Goal: Task Accomplishment & Management: Manage account settings

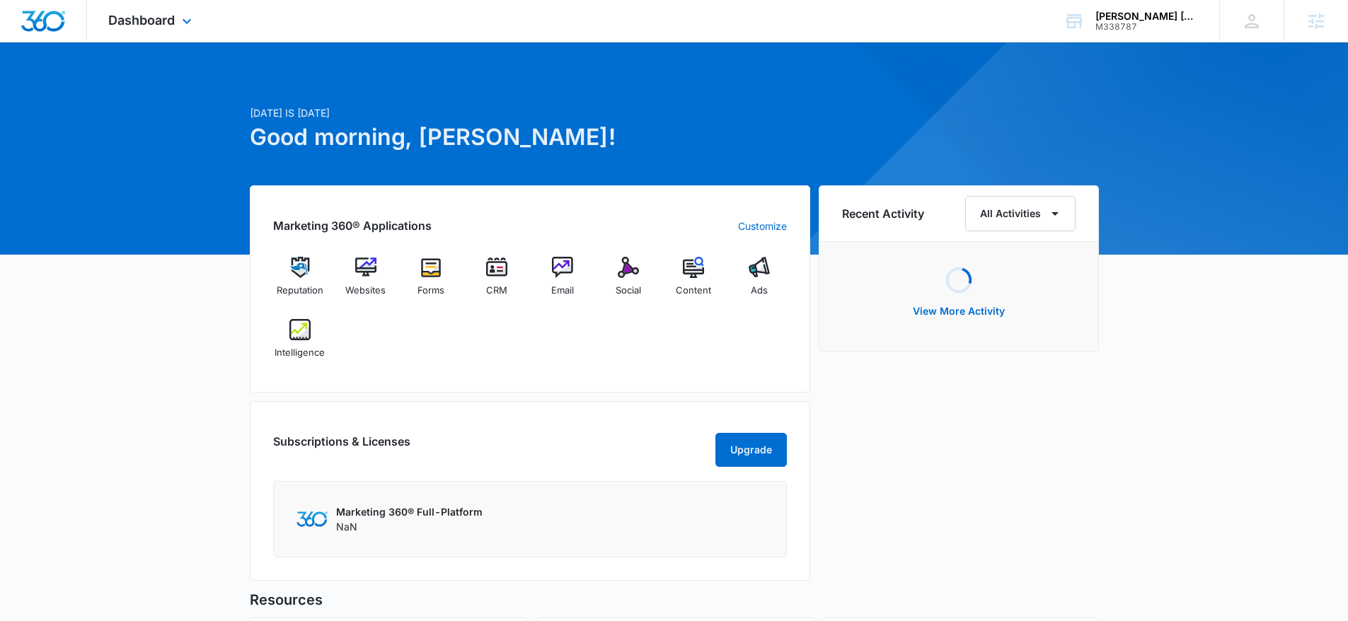
click at [136, 28] on div "Dashboard Apps Reputation Websites Forms CRM Email Social Content Ads Intellige…" at bounding box center [152, 21] width 130 height 42
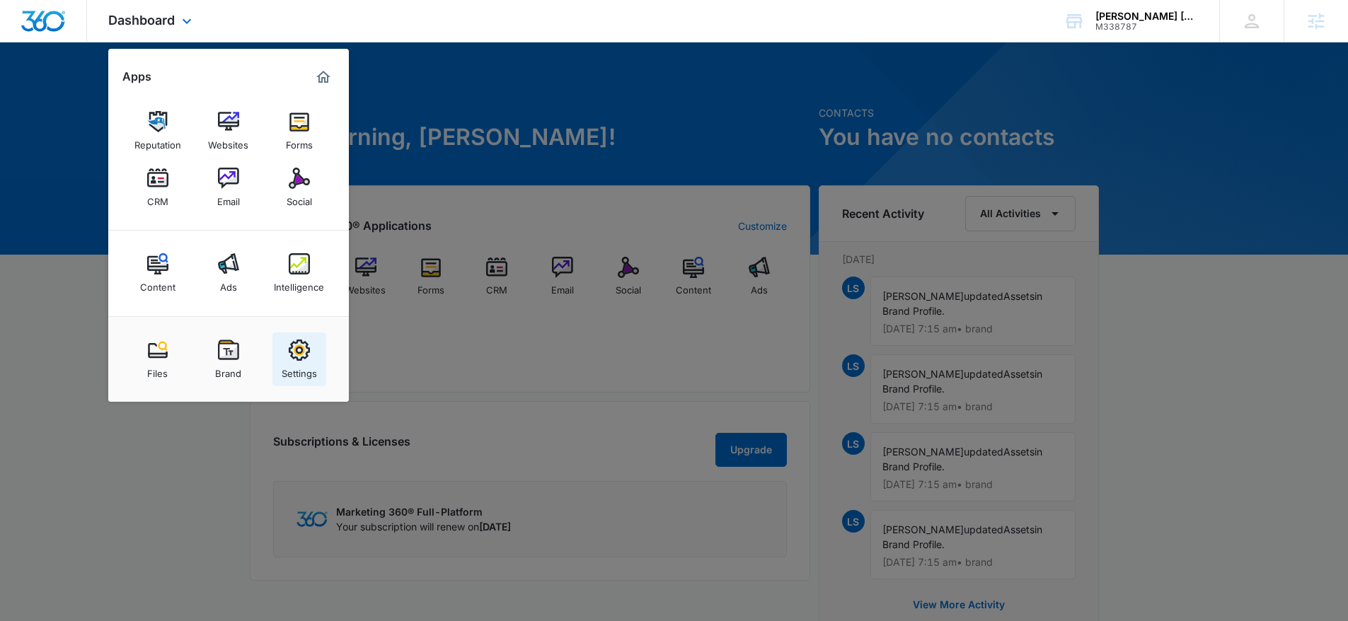
click at [291, 351] on img at bounding box center [299, 350] width 21 height 21
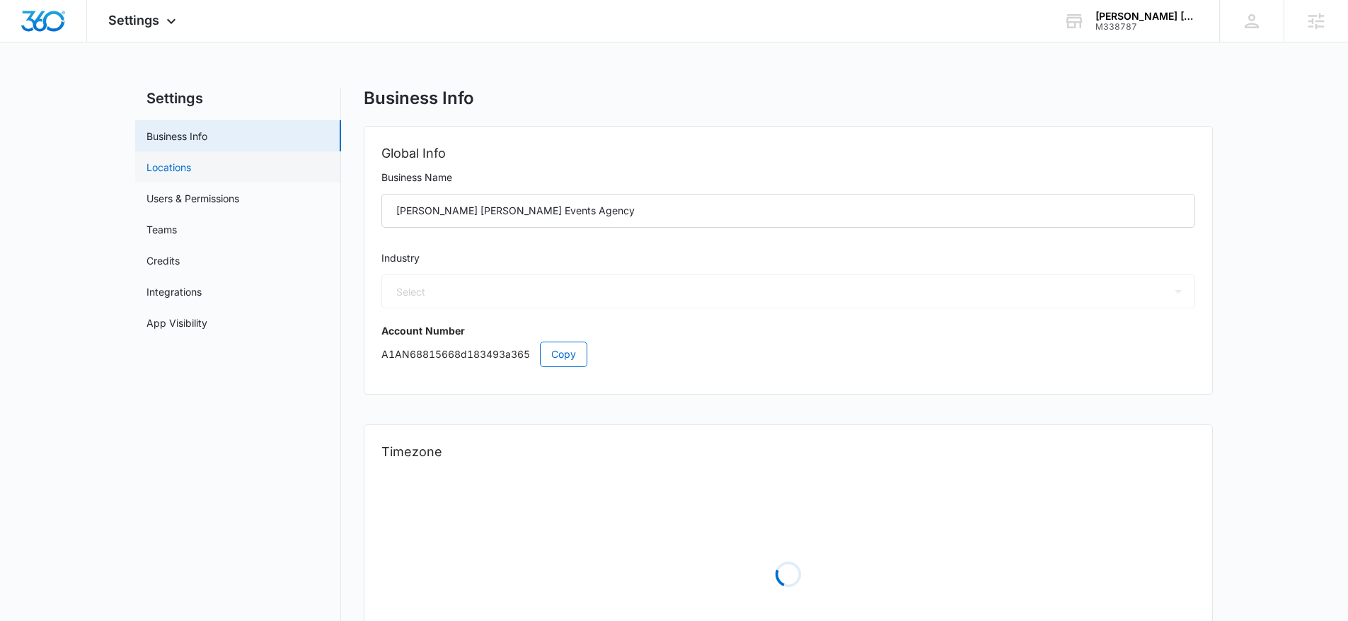
select select "24"
select select "US"
select select "America/Chicago"
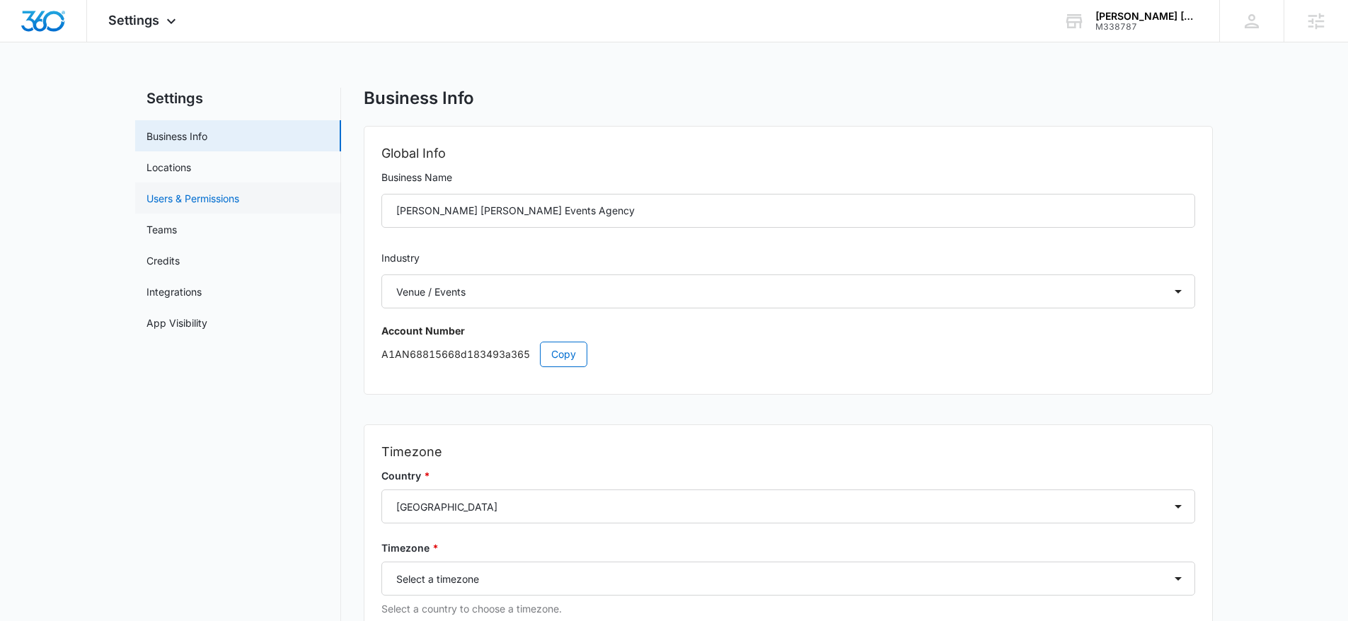
click at [178, 191] on link "Users & Permissions" at bounding box center [193, 198] width 93 height 15
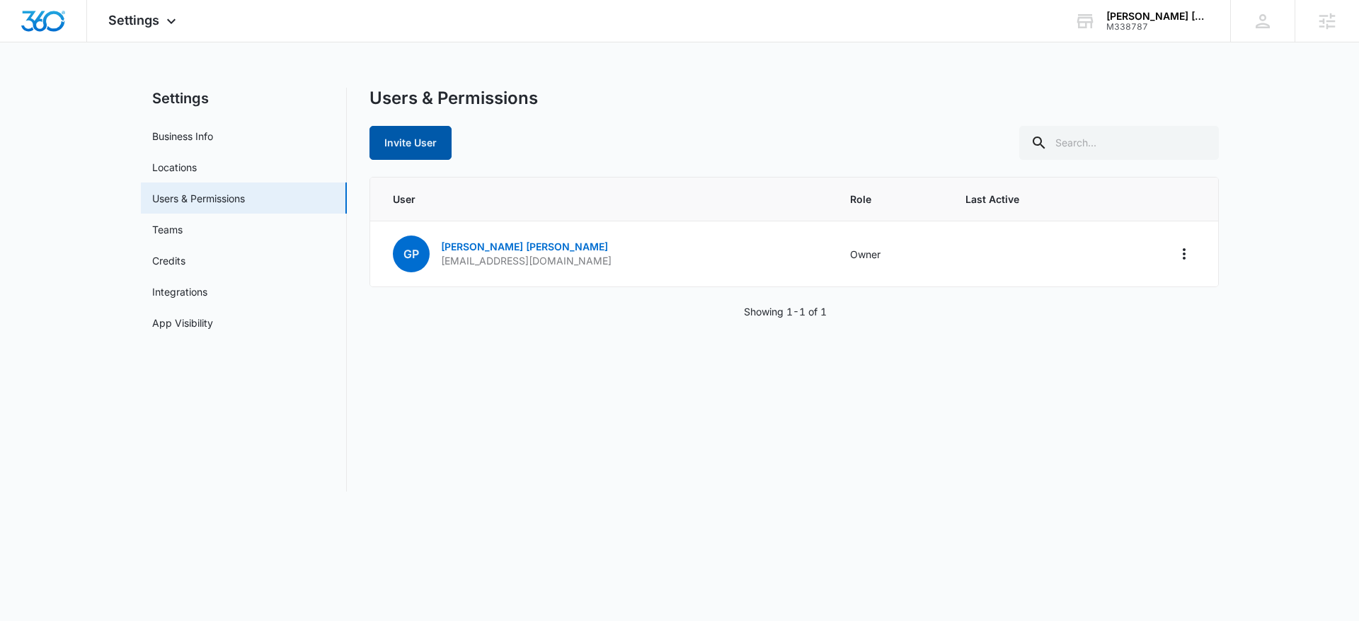
click at [395, 140] on button "Invite User" at bounding box center [411, 143] width 82 height 34
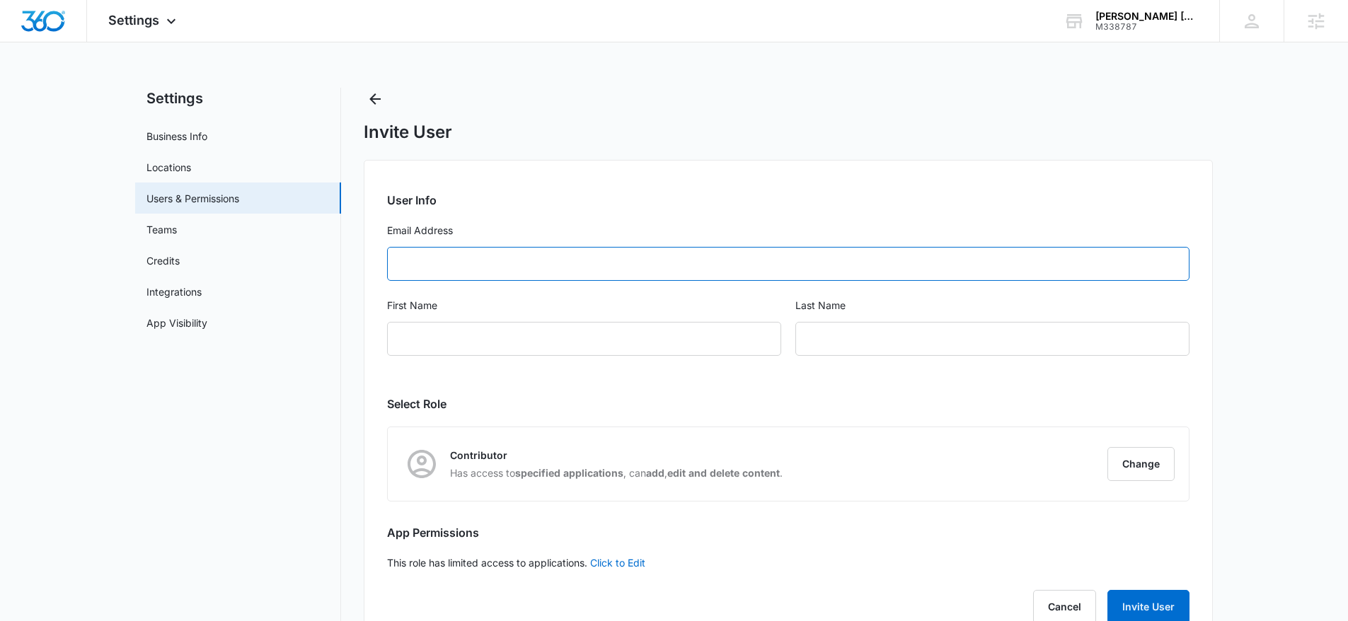
click at [631, 251] on input "Email Address" at bounding box center [788, 264] width 803 height 34
paste input "reneroadshow@gmail.com"
type input "reneroadshow@gmail.com"
click at [557, 338] on input "First Name" at bounding box center [584, 339] width 394 height 34
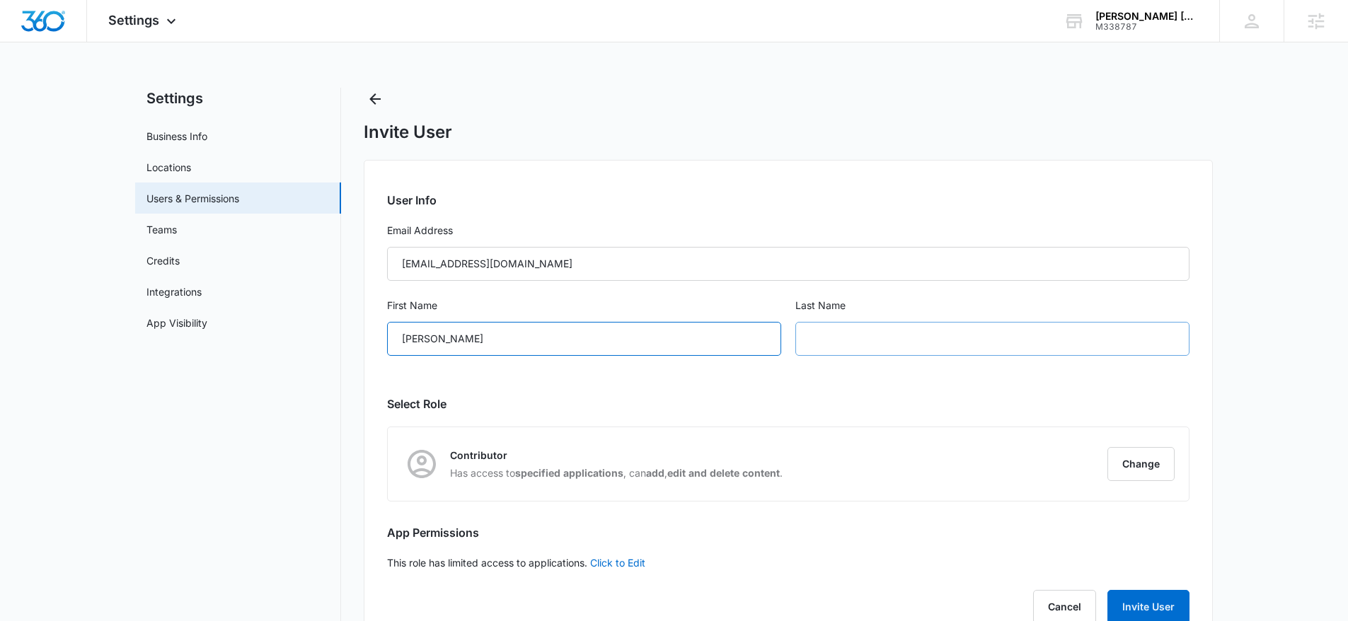
type input "Rene"
click at [820, 347] on input "text" at bounding box center [993, 339] width 394 height 34
paste input "Rodriguez"
type input "Rodriguez"
click at [1137, 503] on div "User Info Email Address reneroadshow@gmail.com First Name Rene Last Name Rodrig…" at bounding box center [788, 404] width 849 height 488
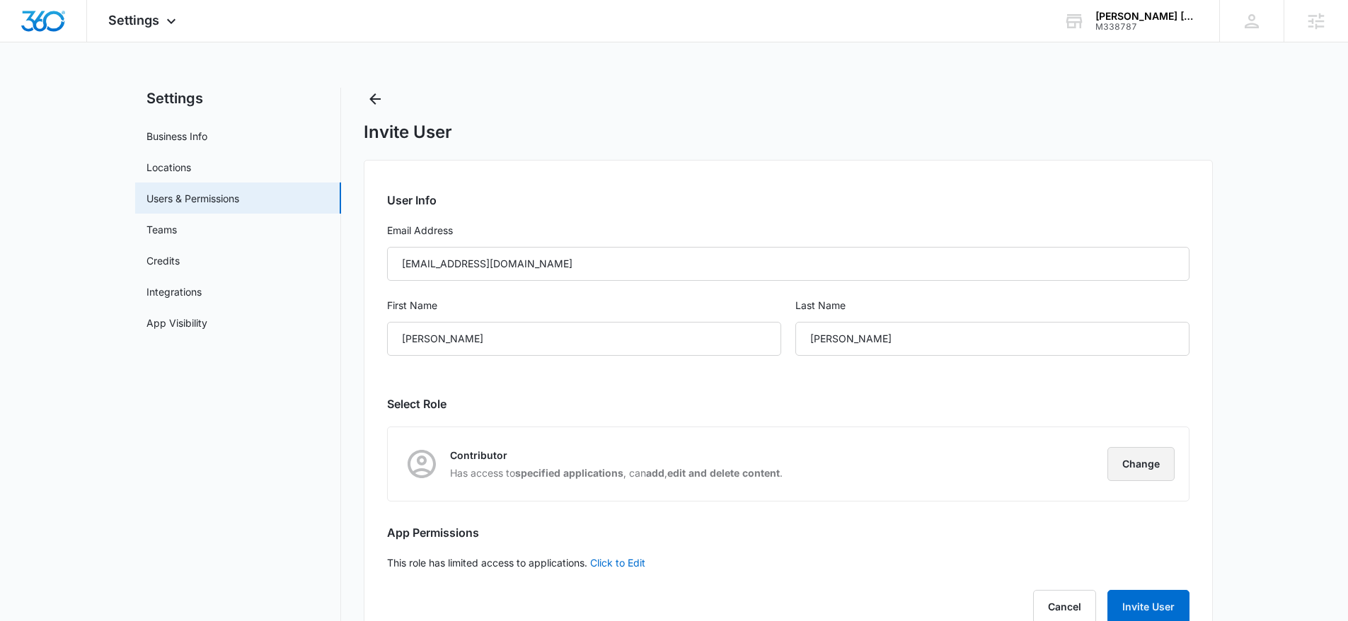
click at [1137, 462] on button "Change" at bounding box center [1141, 464] width 67 height 34
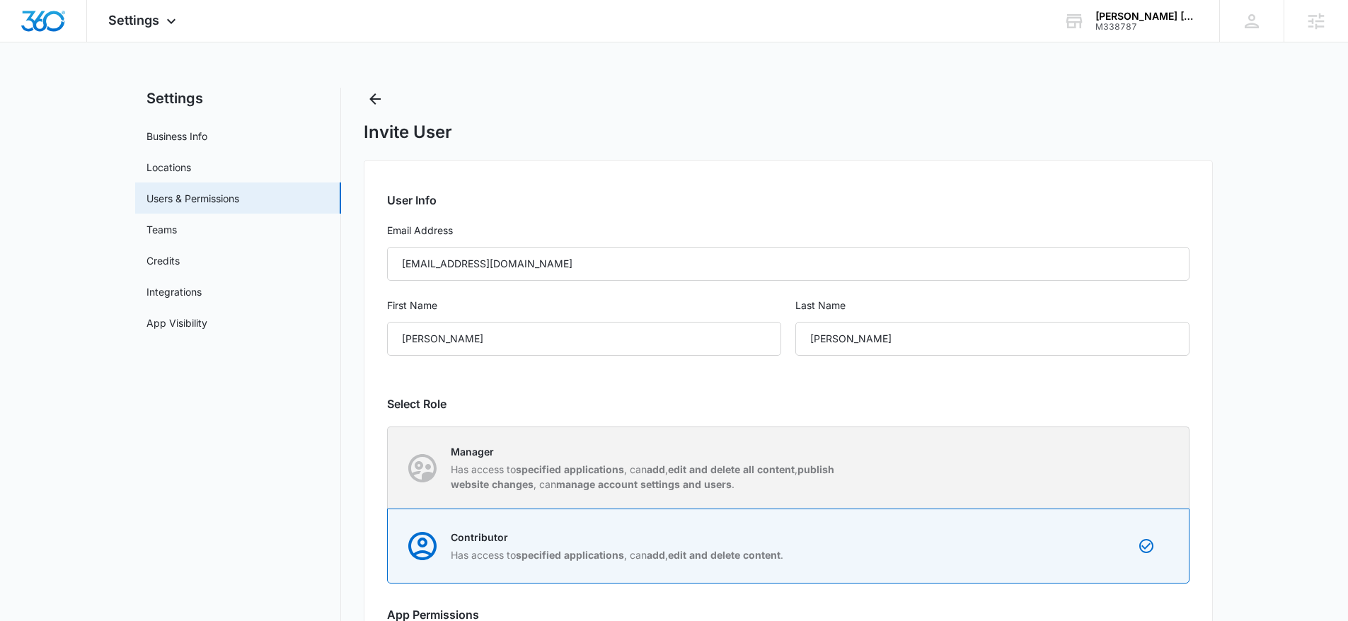
click at [1072, 463] on div "Manager Has access to specified applications , can add , edit and delete all co…" at bounding box center [789, 468] width 801 height 81
click at [389, 468] on input "Manager Has access to specified applications , can add , edit and delete all co…" at bounding box center [388, 468] width 1 height 1
radio input "true"
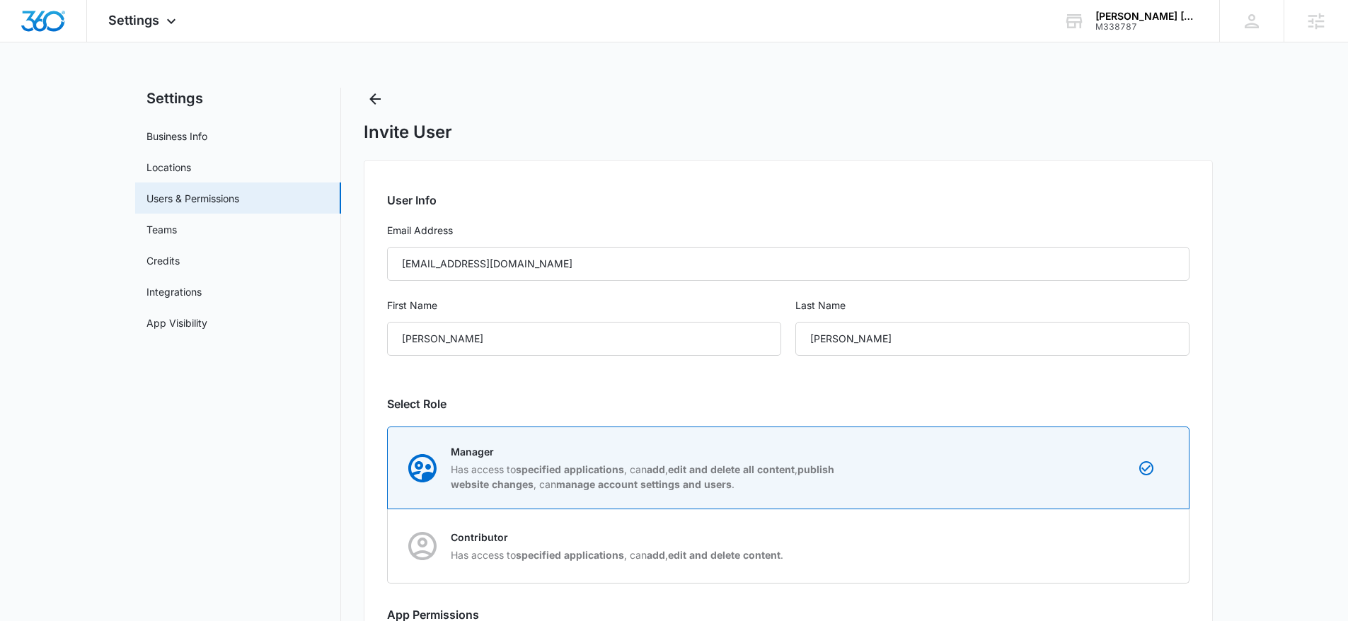
click at [881, 401] on h2 "Select Role" at bounding box center [788, 404] width 803 height 17
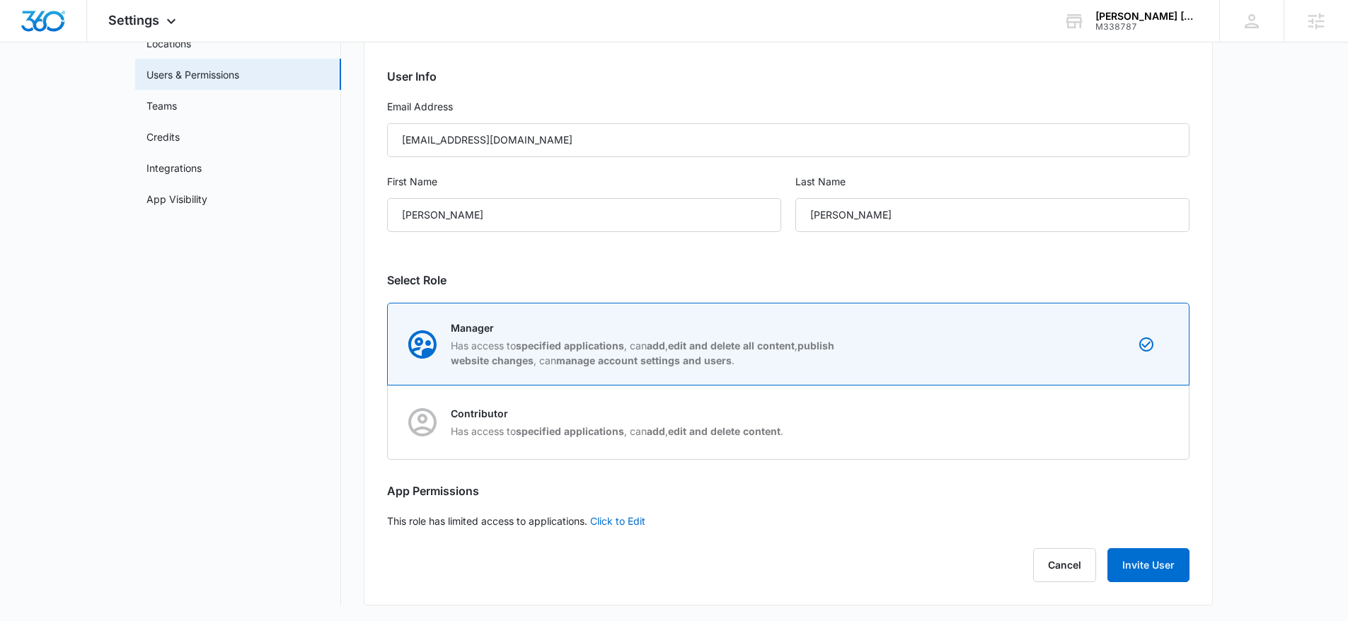
scroll to position [125, 0]
click at [1158, 556] on button "Invite User" at bounding box center [1149, 564] width 82 height 34
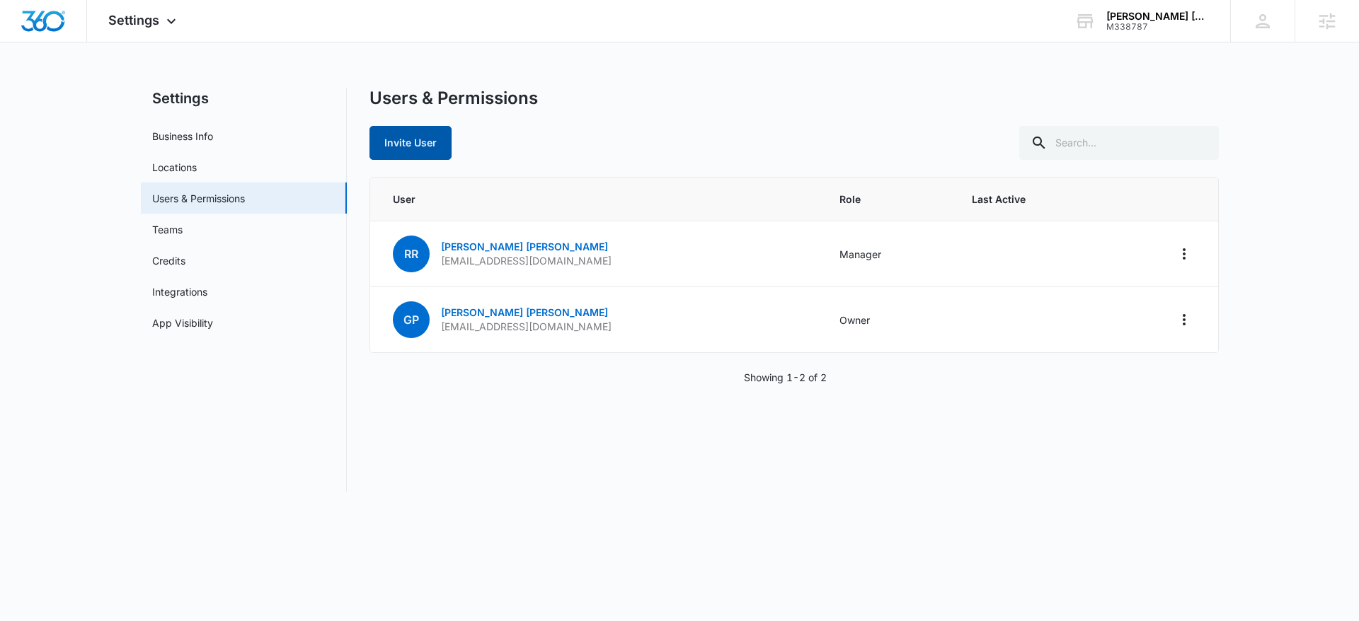
click at [413, 142] on button "Invite User" at bounding box center [411, 143] width 82 height 34
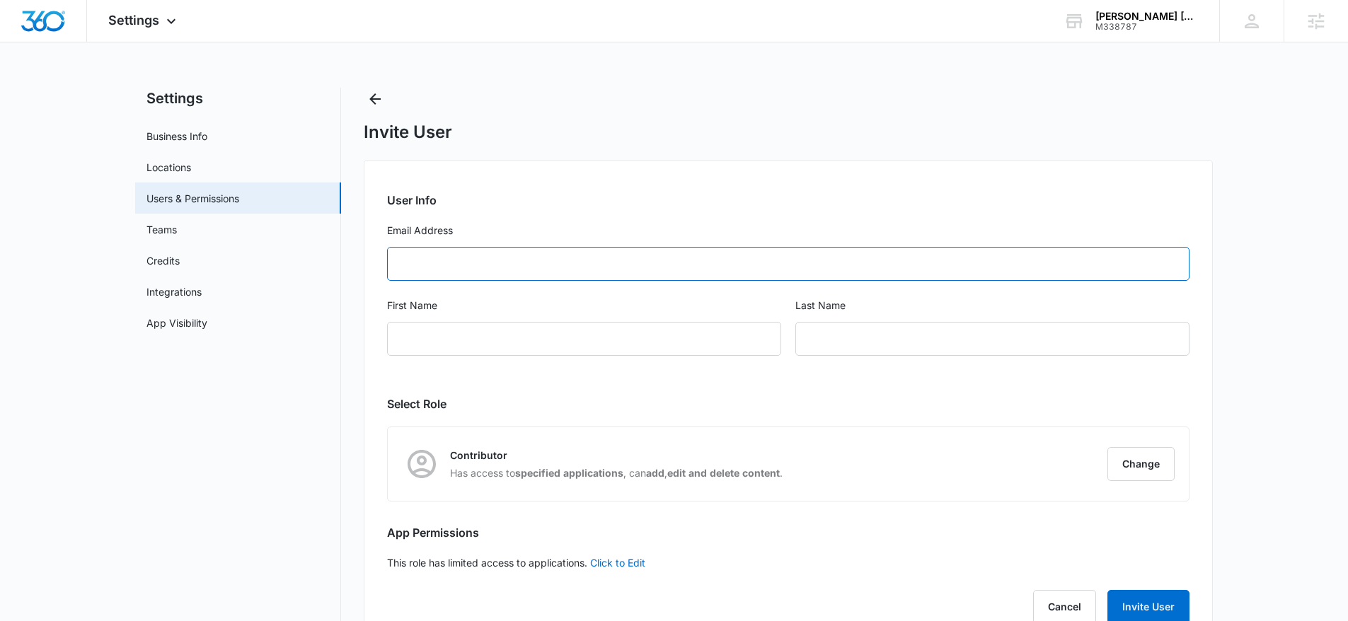
click at [554, 260] on input "Email Address" at bounding box center [788, 264] width 803 height 34
paste input "spelilebouvier@gmail.com"
type input "spelilebouvier@gmail.com"
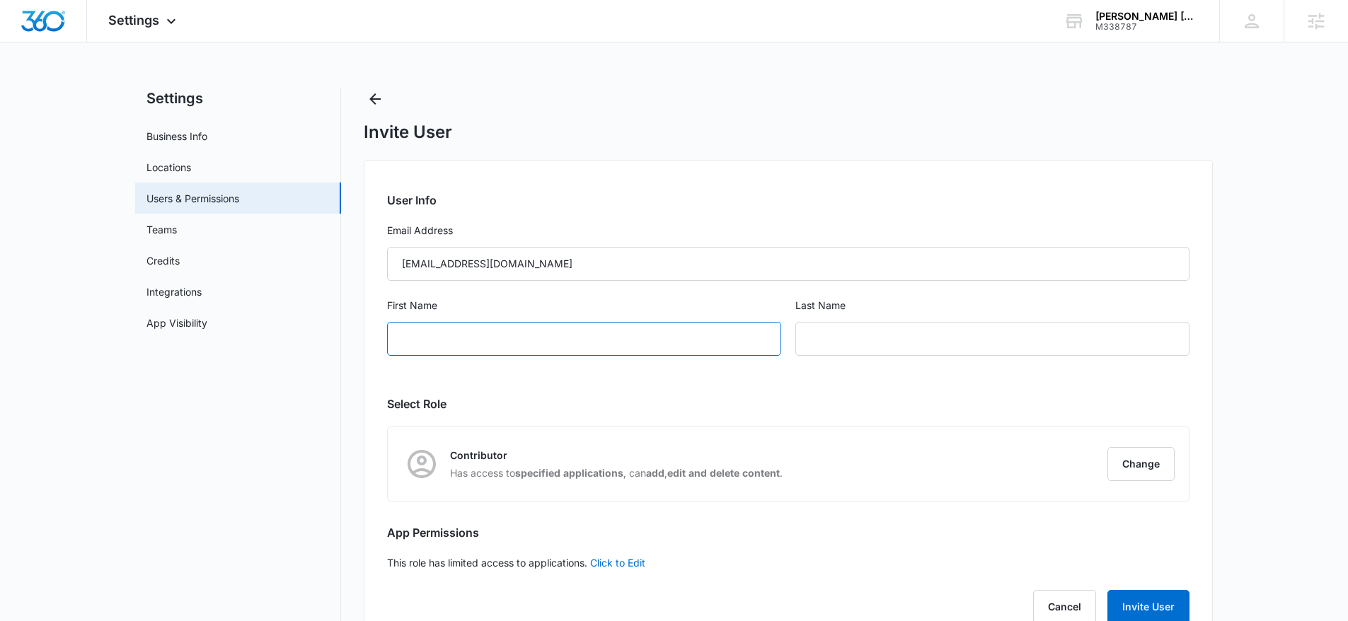
click at [525, 336] on input "First Name" at bounding box center [584, 339] width 394 height 34
paste input "Spelile "Elle""
type input "Spelile "Elle""
click at [842, 315] on div "Last Name" at bounding box center [993, 335] width 394 height 75
click at [844, 333] on input "text" at bounding box center [993, 339] width 394 height 34
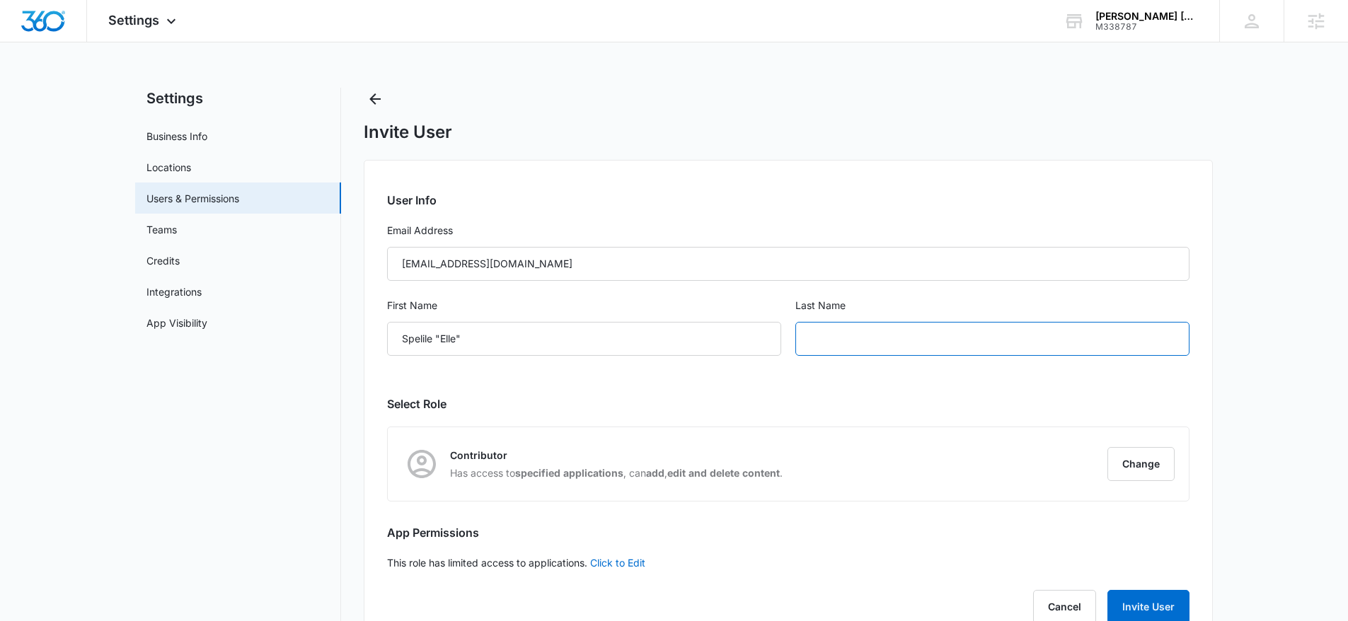
paste input "Bouvier"
type input "Bouvier"
click at [1123, 446] on div "Contributor Has access to specified applications , can add , edit and delete co…" at bounding box center [788, 465] width 801 height 74
click at [1129, 479] on button "Change" at bounding box center [1141, 464] width 67 height 34
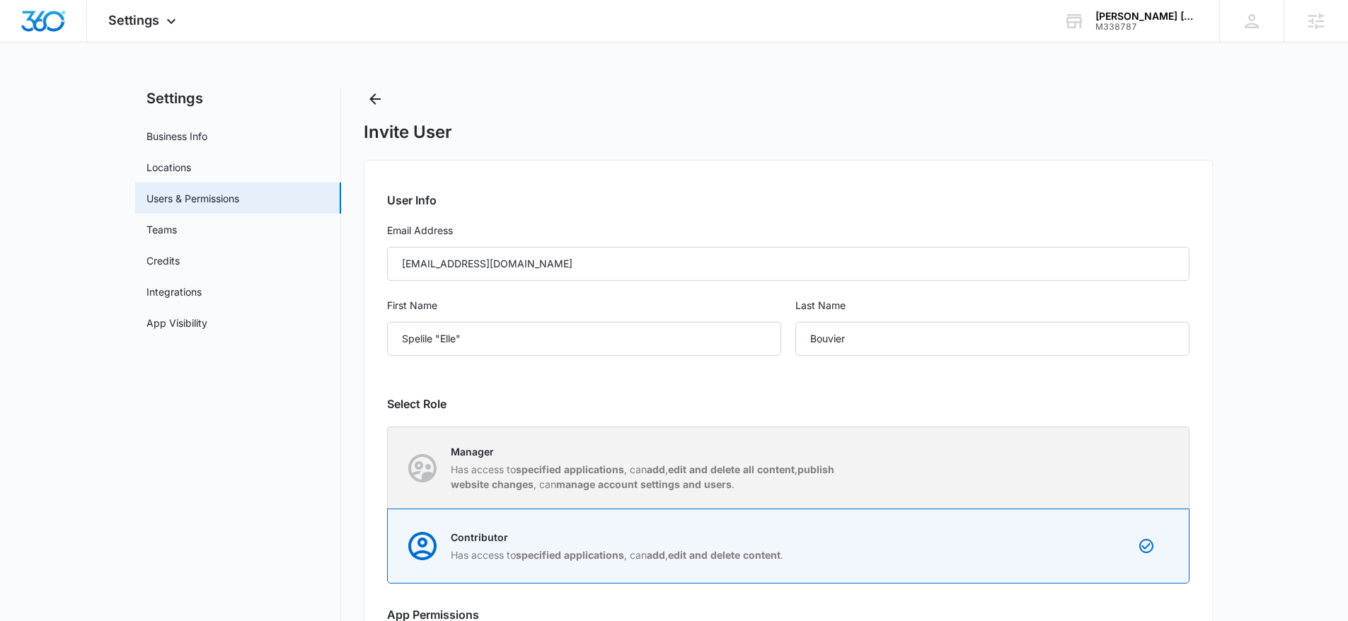
click at [706, 441] on div "Manager Has access to specified applications , can add , edit and delete all co…" at bounding box center [789, 468] width 801 height 81
click at [389, 468] on input "Manager Has access to specified applications , can add , edit and delete all co…" at bounding box center [388, 468] width 1 height 1
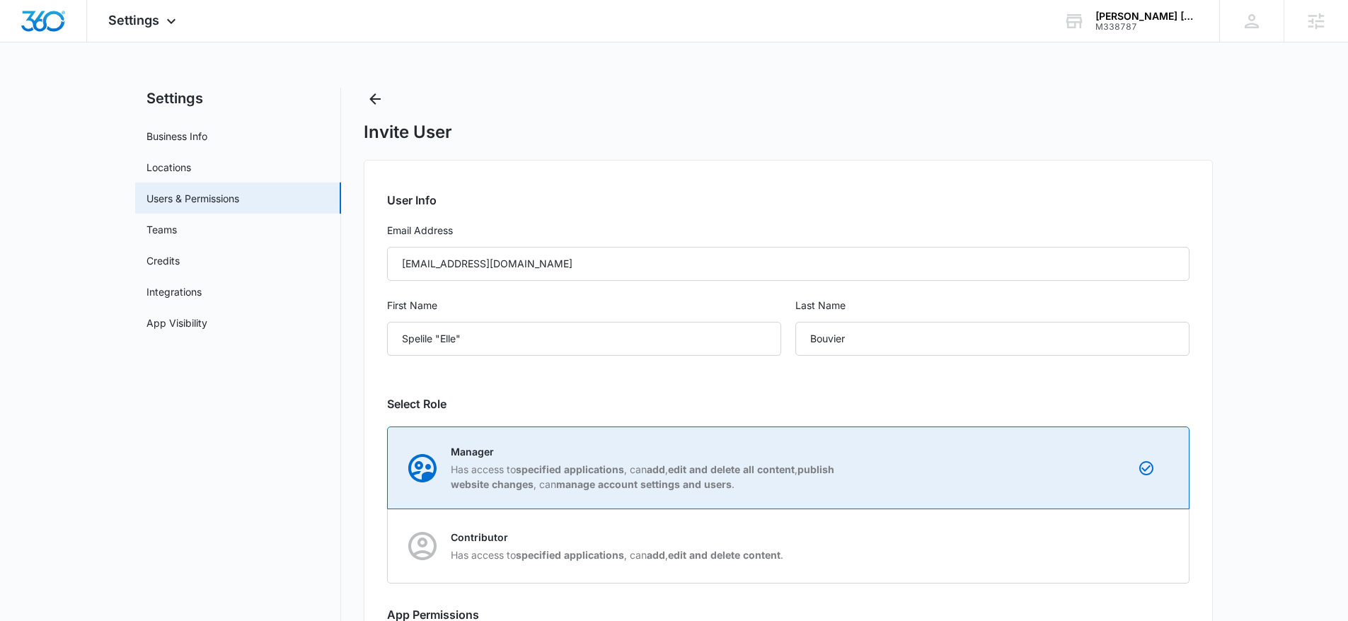
radio input "true"
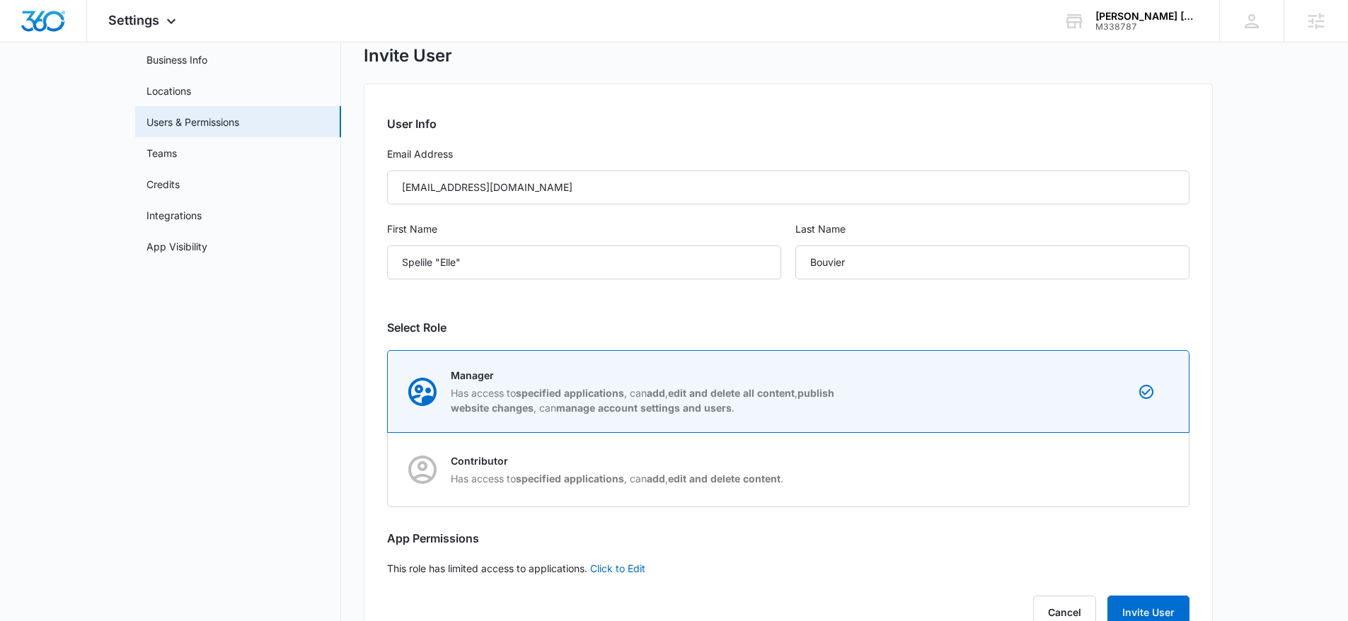
scroll to position [125, 0]
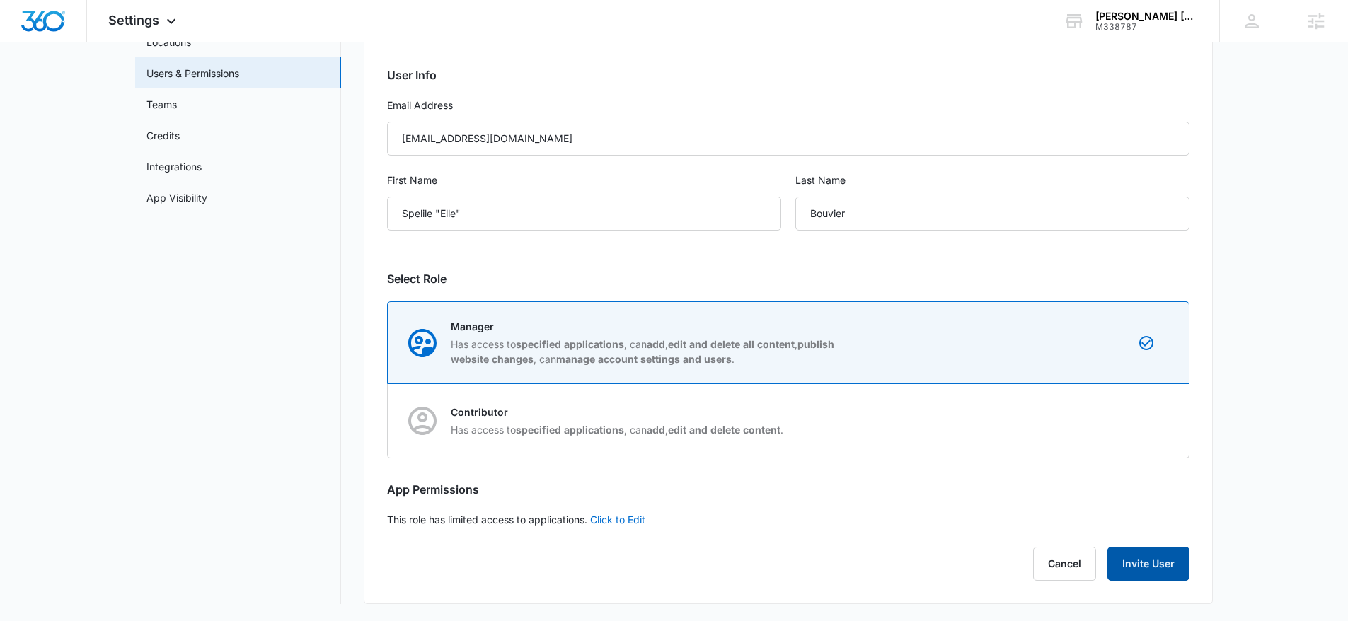
click at [1144, 561] on button "Invite User" at bounding box center [1149, 564] width 82 height 34
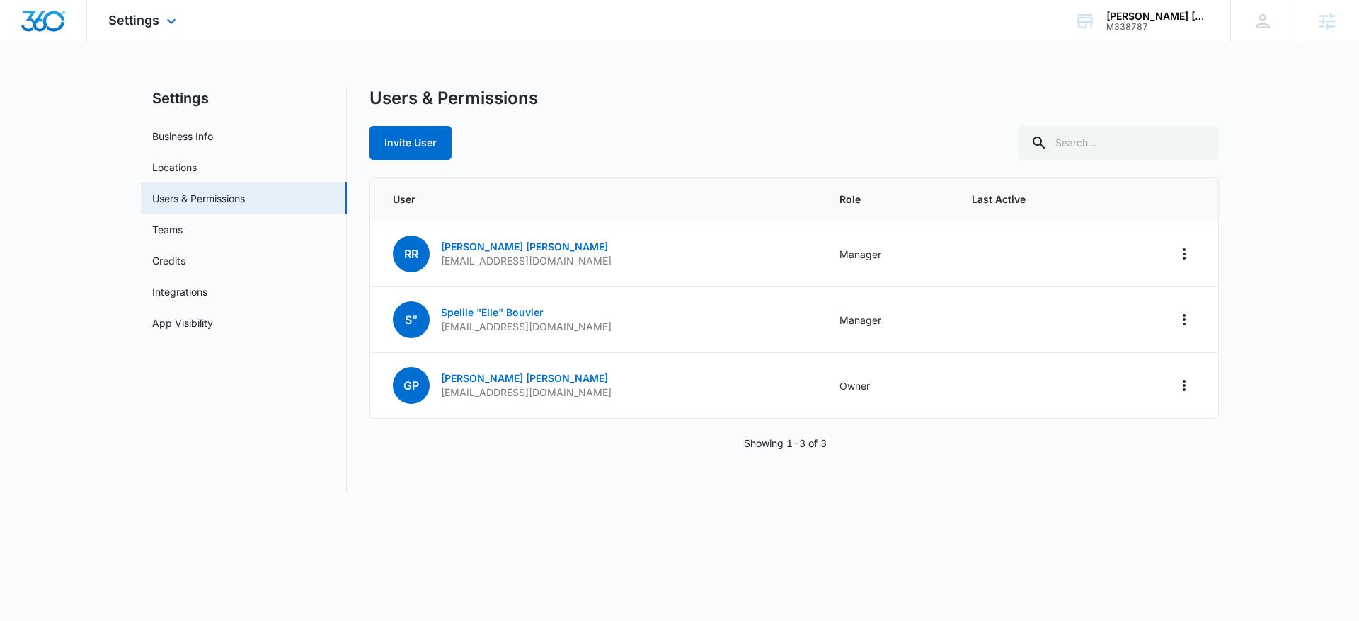
click at [50, 20] on img "Dashboard" at bounding box center [43, 21] width 45 height 21
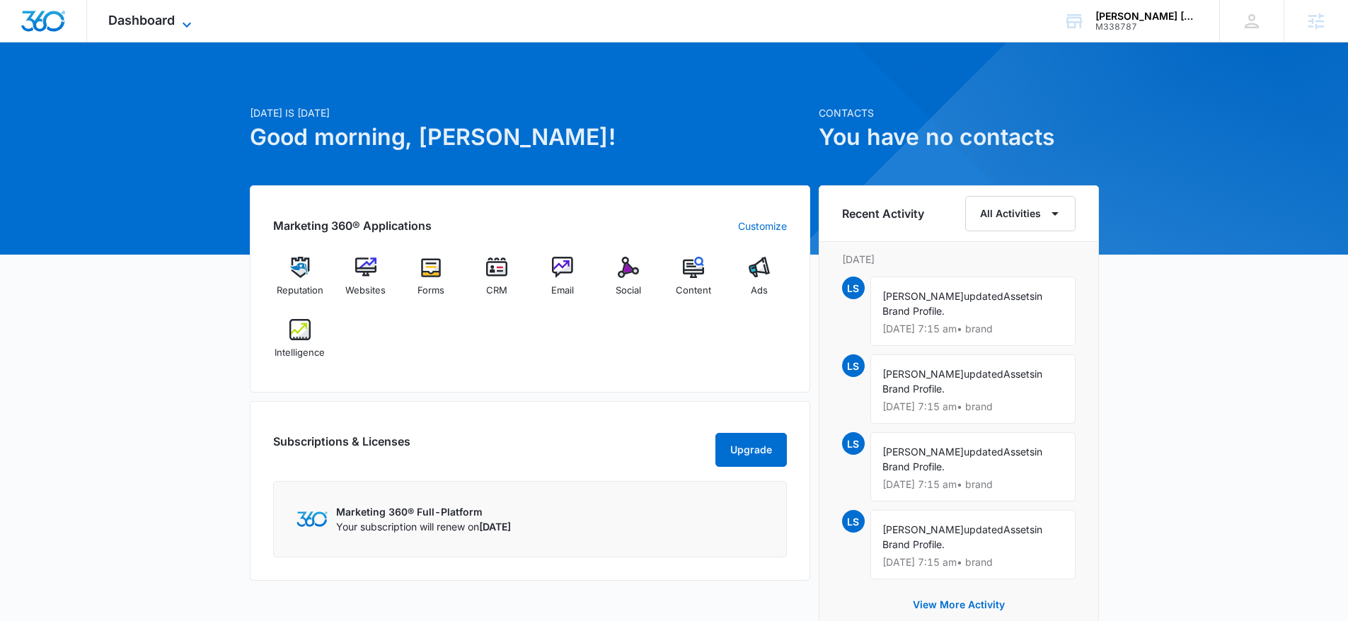
click at [152, 25] on span "Dashboard" at bounding box center [141, 20] width 67 height 15
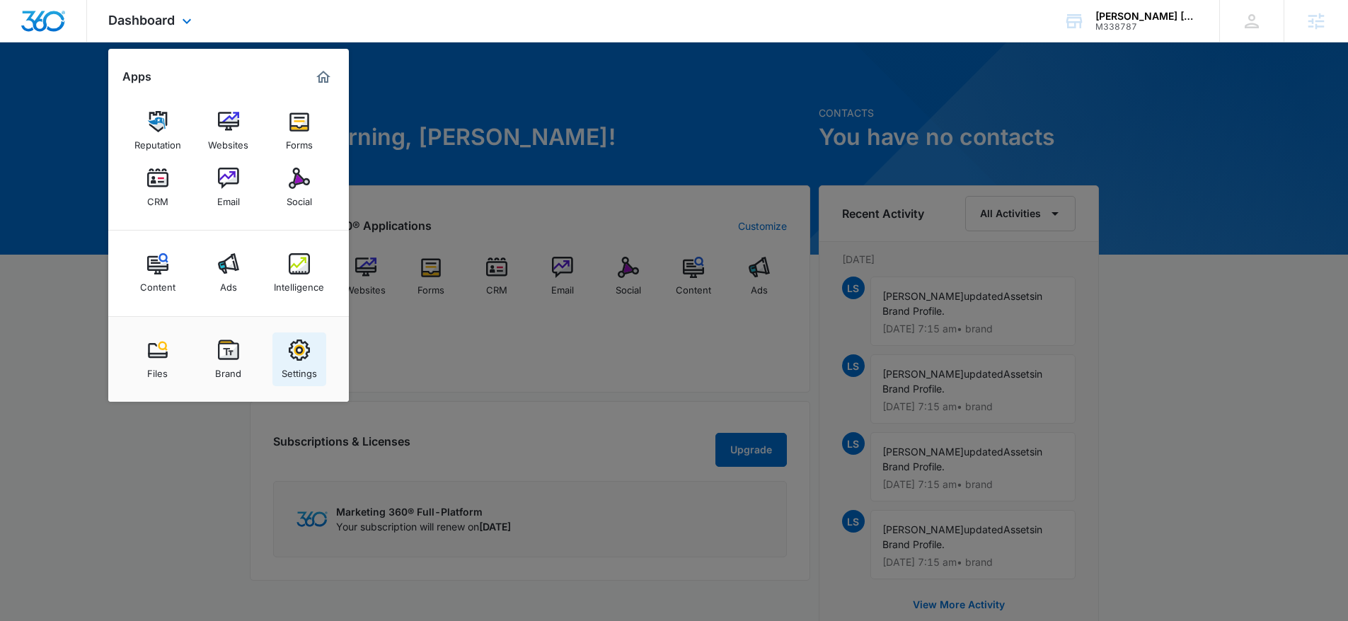
click at [314, 358] on link "Settings" at bounding box center [300, 360] width 54 height 54
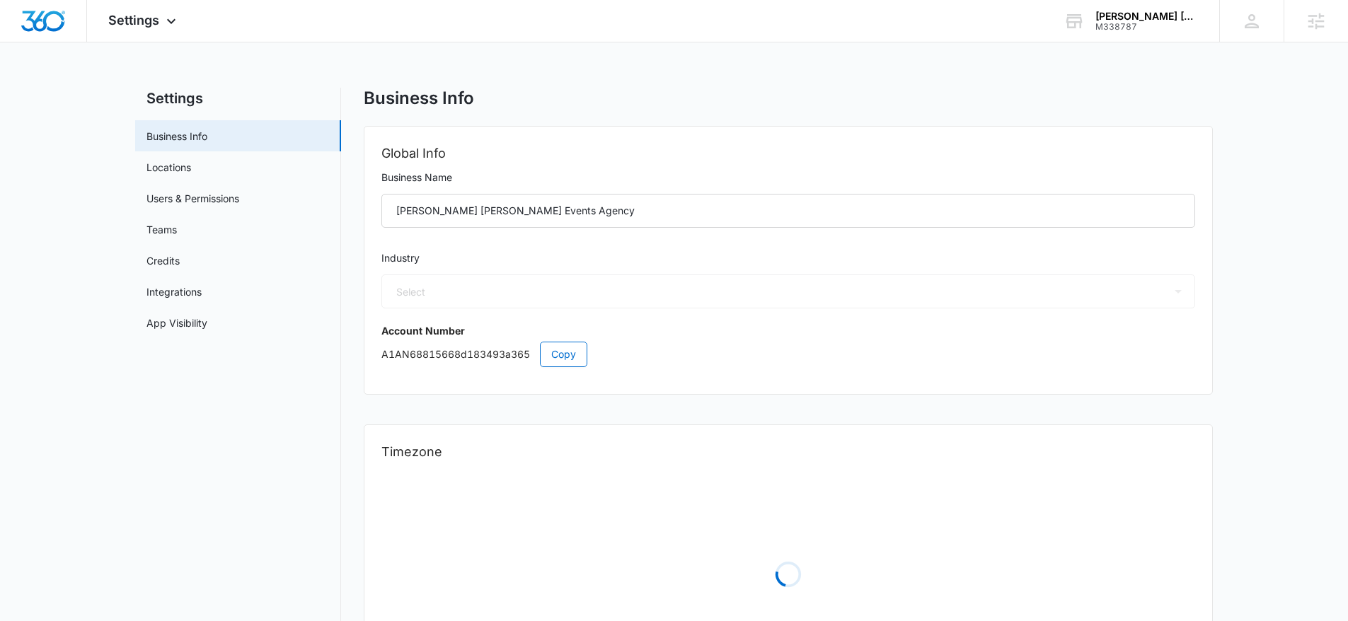
select select "24"
select select "US"
select select "America/Chicago"
click at [171, 23] on icon at bounding box center [171, 24] width 8 height 5
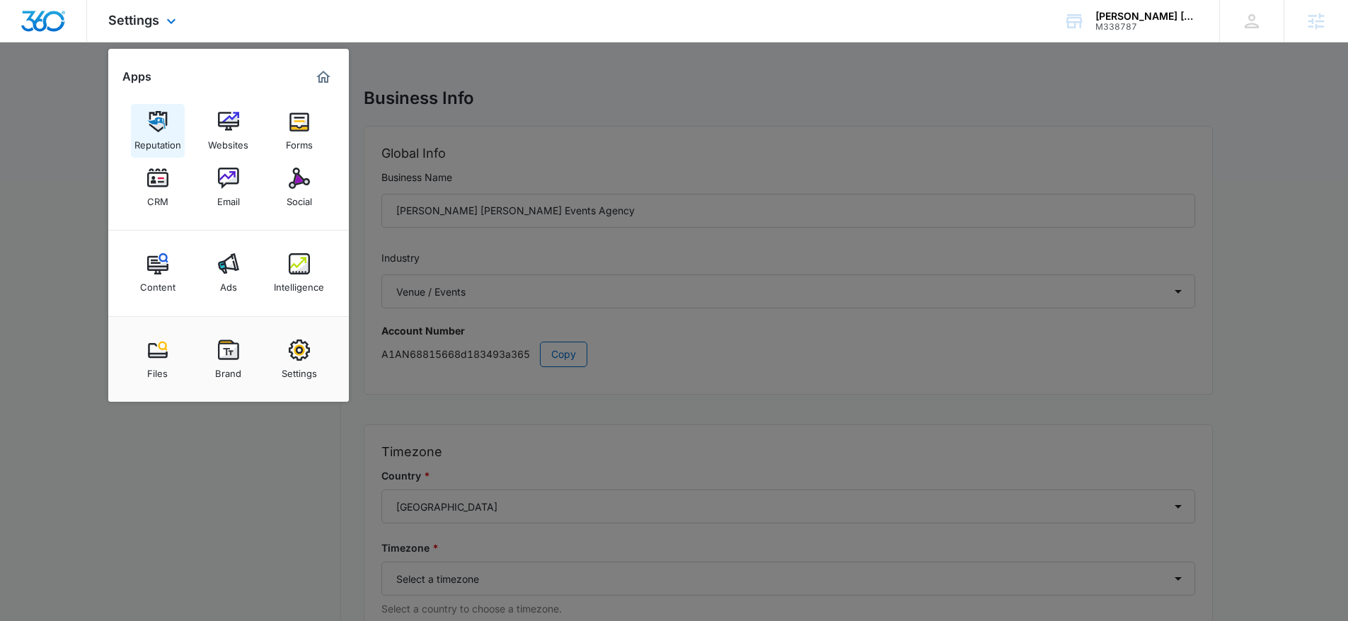
click at [162, 144] on div "Reputation" at bounding box center [157, 141] width 47 height 18
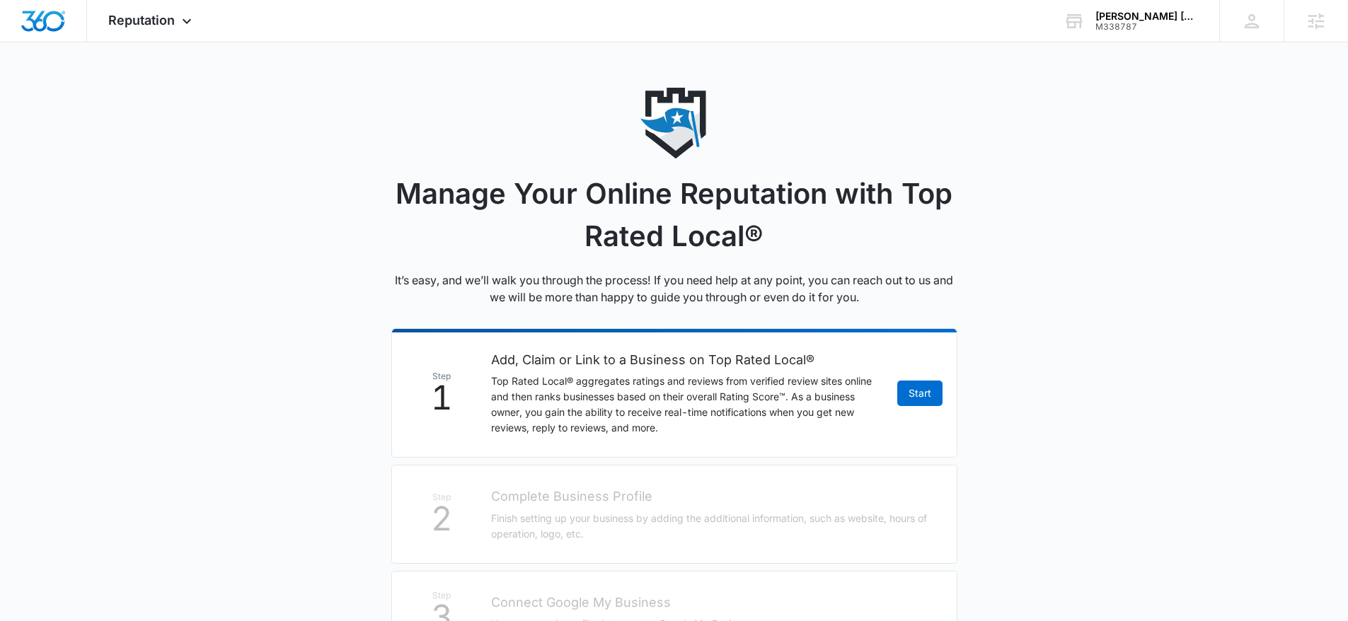
click at [888, 384] on li "Step 1 Add, Claim or Link to a Business on Top Rated Local® Top Rated Local® ag…" at bounding box center [674, 393] width 566 height 130
click at [924, 396] on link "Start" at bounding box center [920, 393] width 45 height 25
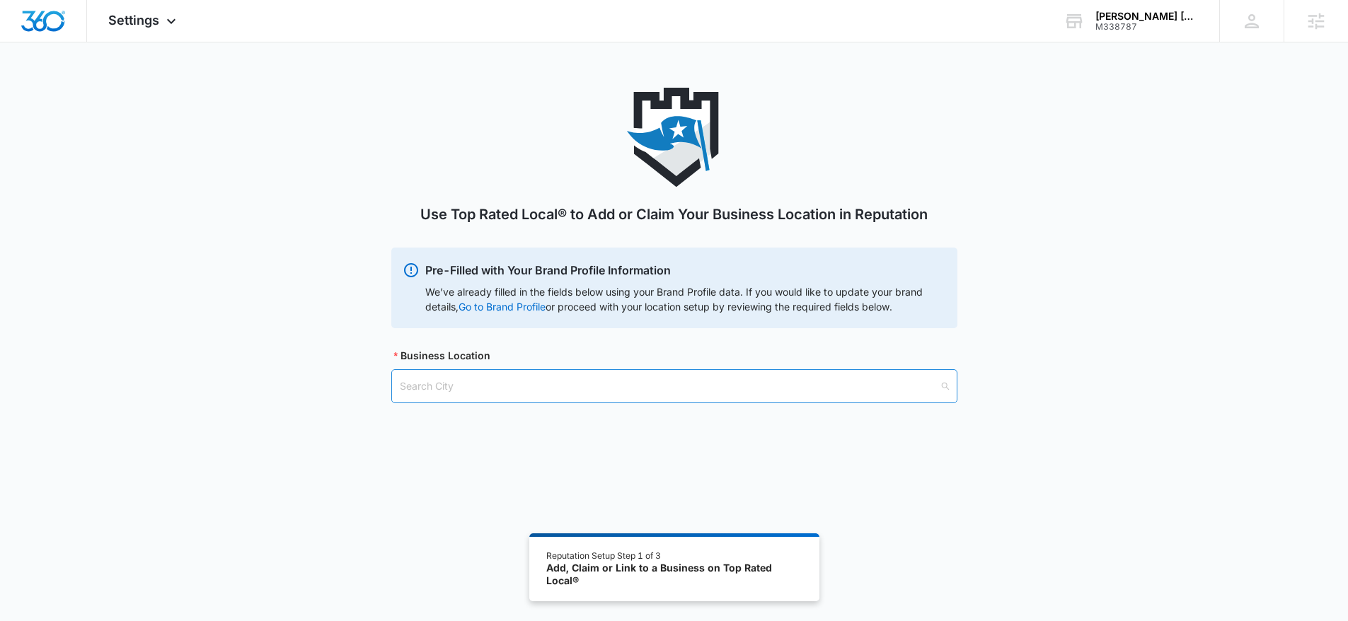
click at [602, 392] on input "search" at bounding box center [669, 386] width 539 height 33
type input "irving"
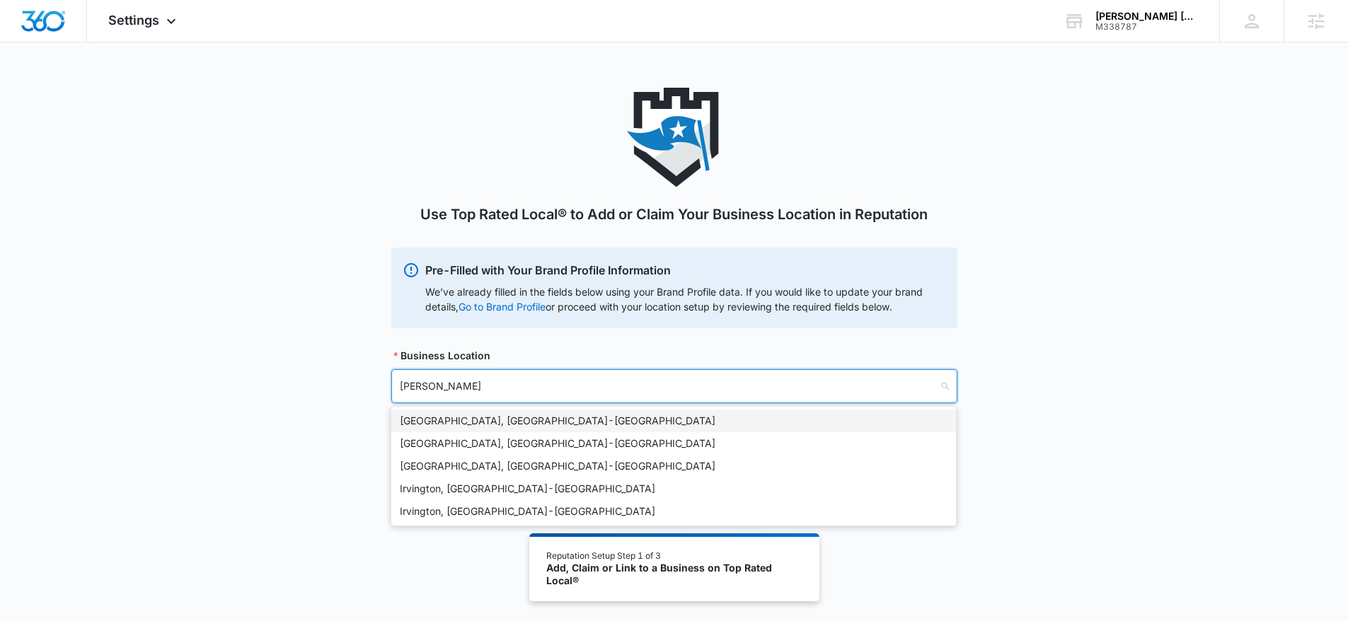
click at [463, 421] on div "Irving, TX - USA" at bounding box center [674, 421] width 548 height 16
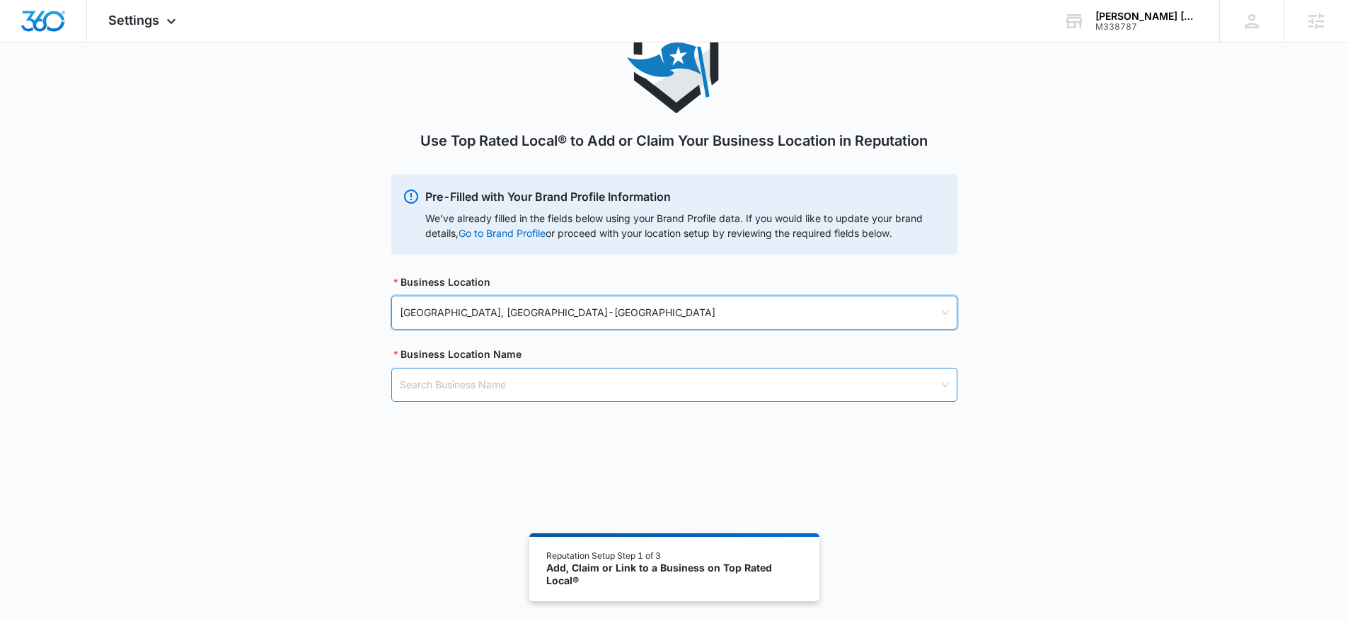
scroll to position [78, 0]
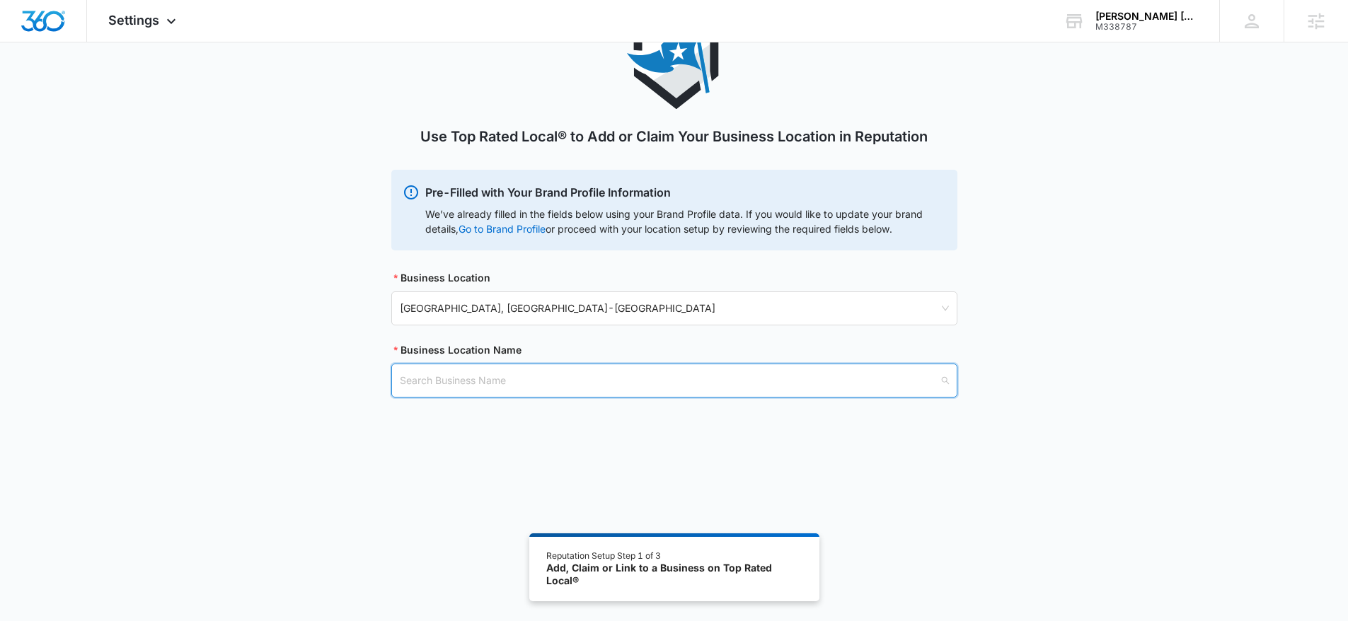
click at [601, 388] on input "search" at bounding box center [669, 381] width 539 height 33
paste input "Pearlman Bouvier Rodriguez Events Agency"
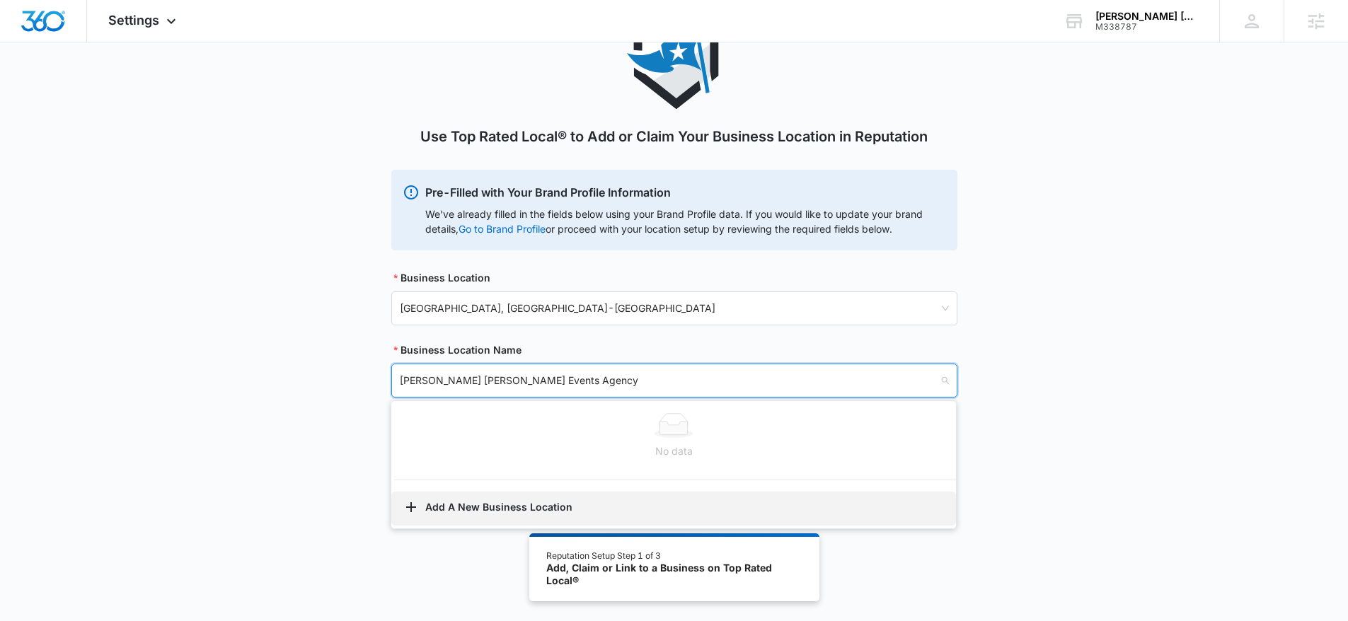
type input "Pearlman Bouvier Rodriguez Events Agency"
click at [476, 505] on button "Add A New Business Location" at bounding box center [673, 509] width 565 height 34
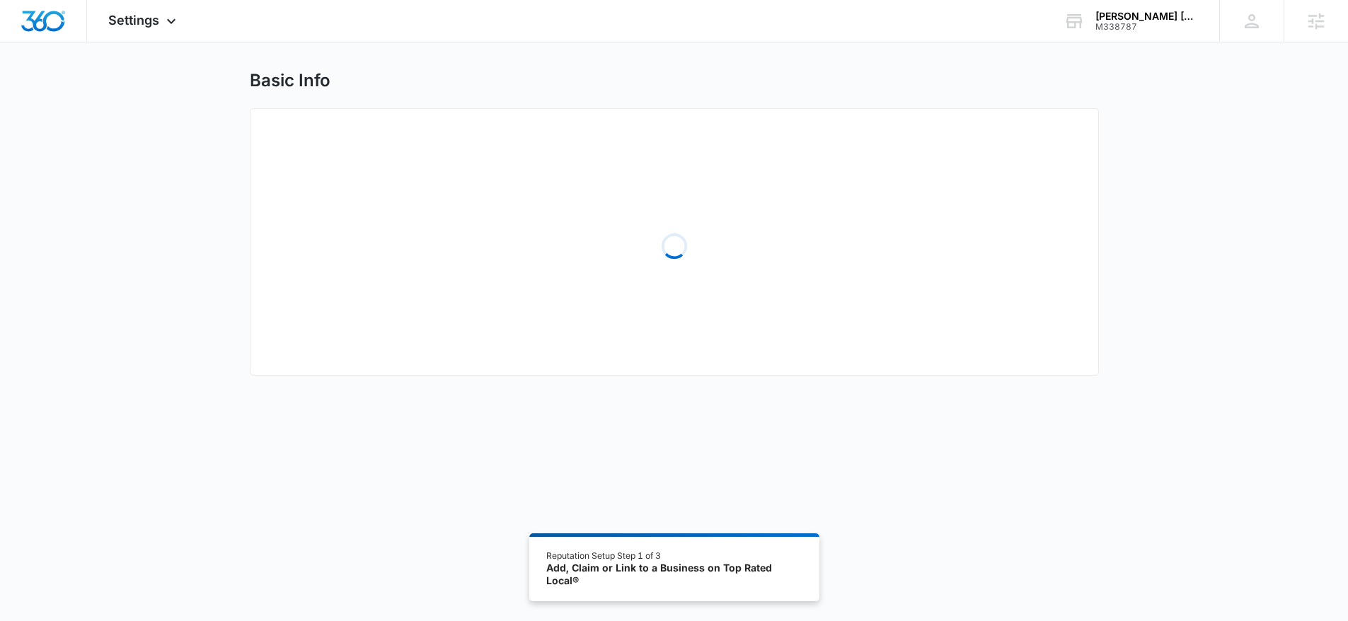
scroll to position [27, 0]
select select "Texas"
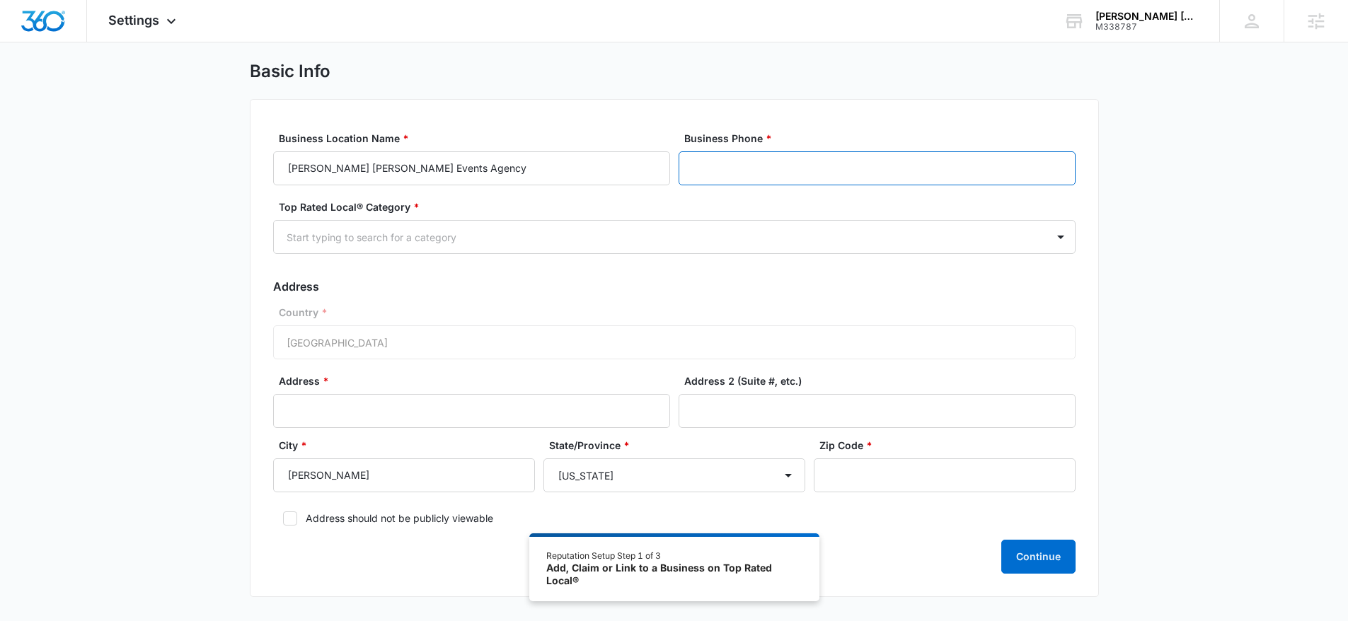
click at [741, 173] on input "Business Phone *" at bounding box center [877, 168] width 397 height 34
paste input "(214) 870-0285"
type input "(214) 870-0285"
click at [627, 240] on div at bounding box center [658, 238] width 742 height 18
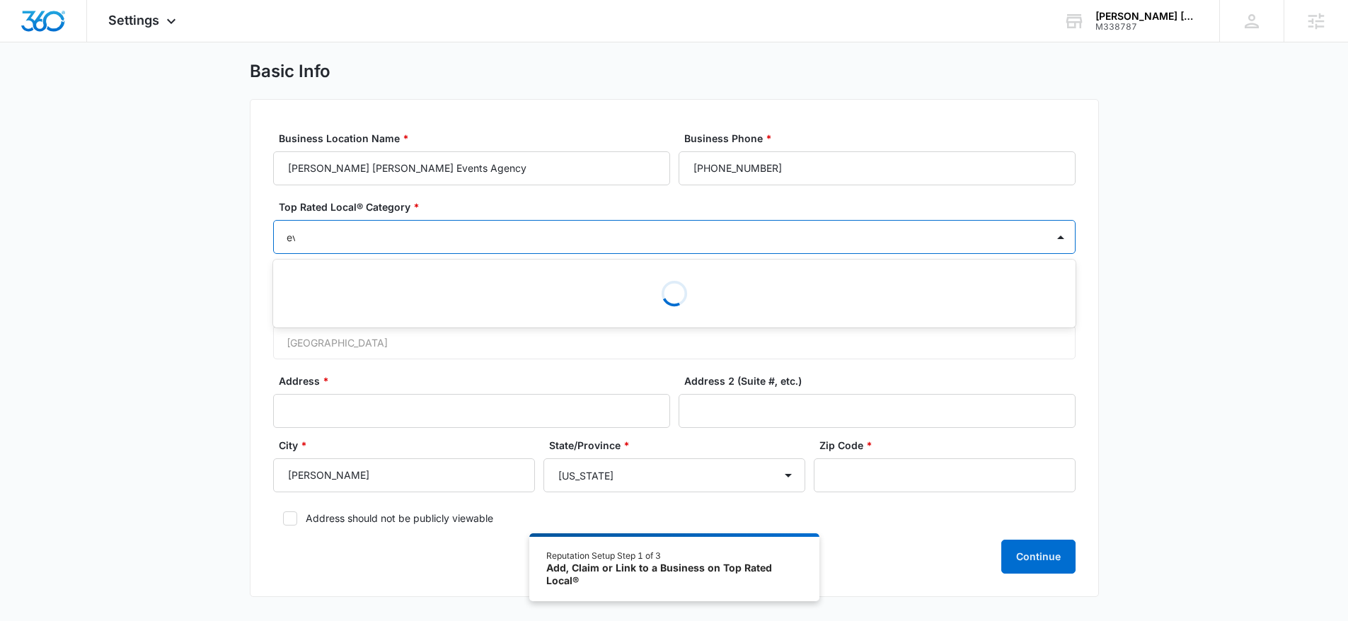
type input "eve"
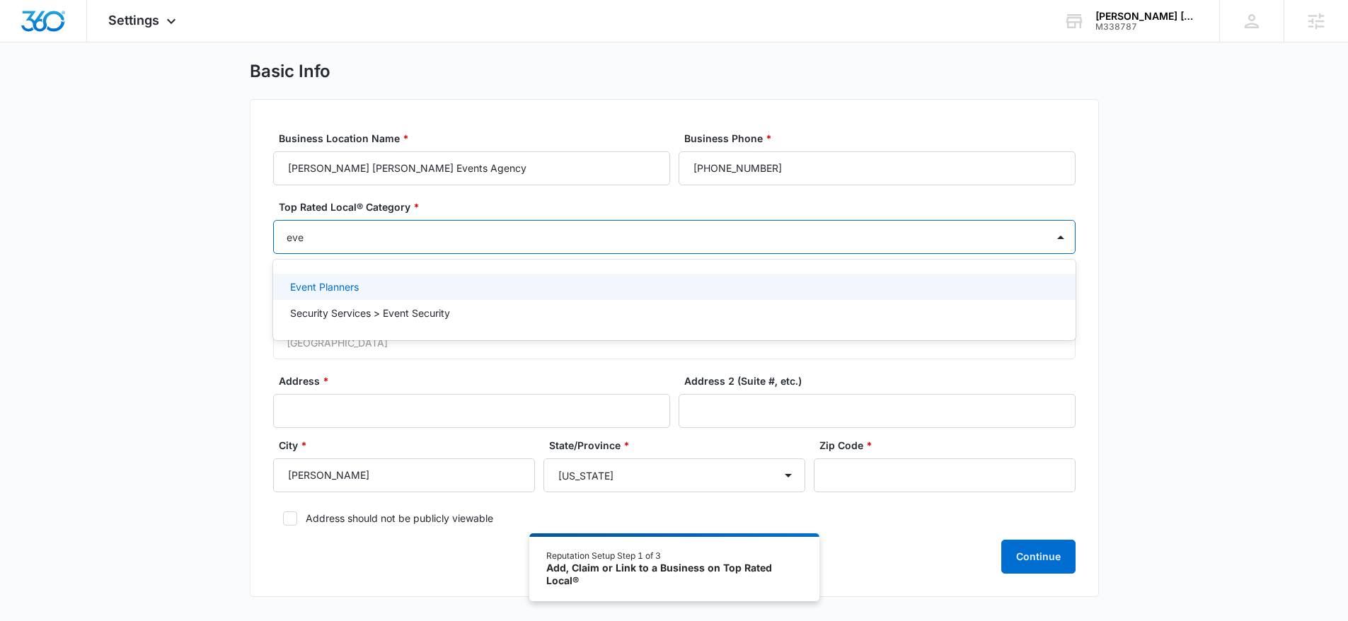
click at [409, 288] on div "Event Planners" at bounding box center [673, 287] width 766 height 15
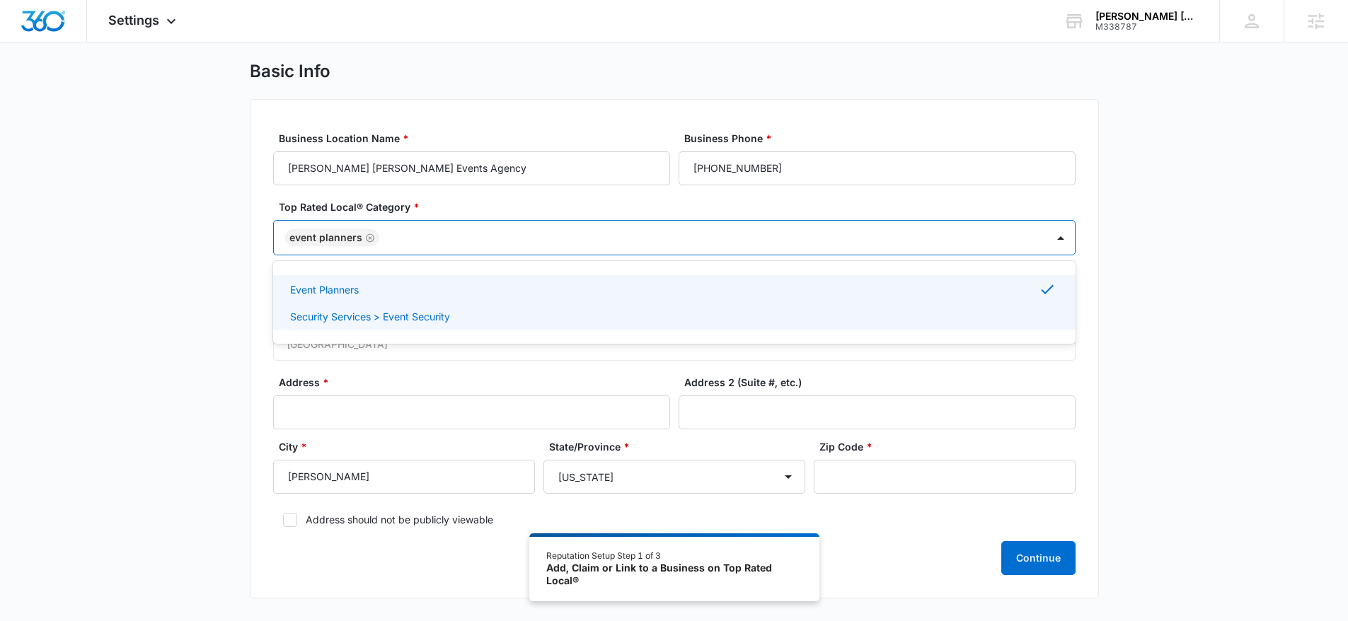
click at [585, 368] on form "Business Location Name * Pearlman Bouvier Rodriguez Events Agency Business Phon…" at bounding box center [674, 353] width 803 height 445
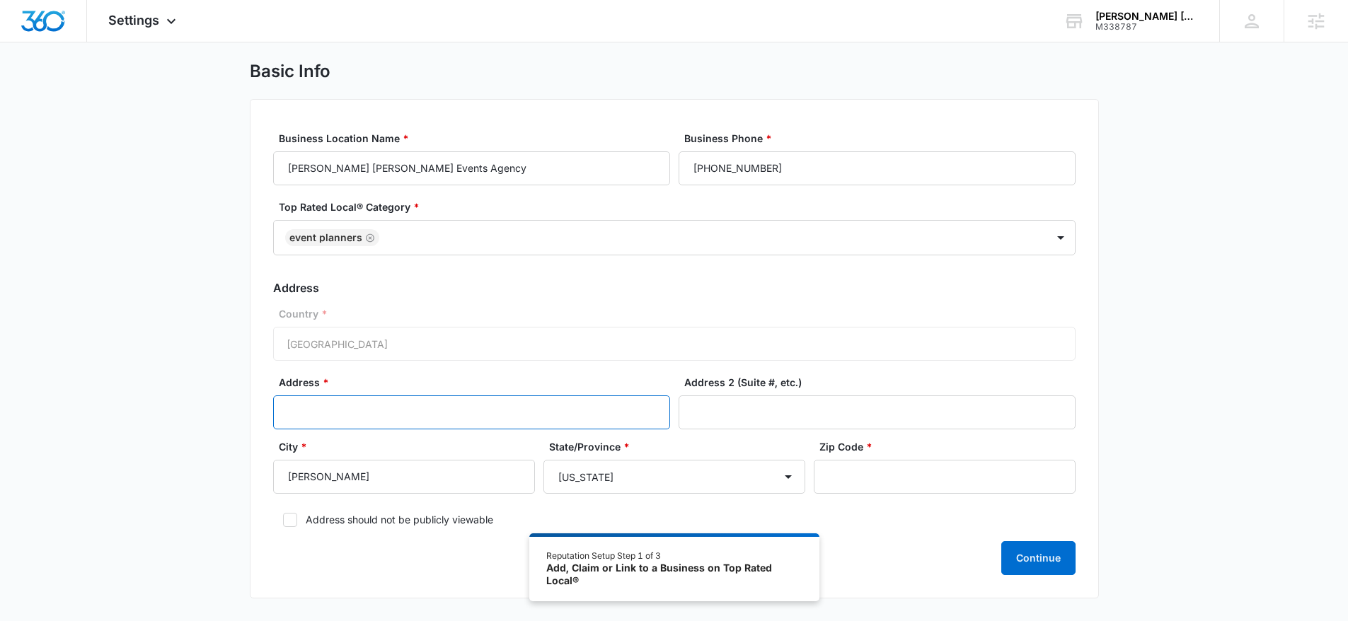
click at [522, 415] on input "Address *" at bounding box center [471, 413] width 397 height 34
type input "123 Not Visible"
click at [382, 520] on label "Address should not be publicly viewable" at bounding box center [674, 519] width 803 height 15
click at [283, 520] on input "Address should not be publicly viewable" at bounding box center [278, 520] width 10 height 10
checkbox input "true"
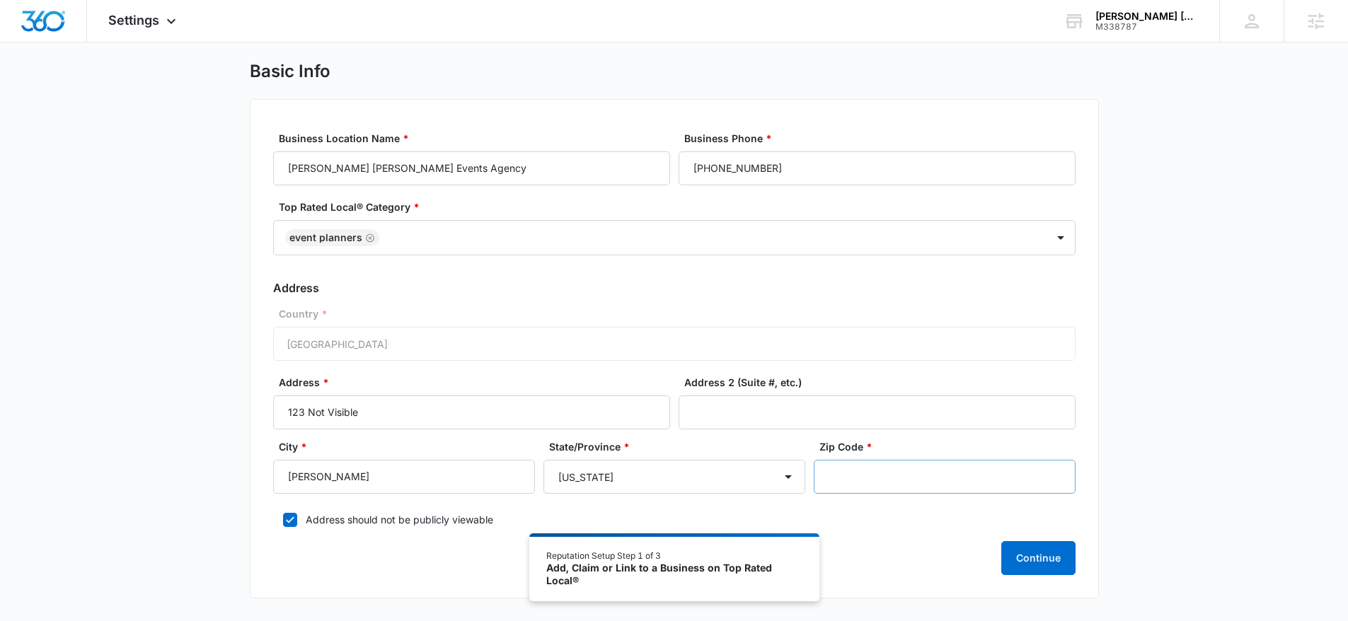
drag, startPoint x: 893, startPoint y: 457, endPoint x: 893, endPoint y: 465, distance: 8.5
click at [893, 459] on div "Zip Code *" at bounding box center [945, 467] width 262 height 55
click at [893, 467] on input "Zip Code *" at bounding box center [945, 477] width 262 height 34
type input "75062"
click at [1143, 419] on div "Basic Info Business Location Name * Pearlman Bouvier Rodriguez Events Agency Bu…" at bounding box center [674, 338] width 1348 height 555
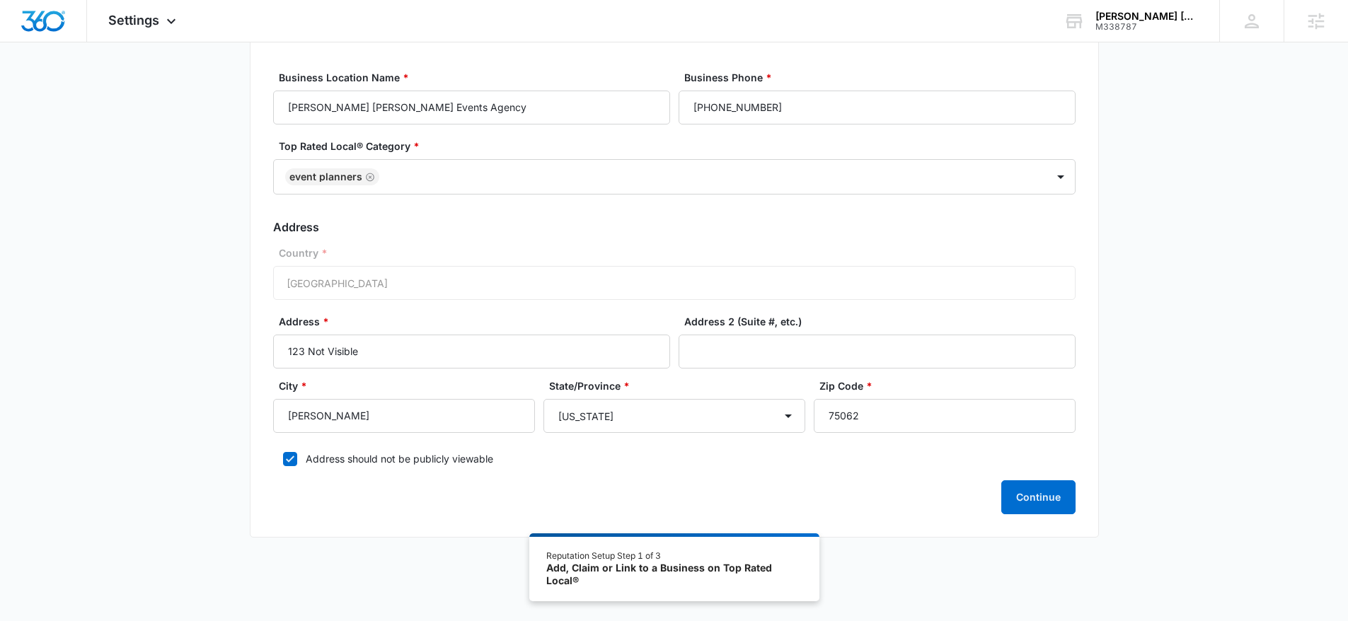
scroll to position [94, 0]
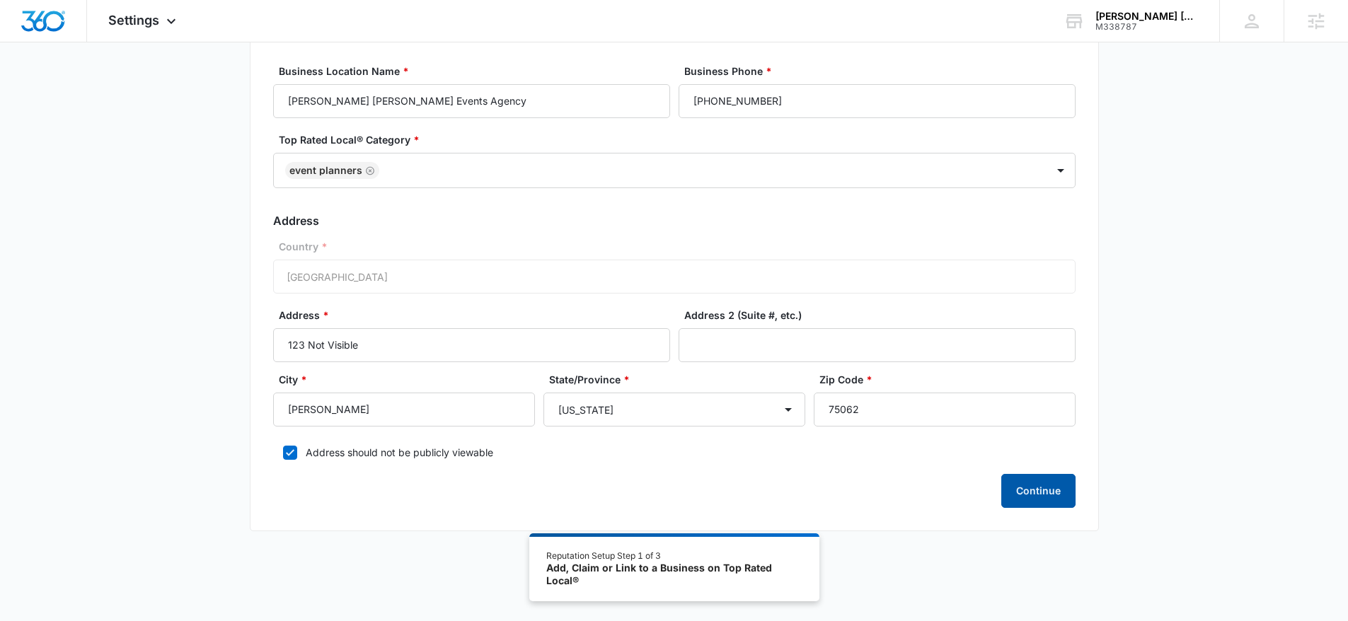
click at [1050, 498] on button "Continue" at bounding box center [1039, 491] width 74 height 34
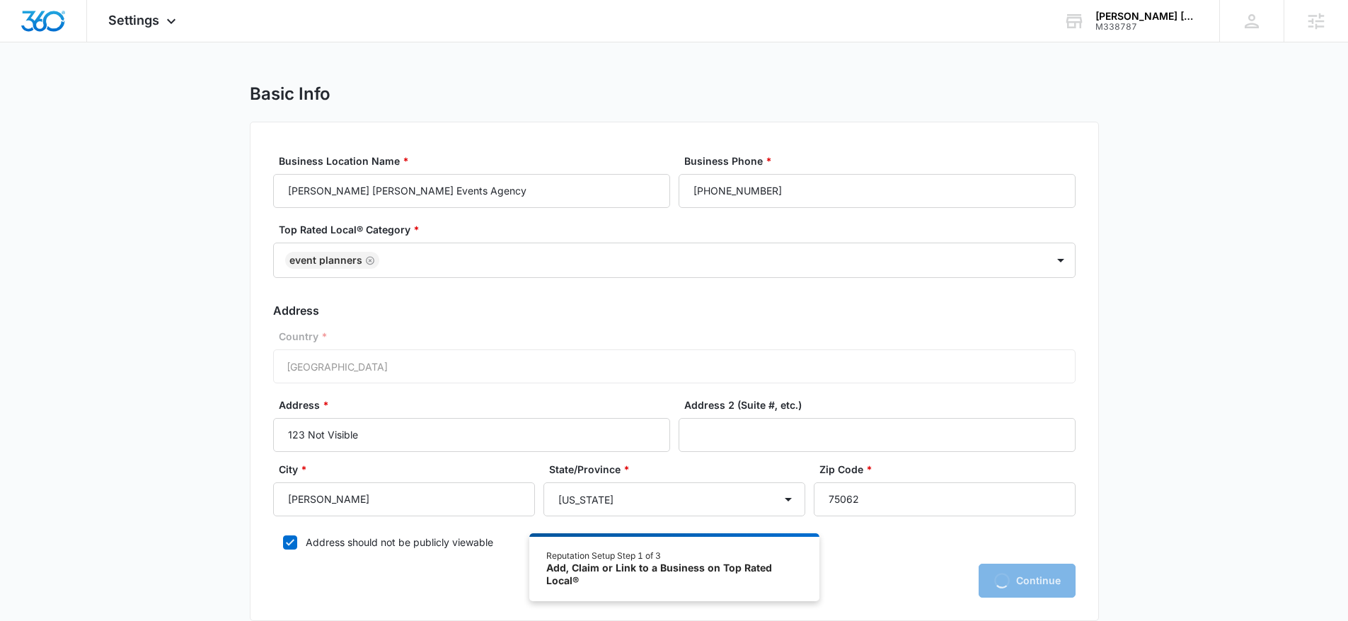
scroll to position [0, 0]
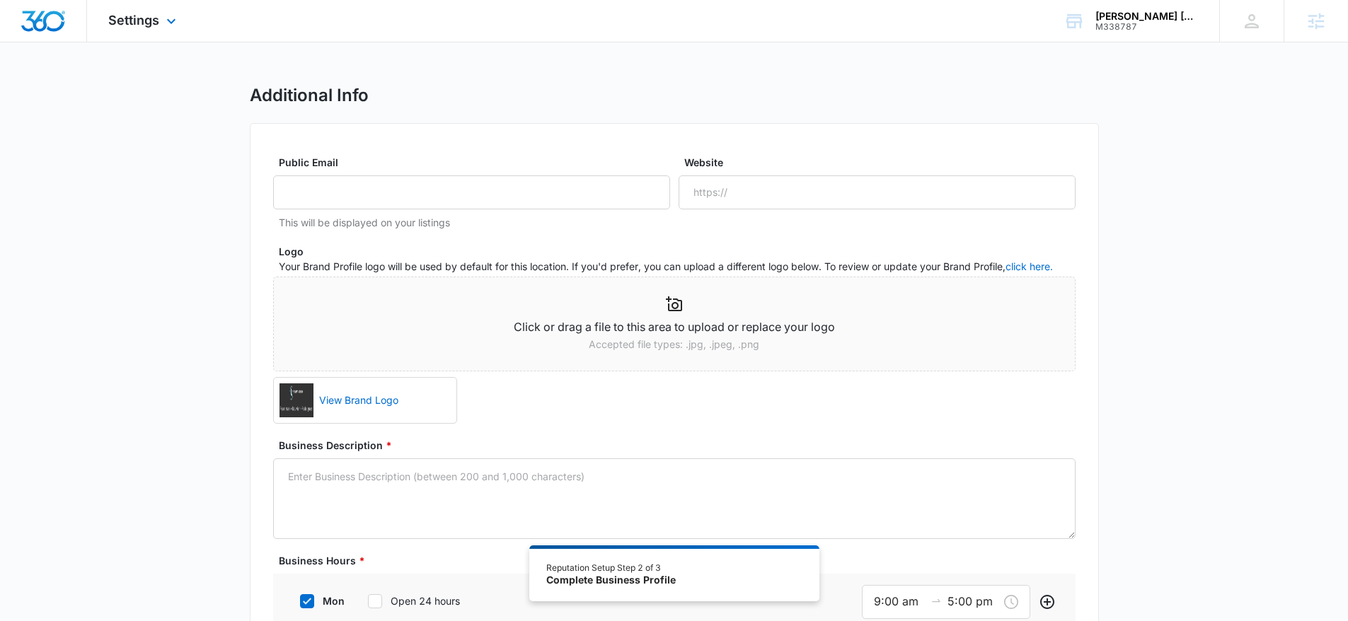
scroll to position [8, 0]
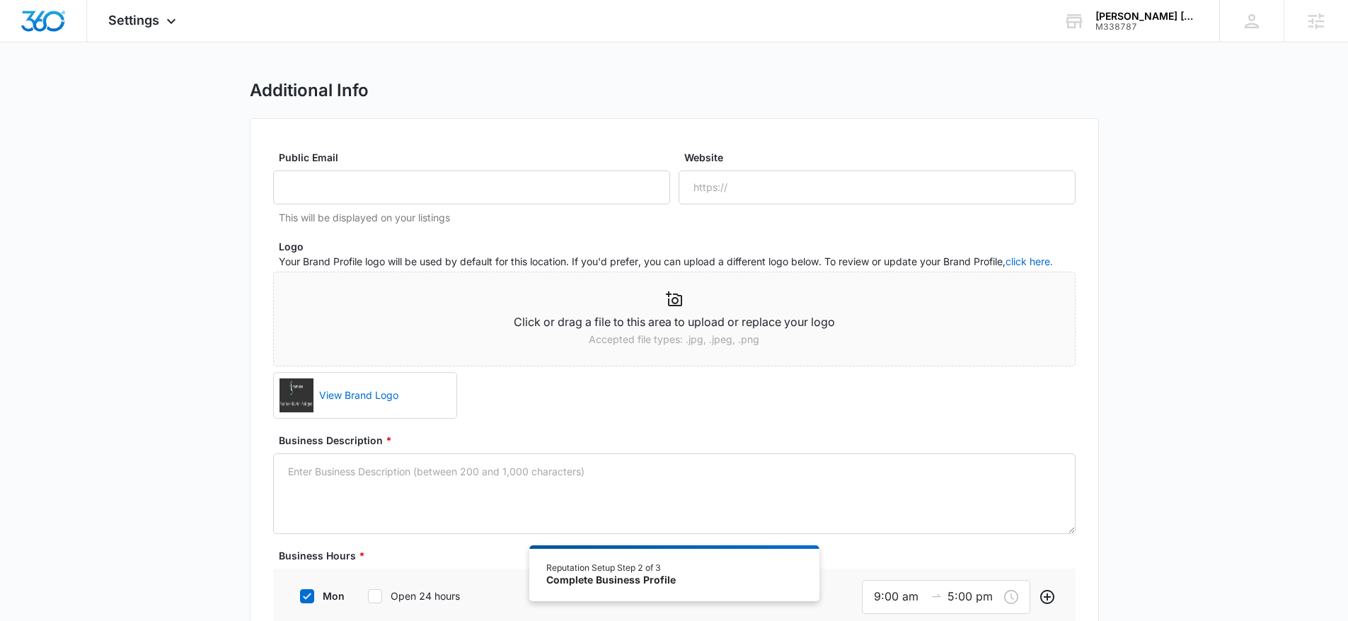
click at [862, 169] on div "Website" at bounding box center [877, 177] width 397 height 55
click at [860, 181] on input "Website" at bounding box center [877, 188] width 397 height 34
paste input "www.pbr-live.com"
type input "www.pbr-live.com"
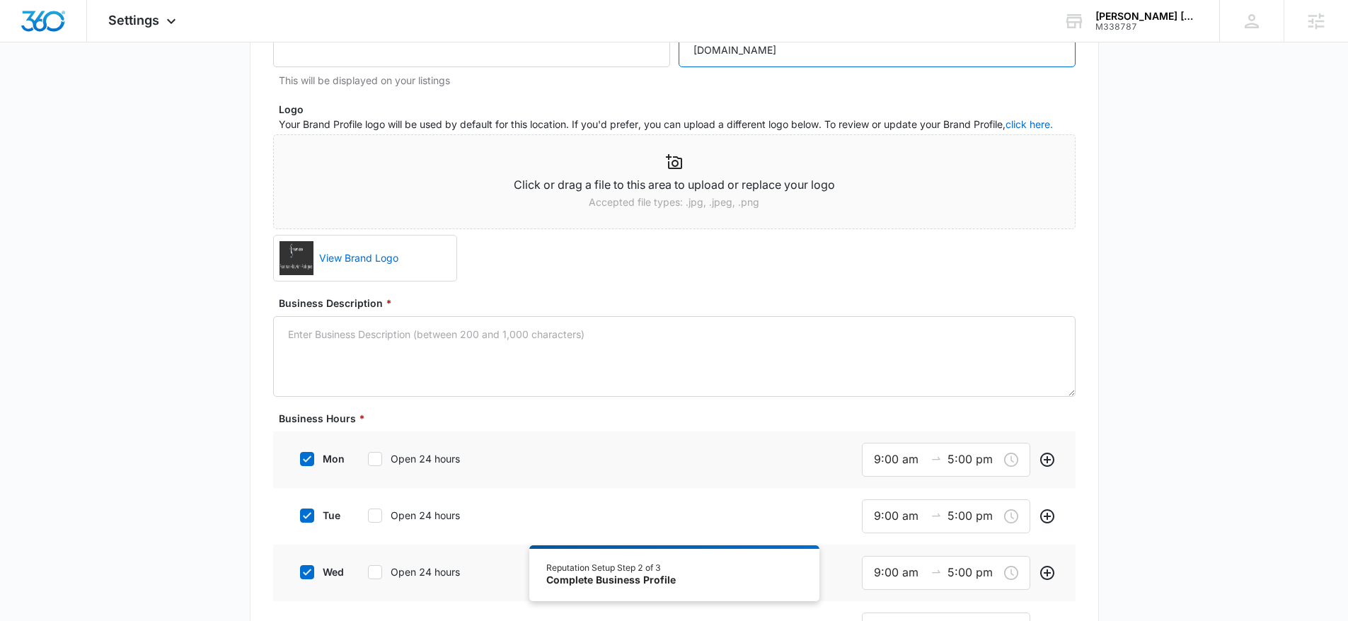
scroll to position [147, 0]
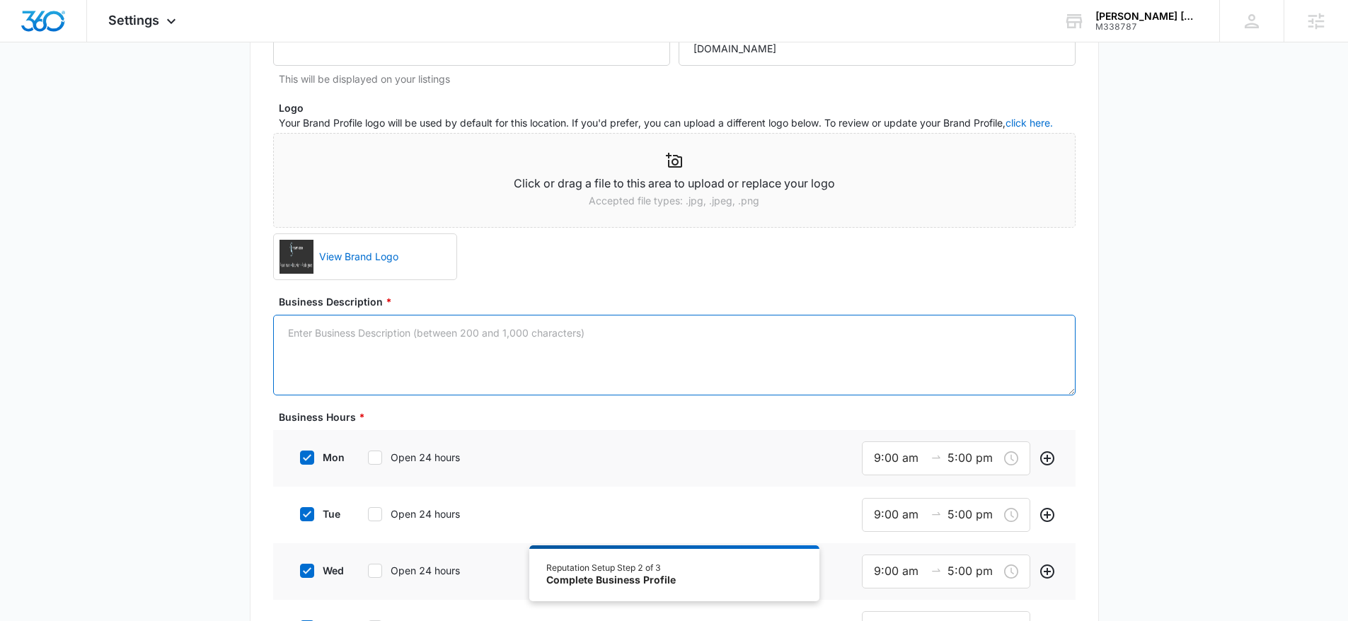
click at [516, 383] on textarea "Business Description *" at bounding box center [674, 355] width 803 height 81
paste textarea "A Nationally Recognized Communications Agency with Decades of Experience produc…"
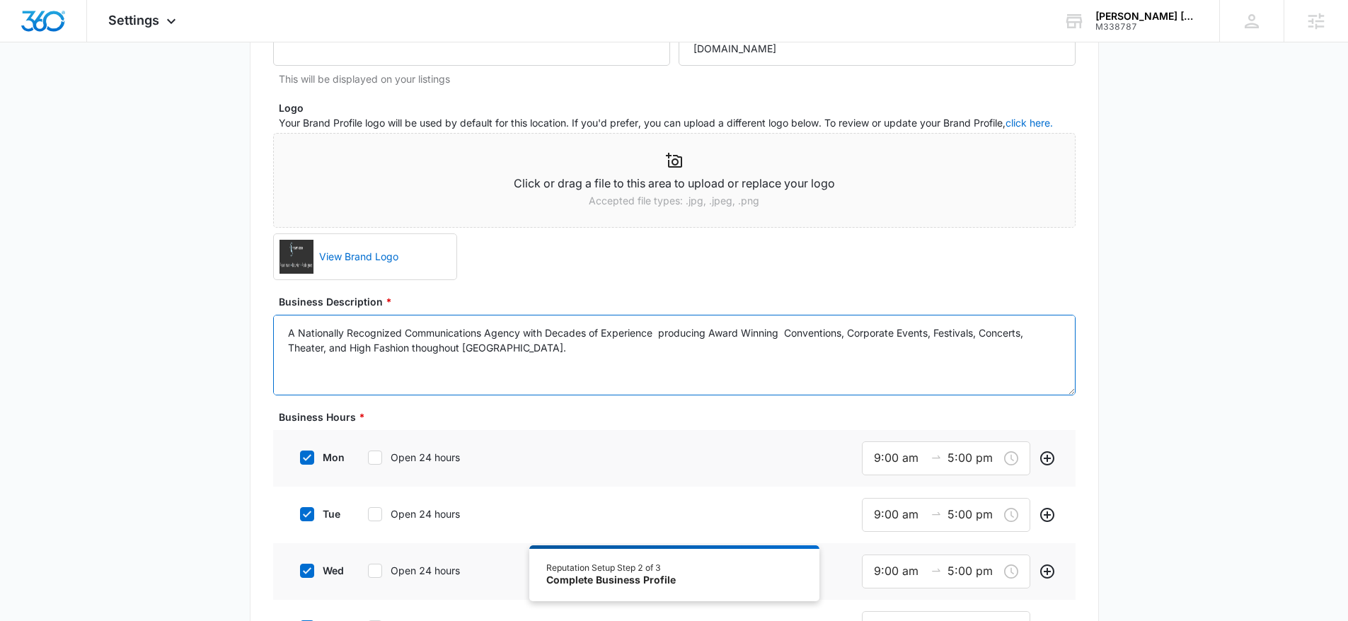
scroll to position [18, 0]
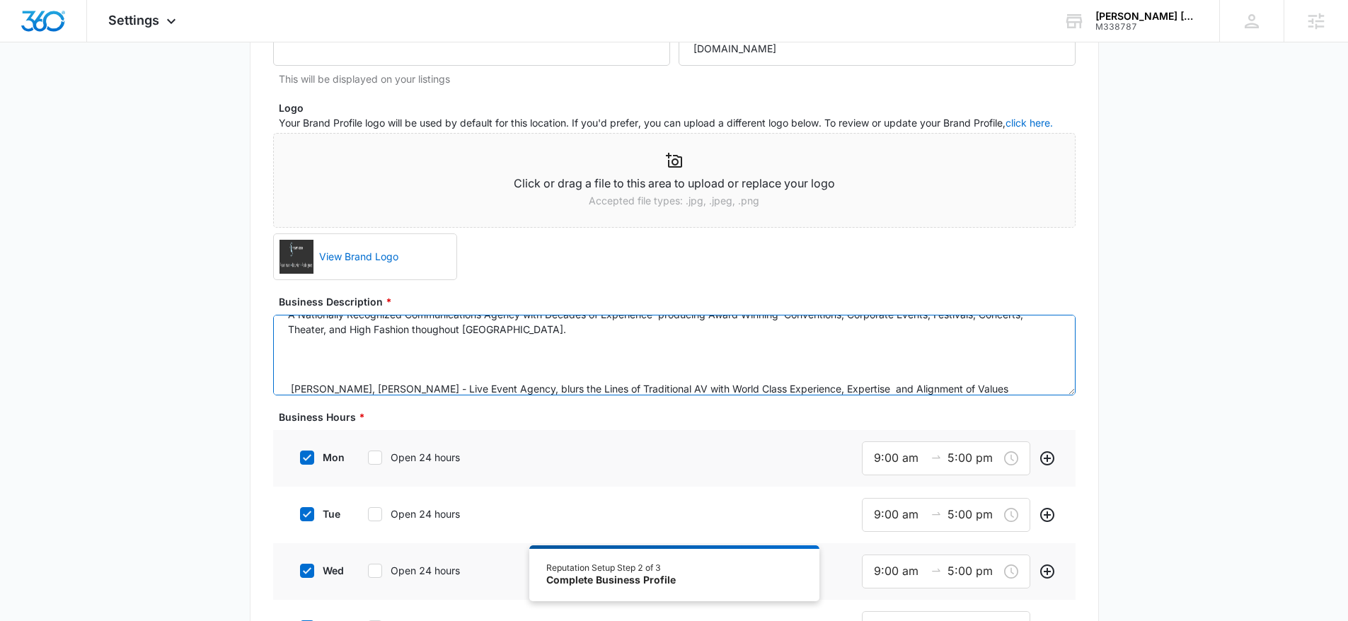
drag, startPoint x: 416, startPoint y: 376, endPoint x: 319, endPoint y: 391, distance: 98.1
click at [413, 376] on textarea "A Nationally Recognized Communications Agency with Decades of Experience produc…" at bounding box center [674, 355] width 803 height 81
click at [289, 388] on textarea "A Nationally Recognized Communications Agency with Decades of Experience produc…" at bounding box center [674, 355] width 803 height 81
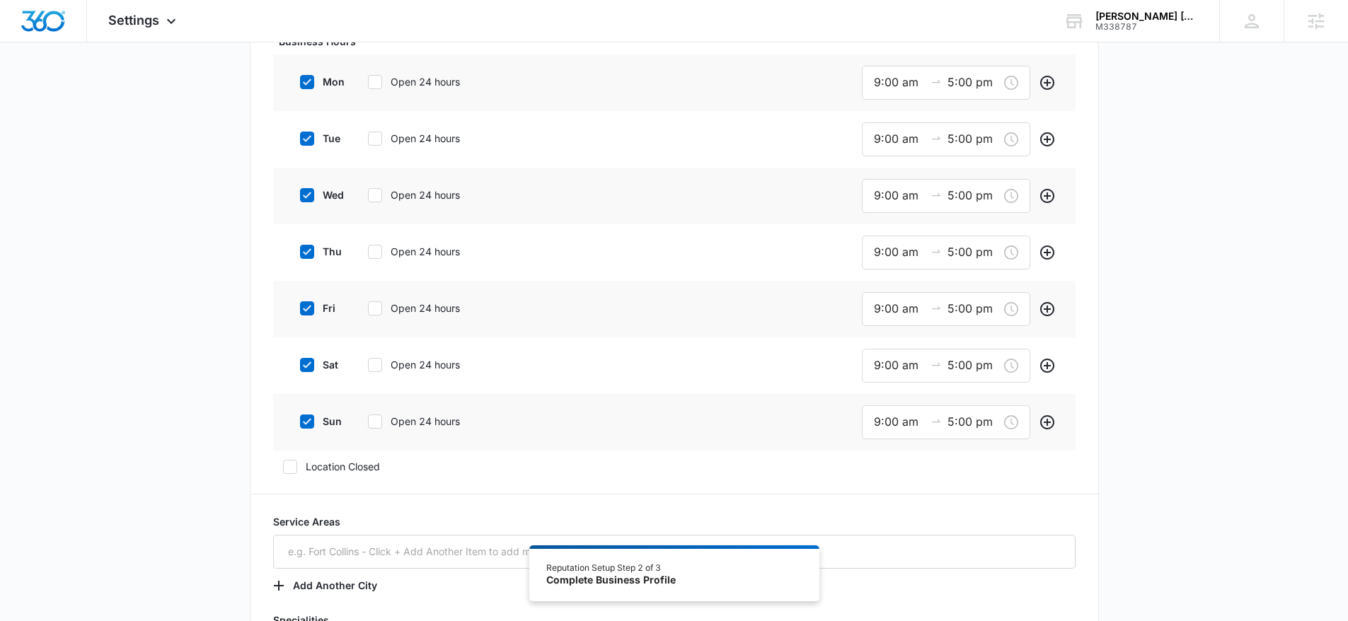
scroll to position [495, 0]
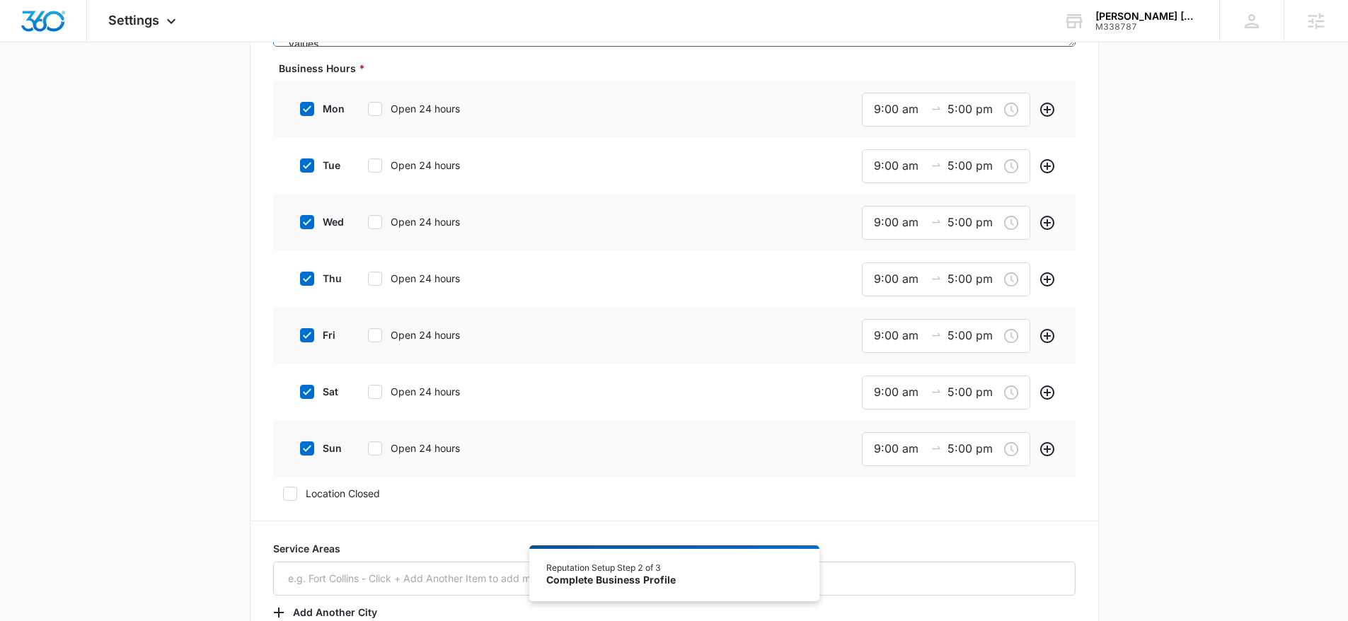
type textarea "A Nationally Recognized Communications Agency with Decades of Experience produc…"
click at [338, 441] on label "sun" at bounding box center [318, 448] width 57 height 15
click at [300, 444] on input "sun" at bounding box center [295, 449] width 10 height 10
checkbox input "false"
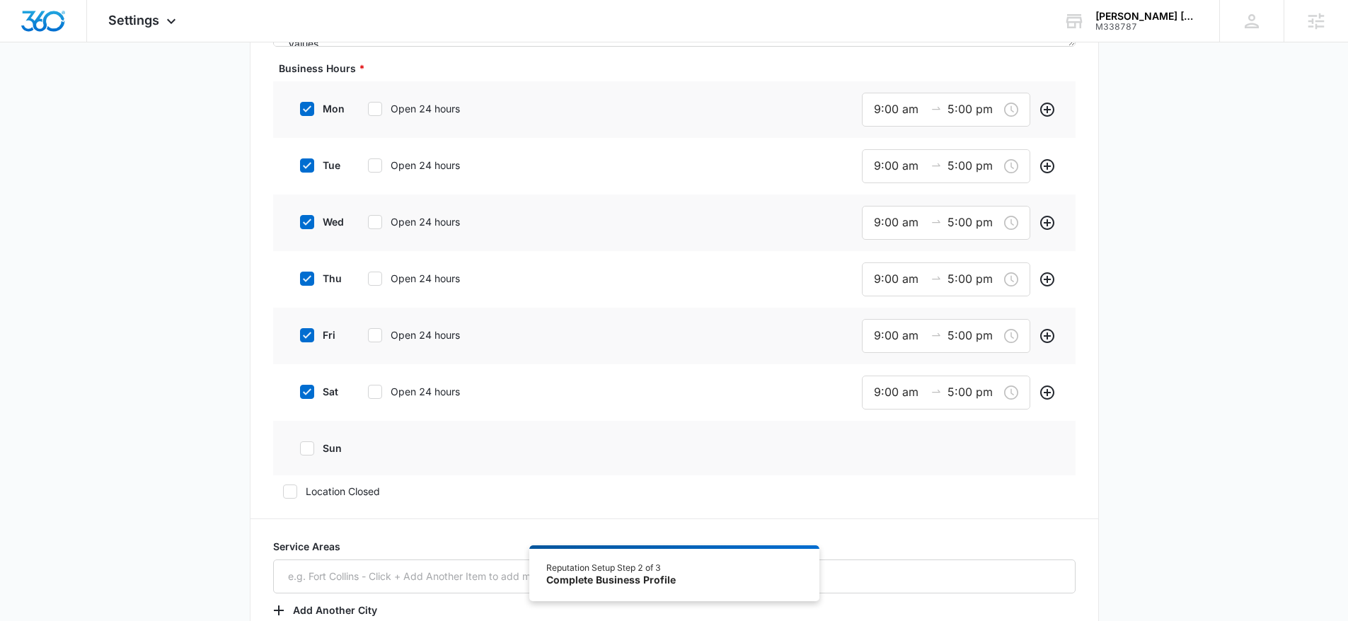
click at [323, 388] on label "sat" at bounding box center [318, 391] width 57 height 15
click at [300, 388] on input "sat" at bounding box center [295, 392] width 10 height 10
checkbox input "false"
click at [952, 330] on input "5:00 pm" at bounding box center [973, 336] width 51 height 18
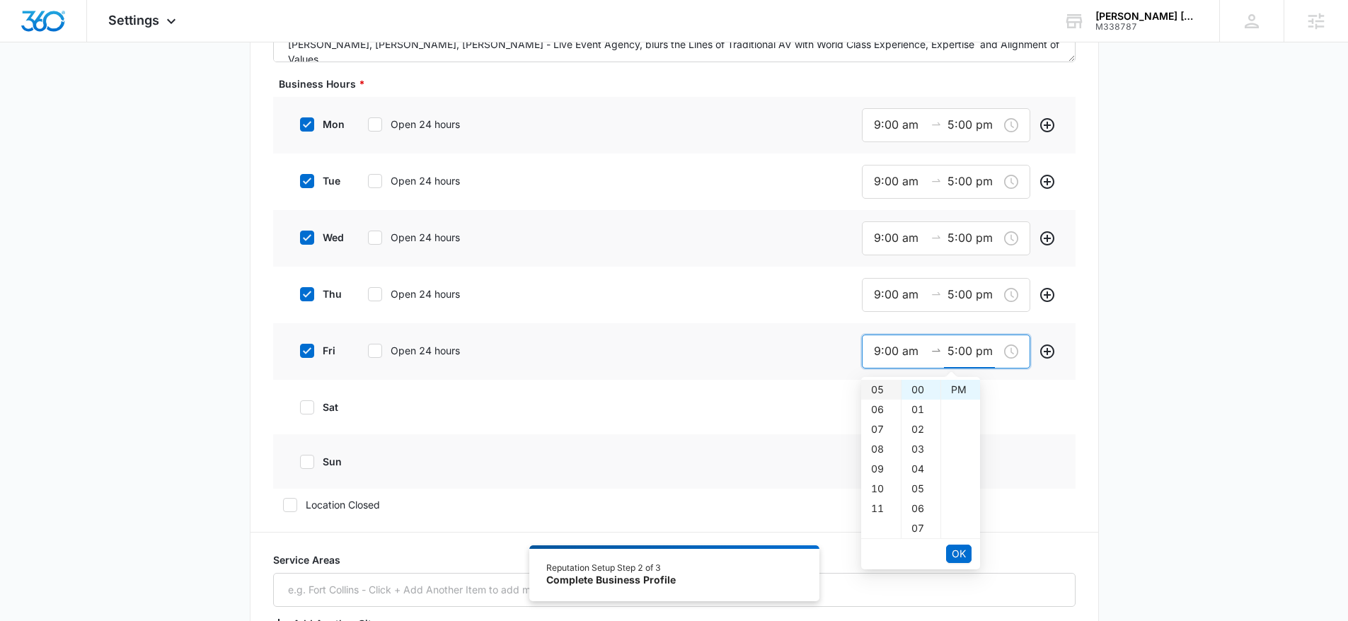
scroll to position [474, 0]
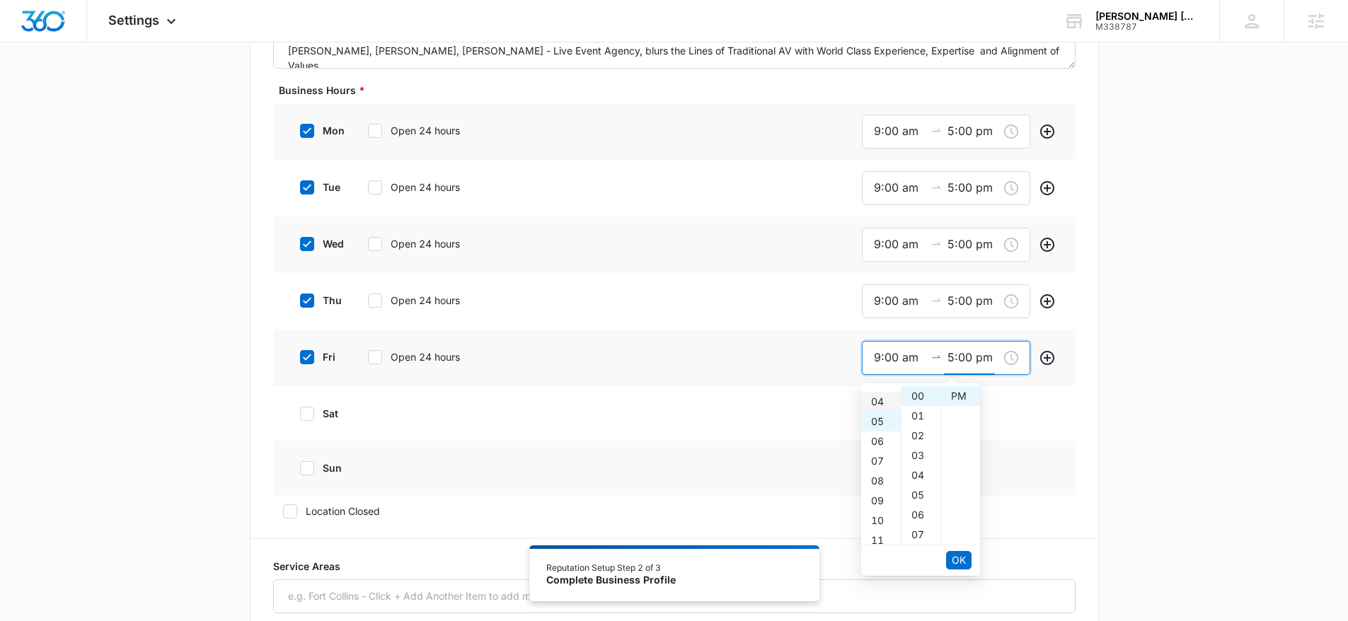
click at [878, 403] on div "04" at bounding box center [881, 402] width 40 height 20
click at [922, 388] on div "59" at bounding box center [921, 396] width 39 height 20
type input "4:59 pm"
click at [961, 555] on span "OK" at bounding box center [959, 561] width 14 height 16
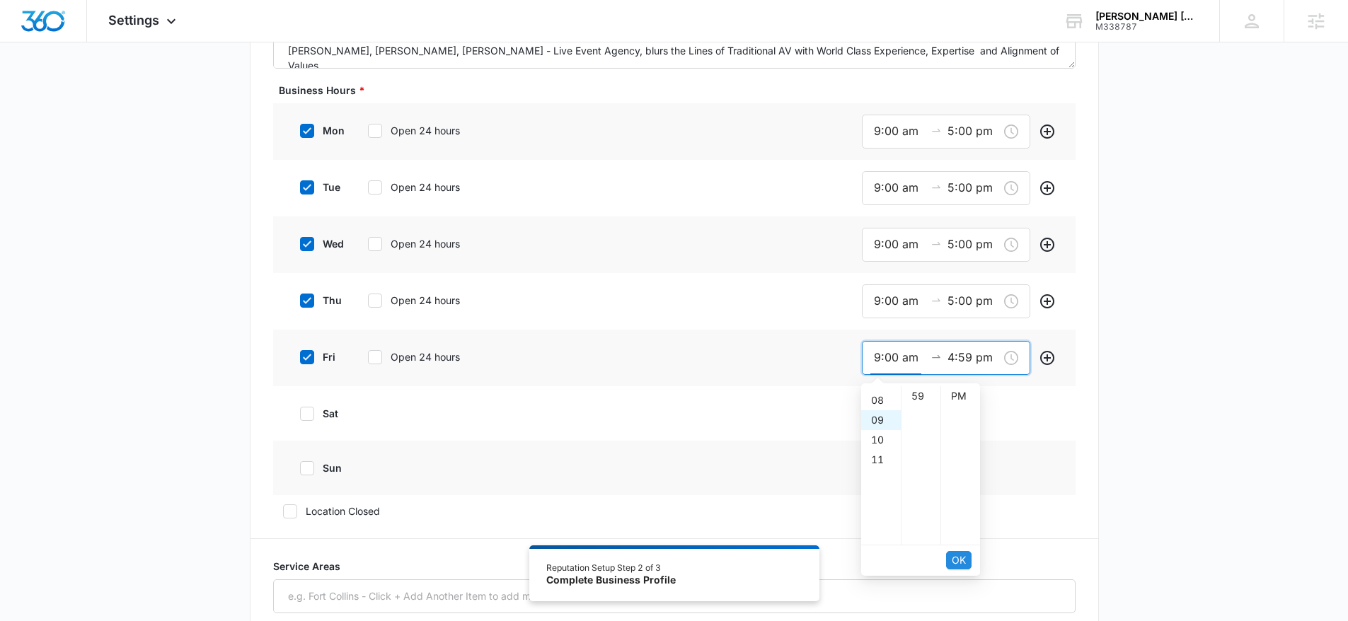
scroll to position [0, 0]
click at [961, 556] on span "OK" at bounding box center [959, 561] width 14 height 16
click at [1087, 503] on div "Public Email This will be displayed on your listings Website www.pbr-live.com L…" at bounding box center [674, 337] width 849 height 1370
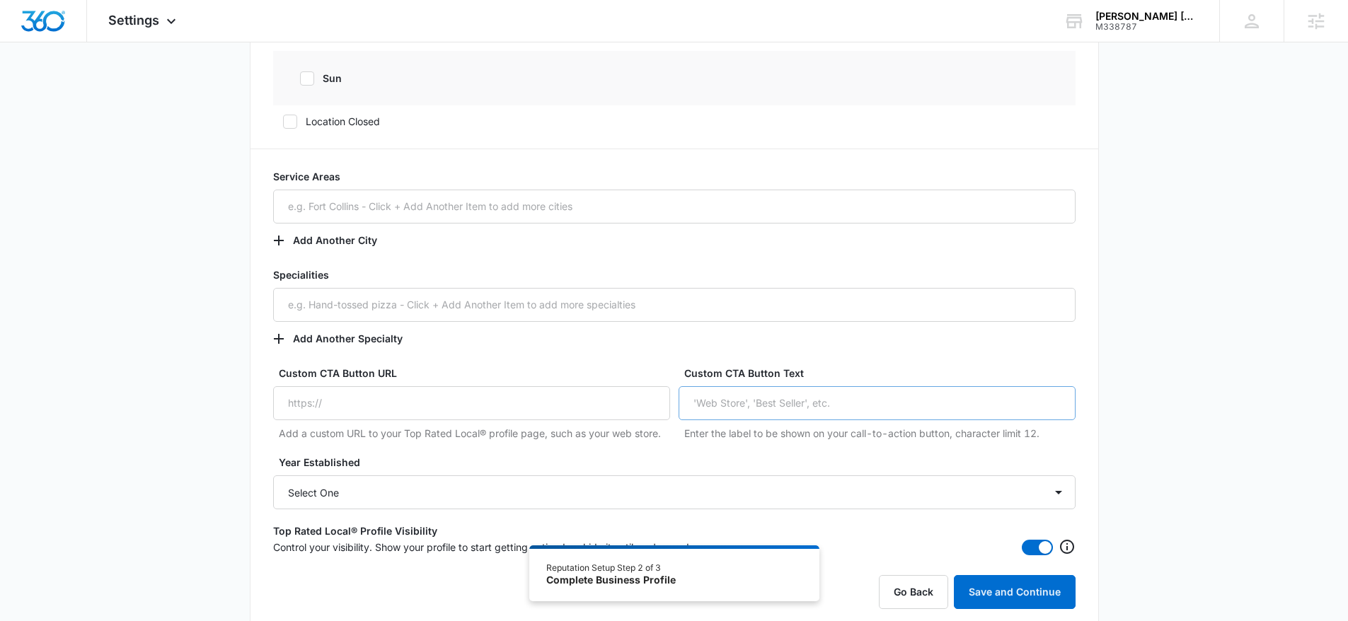
scroll to position [953, 0]
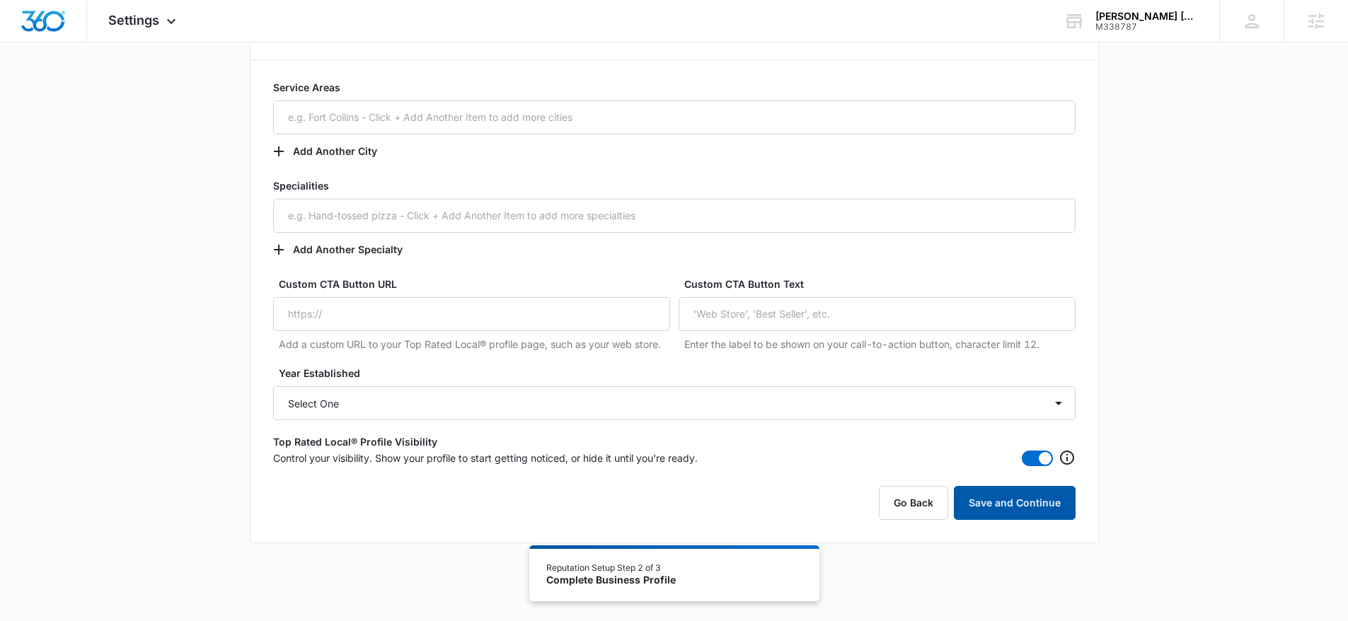
click at [1043, 499] on button "Save and Continue" at bounding box center [1015, 503] width 122 height 34
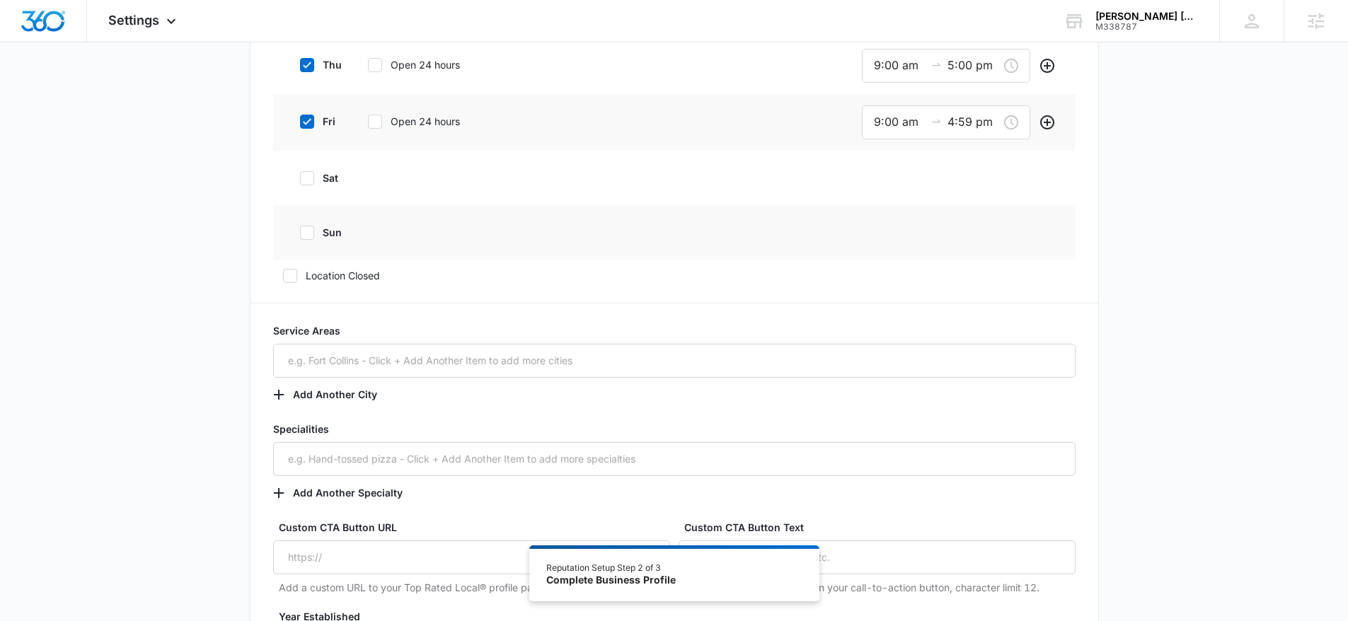
scroll to position [720, 0]
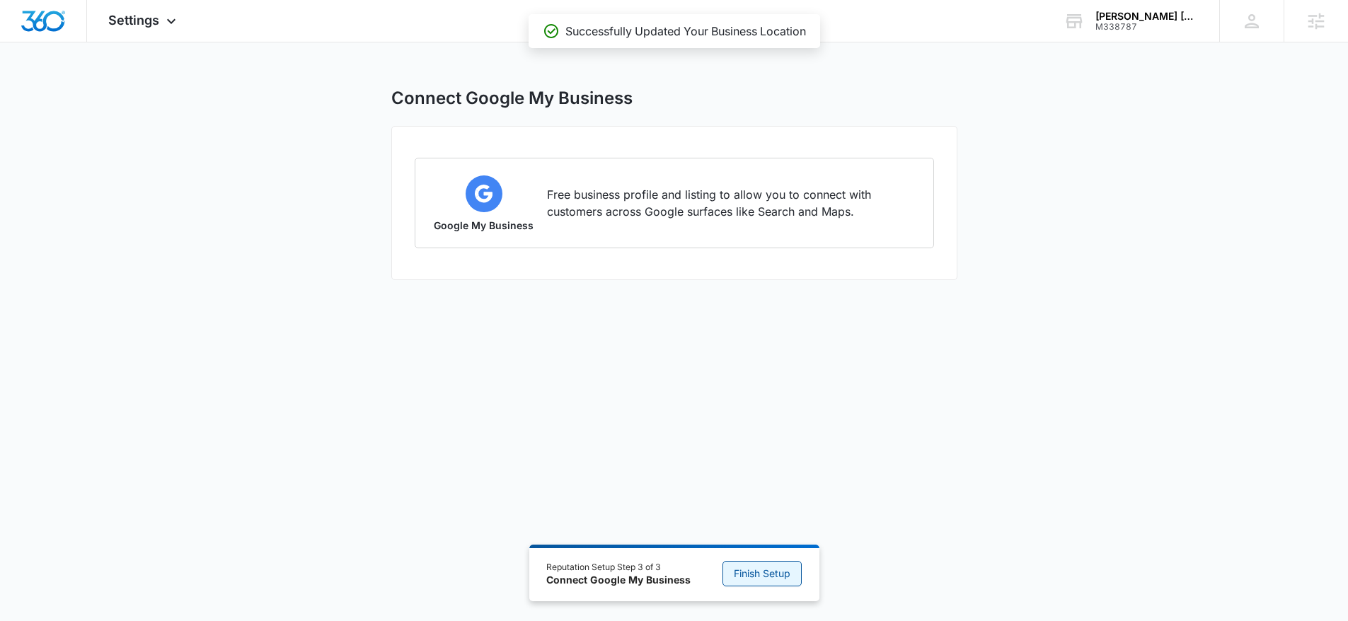
click at [768, 575] on span "Finish Setup" at bounding box center [762, 574] width 57 height 16
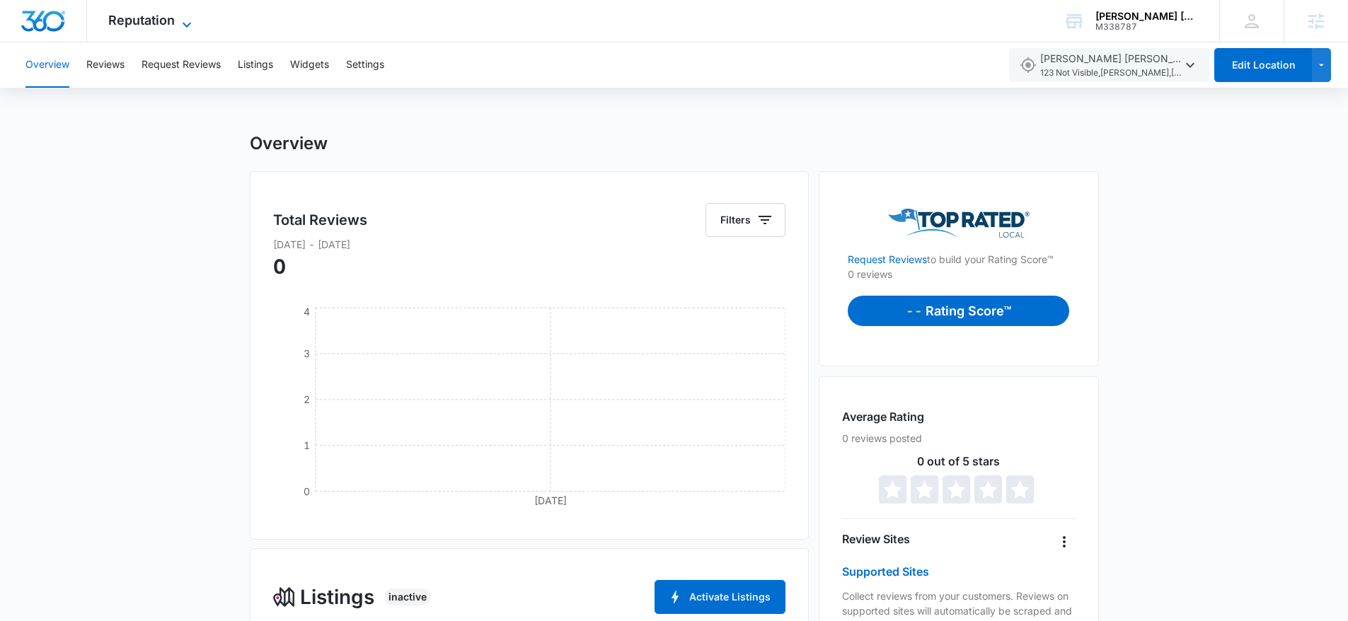
click at [173, 25] on span "Reputation" at bounding box center [141, 20] width 67 height 15
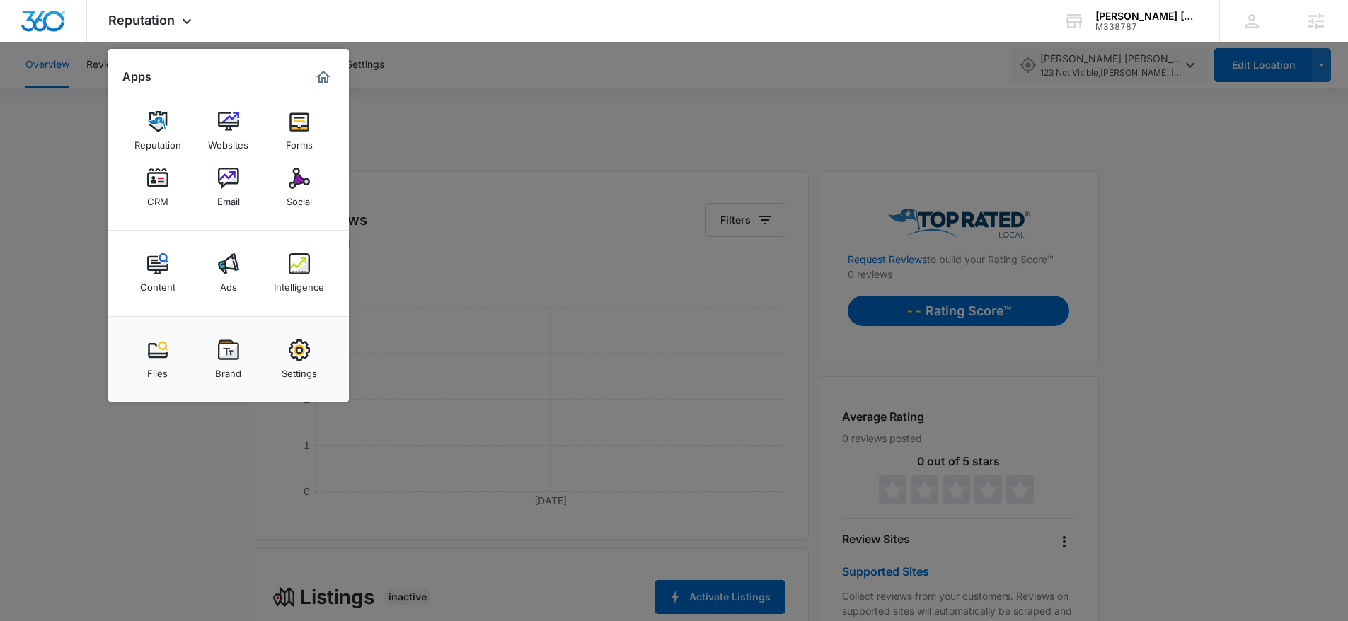
click at [575, 113] on div at bounding box center [674, 310] width 1348 height 621
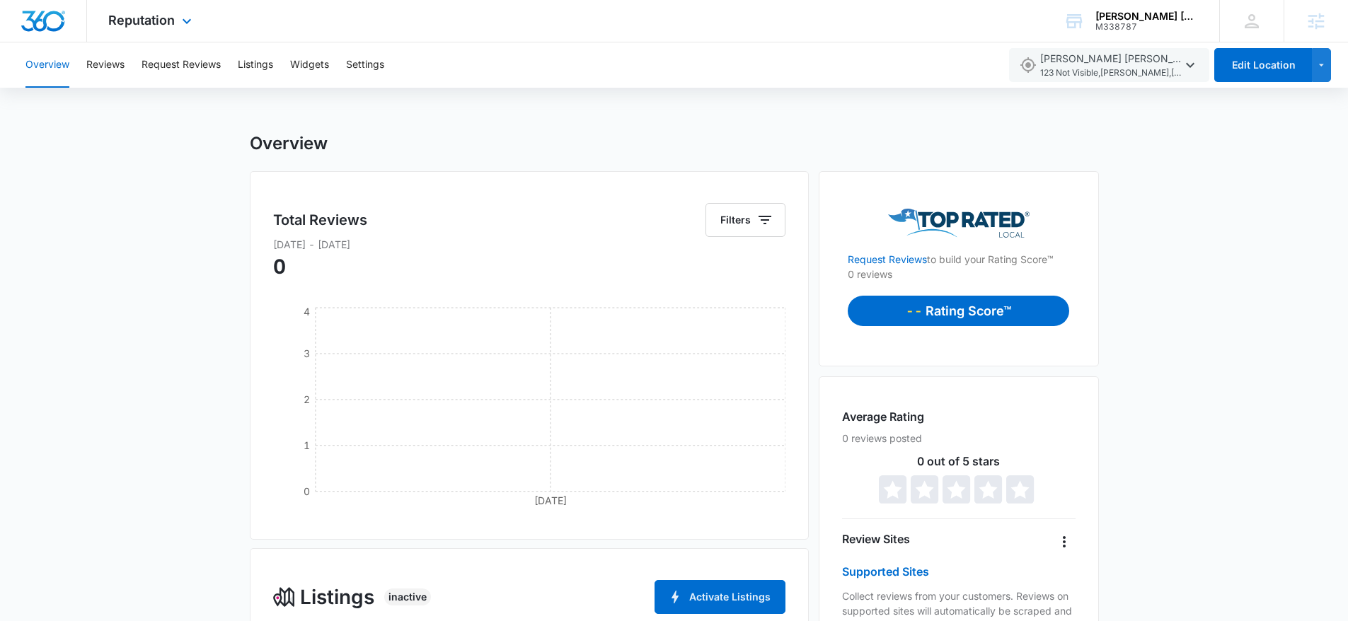
click at [168, 28] on div "Reputation Apps Reputation Websites Forms CRM Email Social Content Ads Intellig…" at bounding box center [152, 21] width 130 height 42
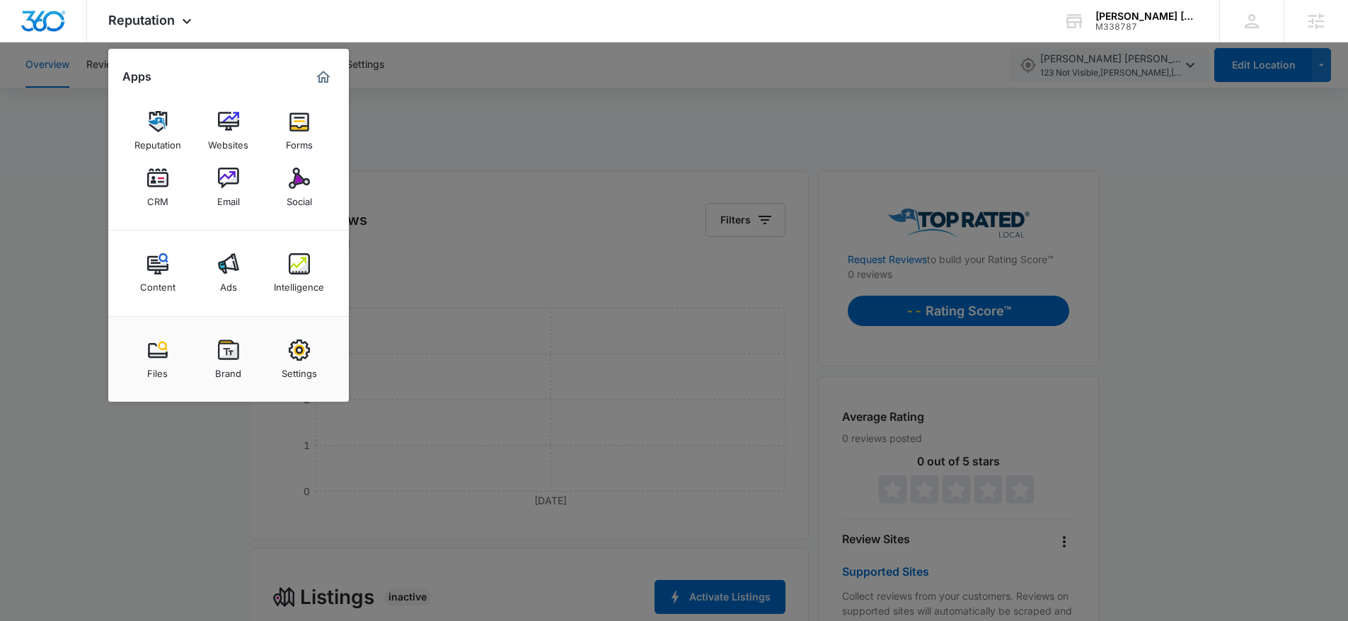
click at [583, 145] on div at bounding box center [674, 310] width 1348 height 621
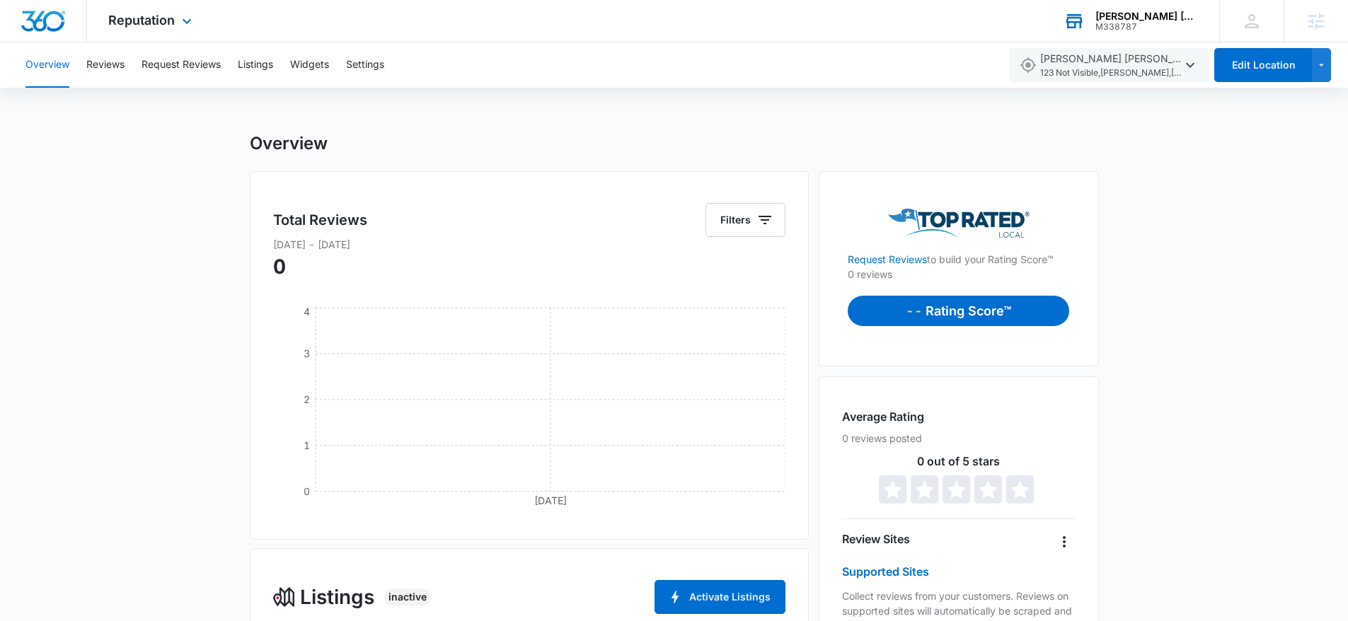
click at [1130, 28] on div "M338787" at bounding box center [1147, 27] width 103 height 10
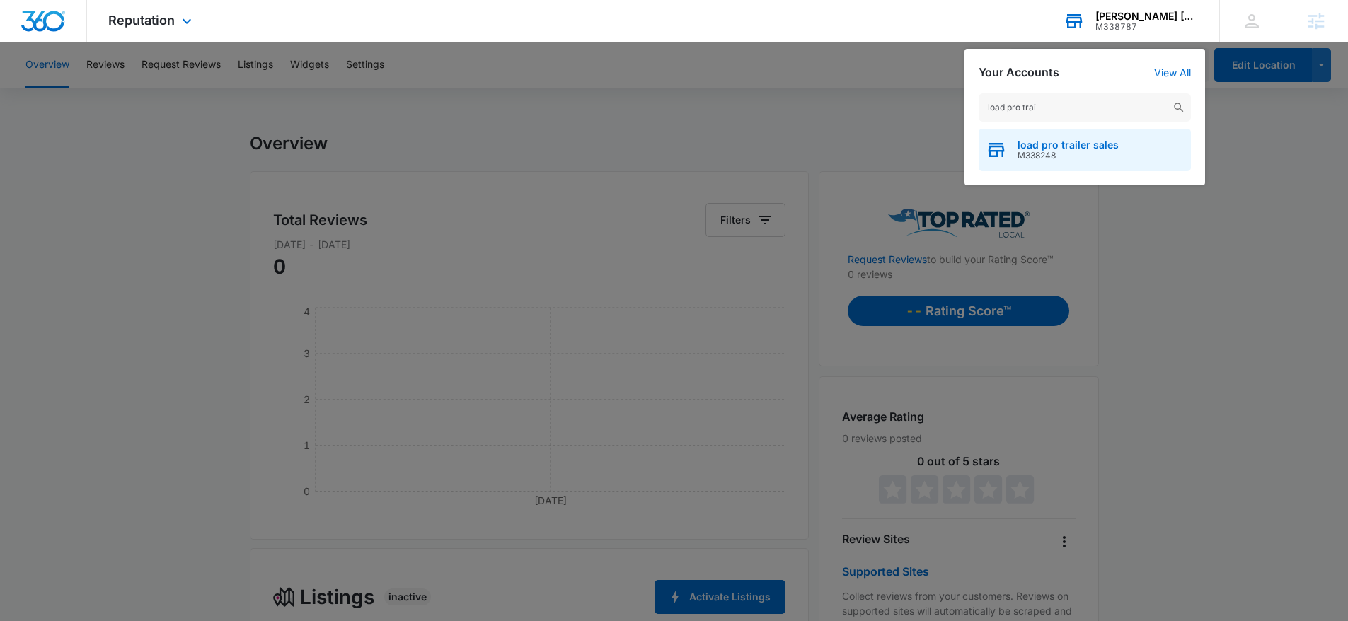
type input "load pro trai"
click at [1090, 158] on span "M338248" at bounding box center [1068, 156] width 101 height 10
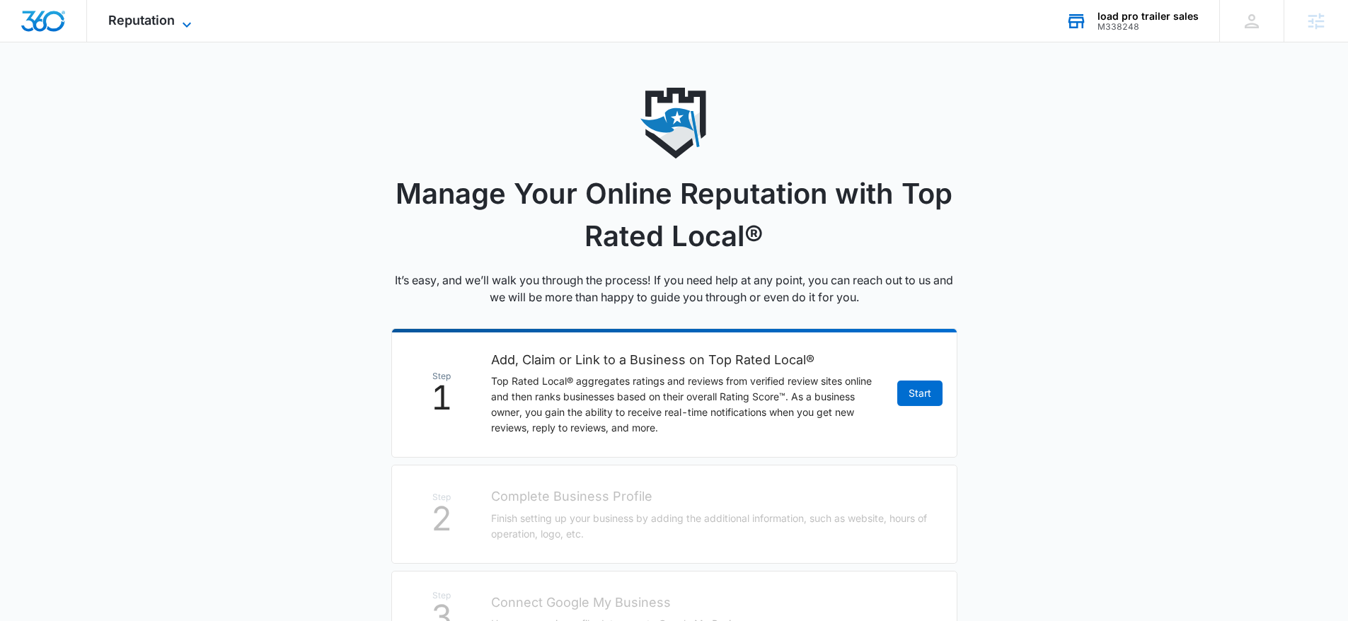
click at [148, 23] on span "Reputation" at bounding box center [141, 20] width 67 height 15
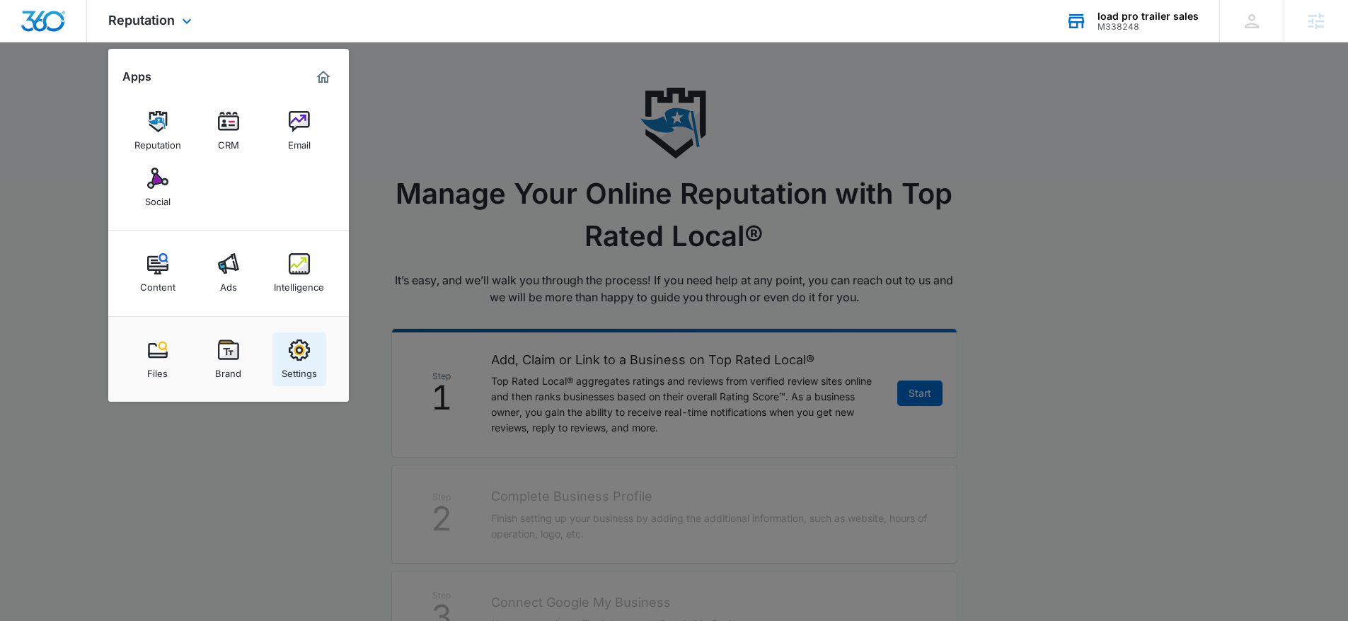
click at [313, 359] on link "Settings" at bounding box center [300, 360] width 54 height 54
select select "4"
select select "US"
select select "America/Denver"
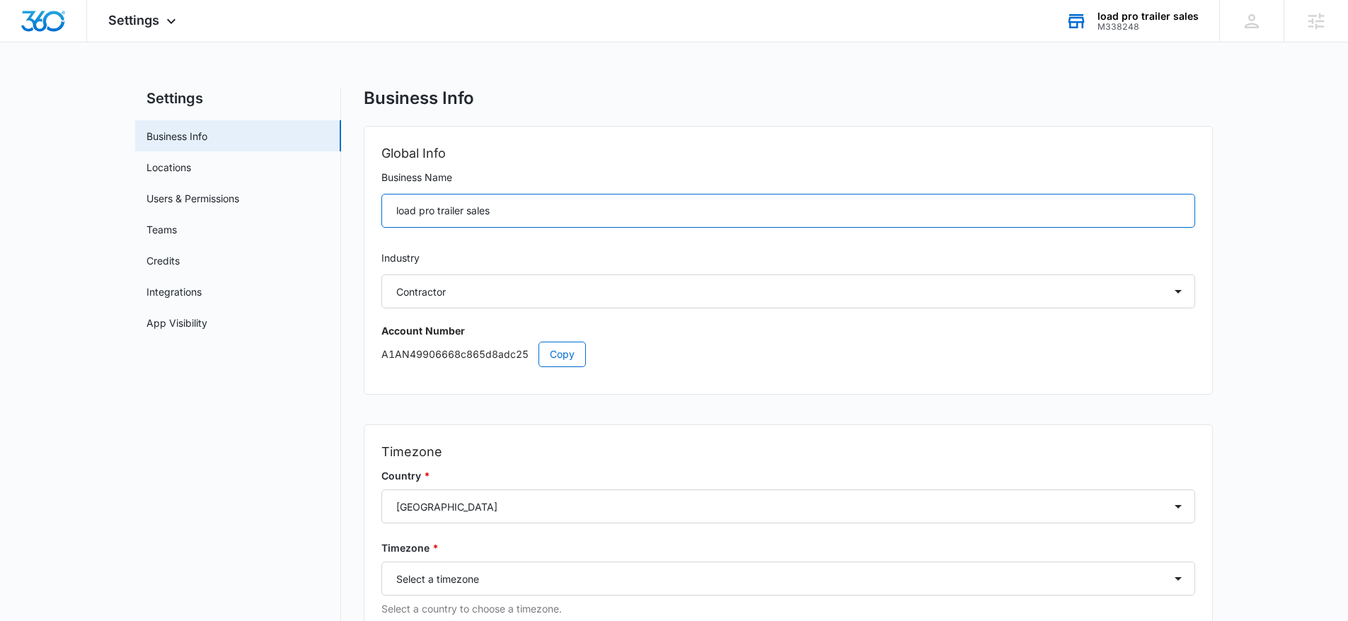
drag, startPoint x: 399, startPoint y: 211, endPoint x: 386, endPoint y: 212, distance: 12.8
click at [386, 212] on input "load pro trailer sales" at bounding box center [789, 211] width 814 height 34
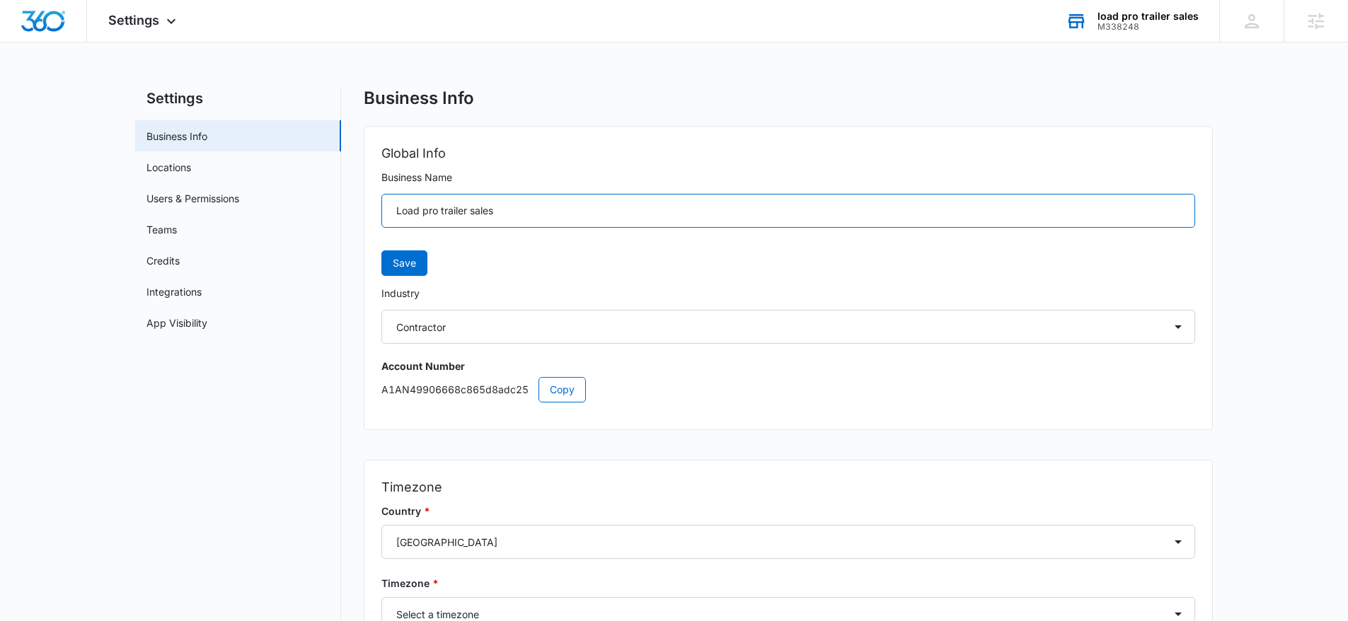
click at [427, 211] on input "Load pro trailer sales" at bounding box center [789, 211] width 814 height 34
click at [441, 211] on input "Load Pro trailer sales" at bounding box center [789, 211] width 814 height 34
click at [475, 212] on input "Load Pro Trailer sales" at bounding box center [789, 211] width 814 height 34
type input "Load Pro Trailer Sales"
click at [406, 263] on span "Save" at bounding box center [404, 264] width 23 height 16
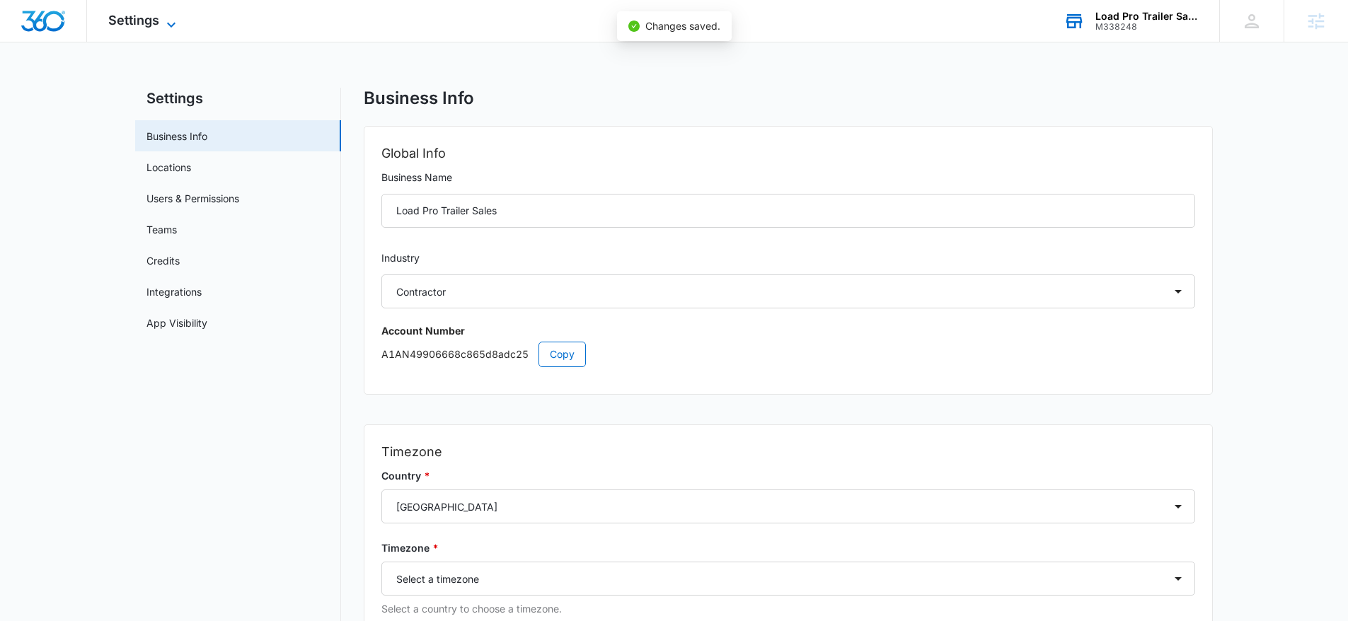
click at [137, 22] on span "Settings" at bounding box center [133, 20] width 51 height 15
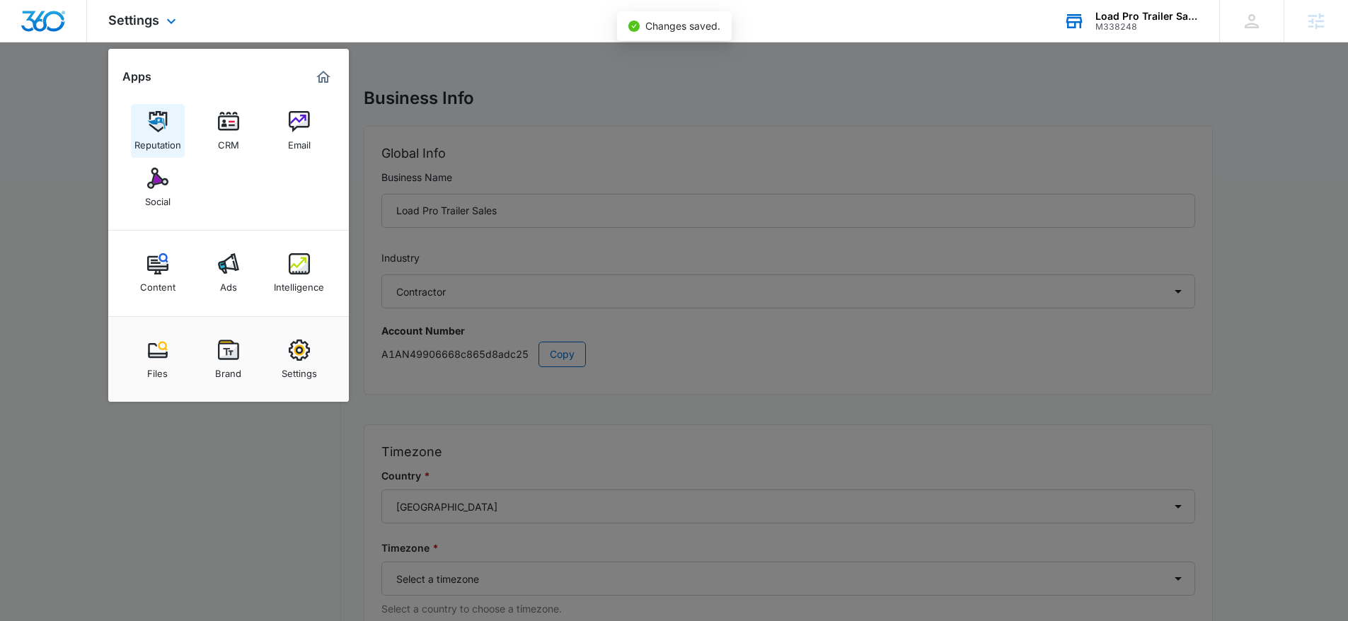
click at [166, 144] on div "Reputation" at bounding box center [157, 141] width 47 height 18
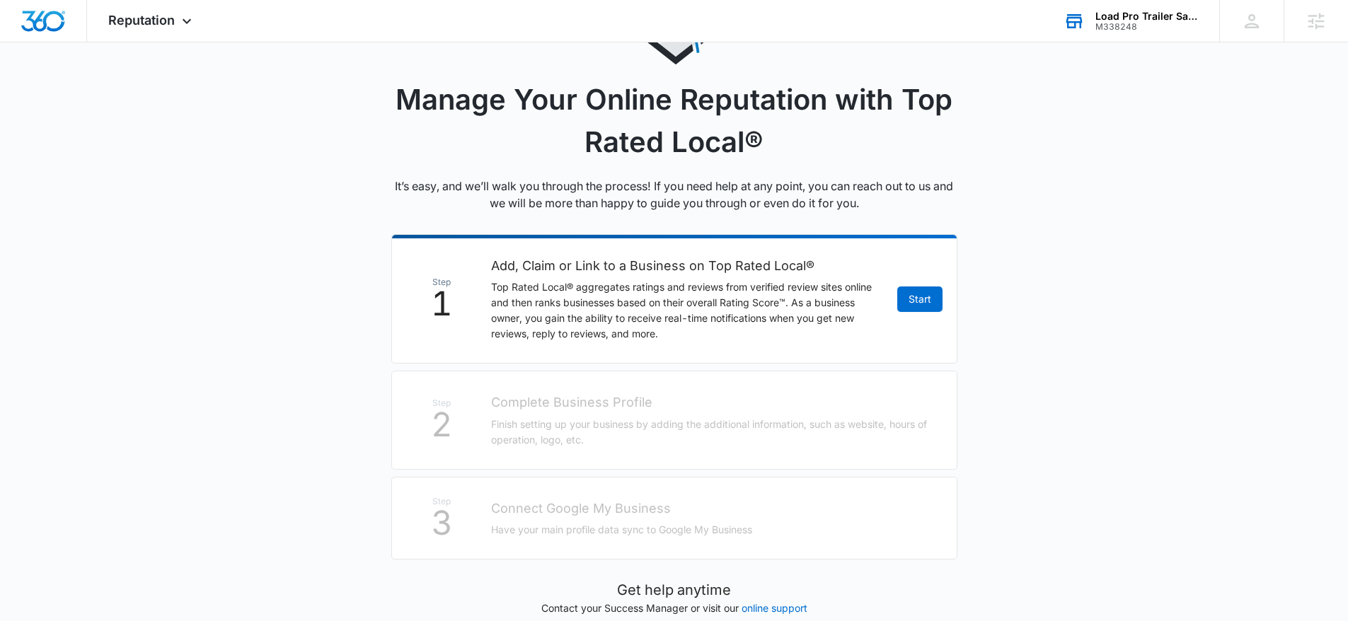
scroll to position [104, 0]
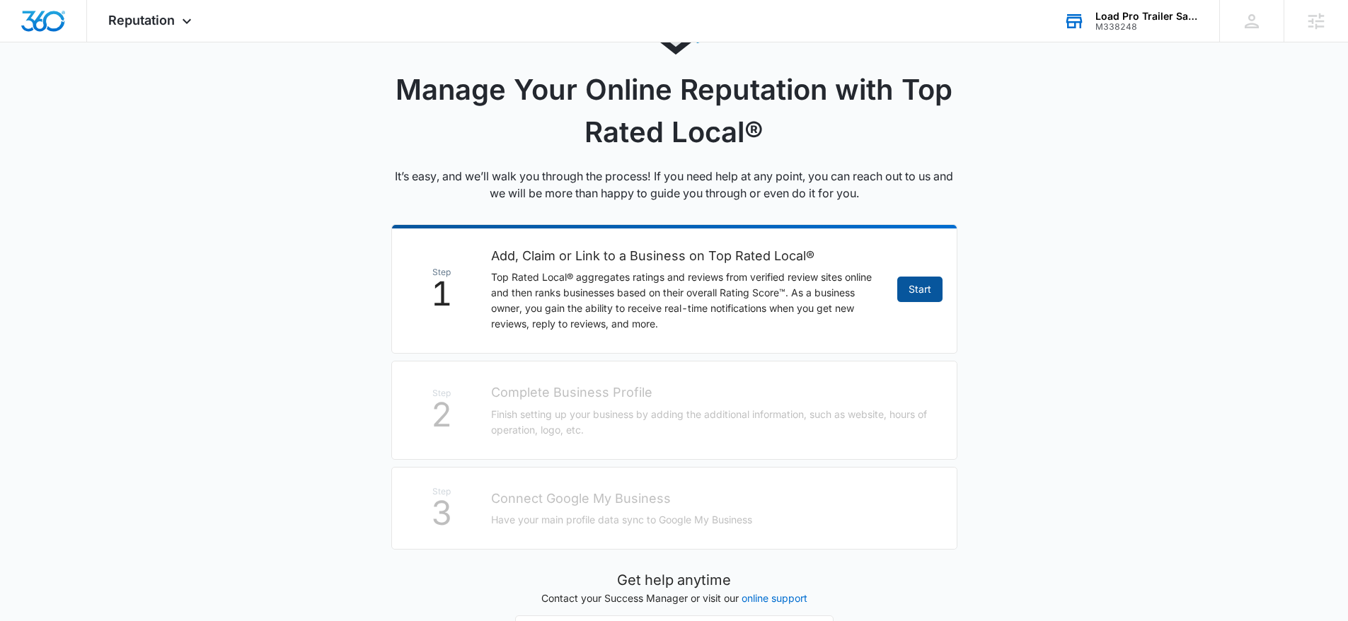
click at [929, 292] on link "Start" at bounding box center [920, 289] width 45 height 25
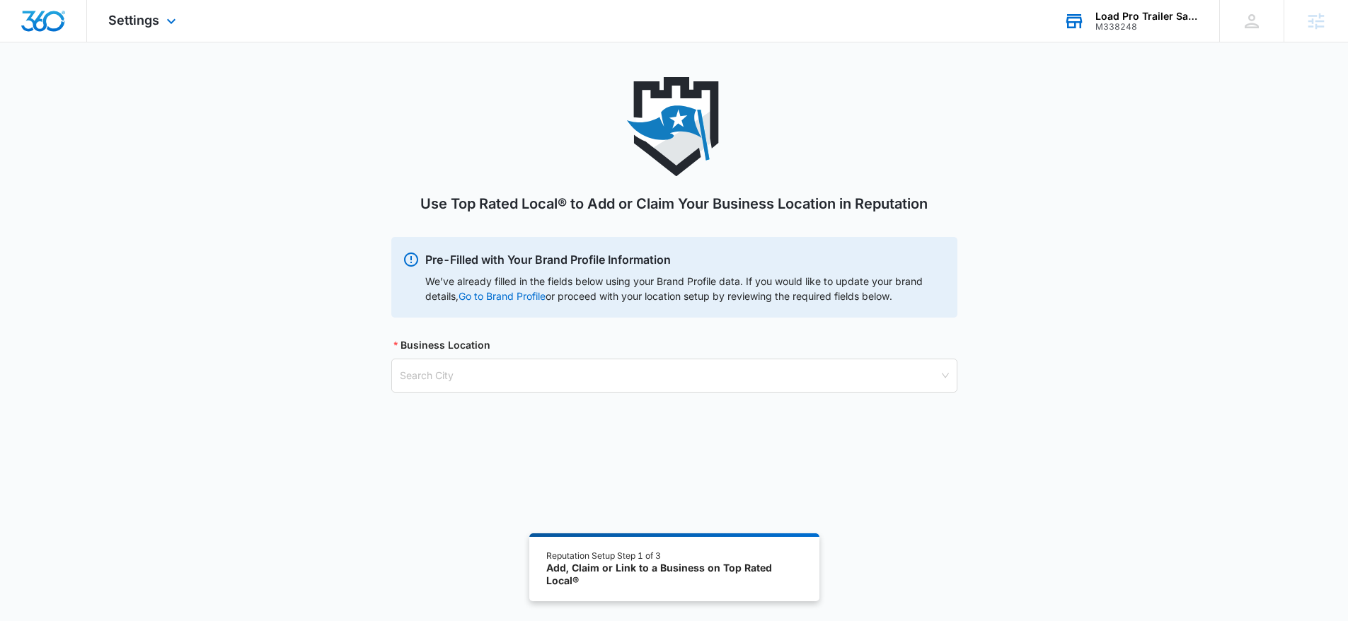
scroll to position [27, 0]
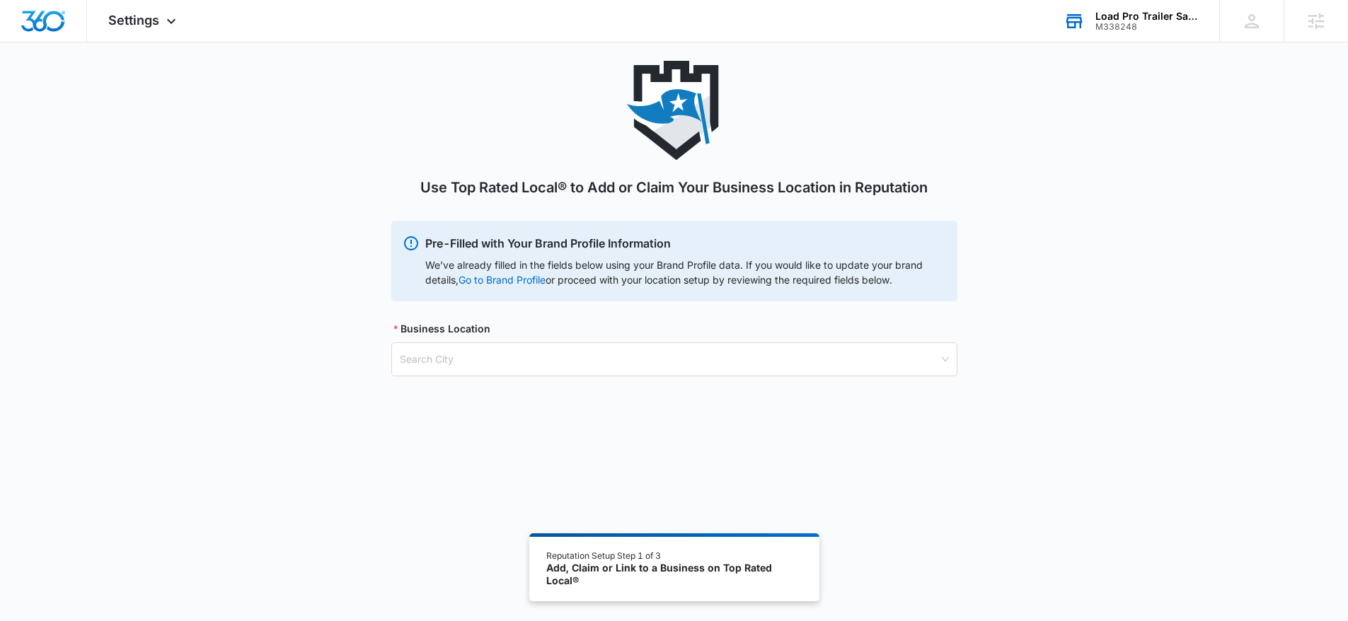
click at [507, 379] on div "Use Top Rated Local® to Add or Claim Your Business Location in Reputation Pre-F…" at bounding box center [674, 236] width 566 height 350
click at [506, 353] on input "search" at bounding box center [669, 359] width 539 height 33
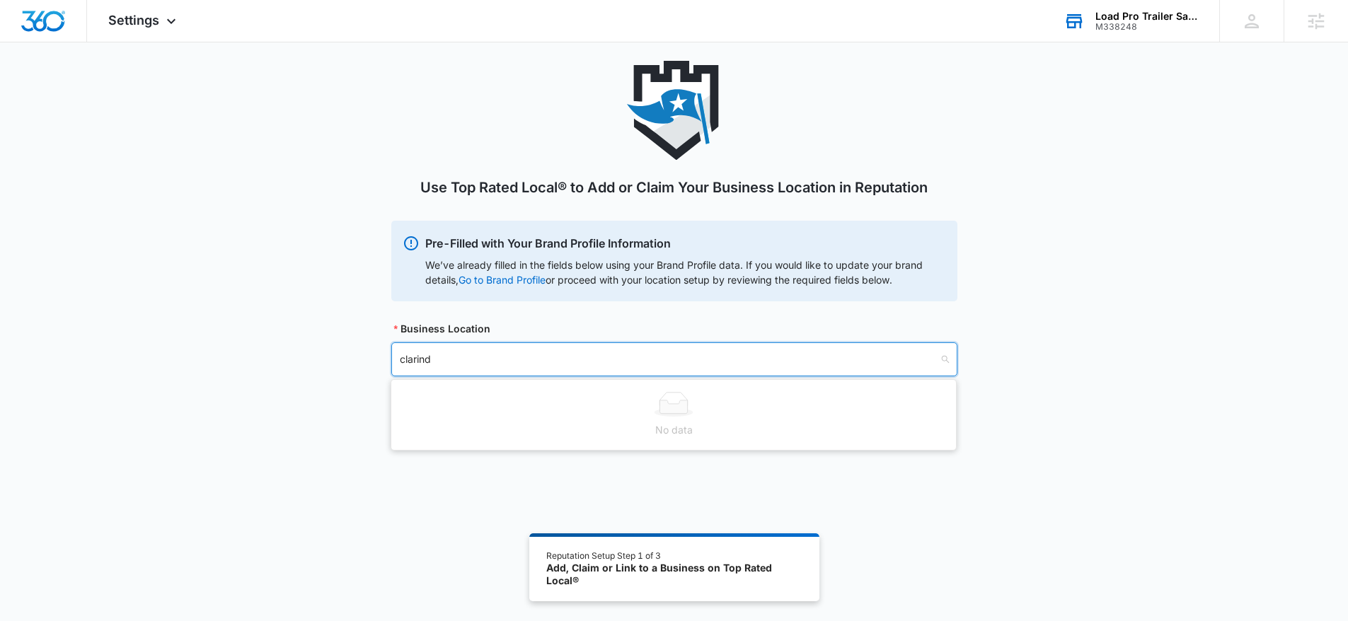
type input "clarinda"
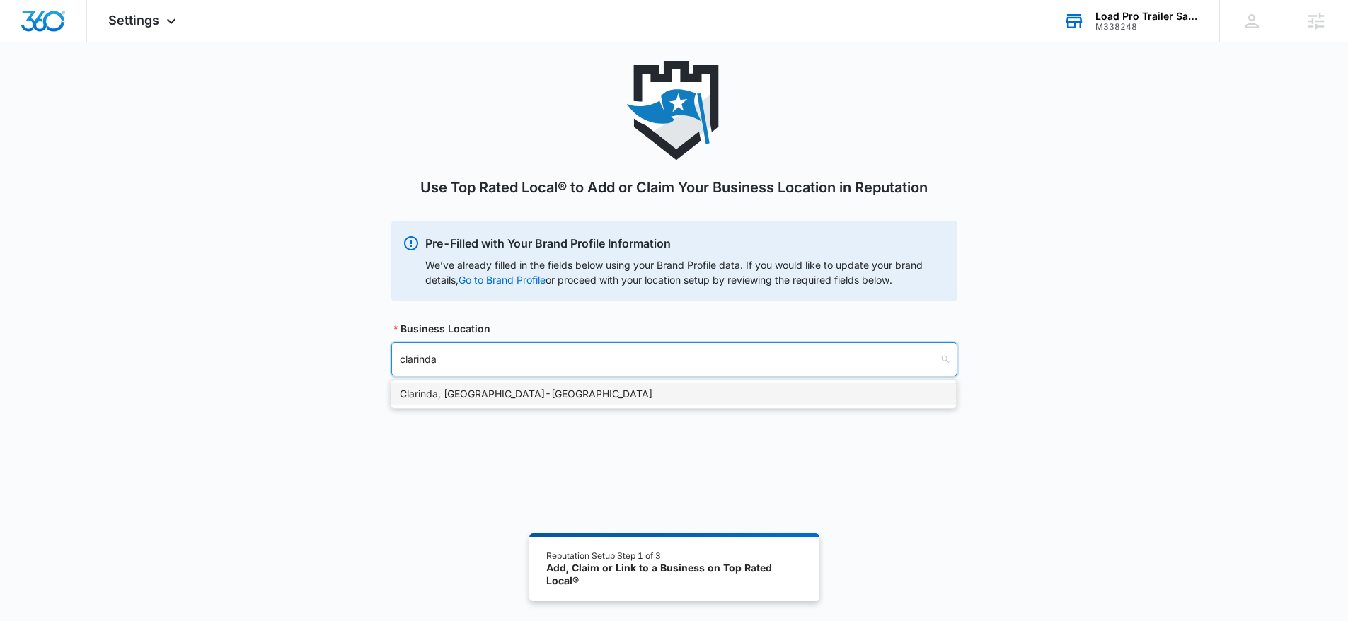
click at [488, 384] on div "Clarinda, IA - USA" at bounding box center [673, 394] width 565 height 23
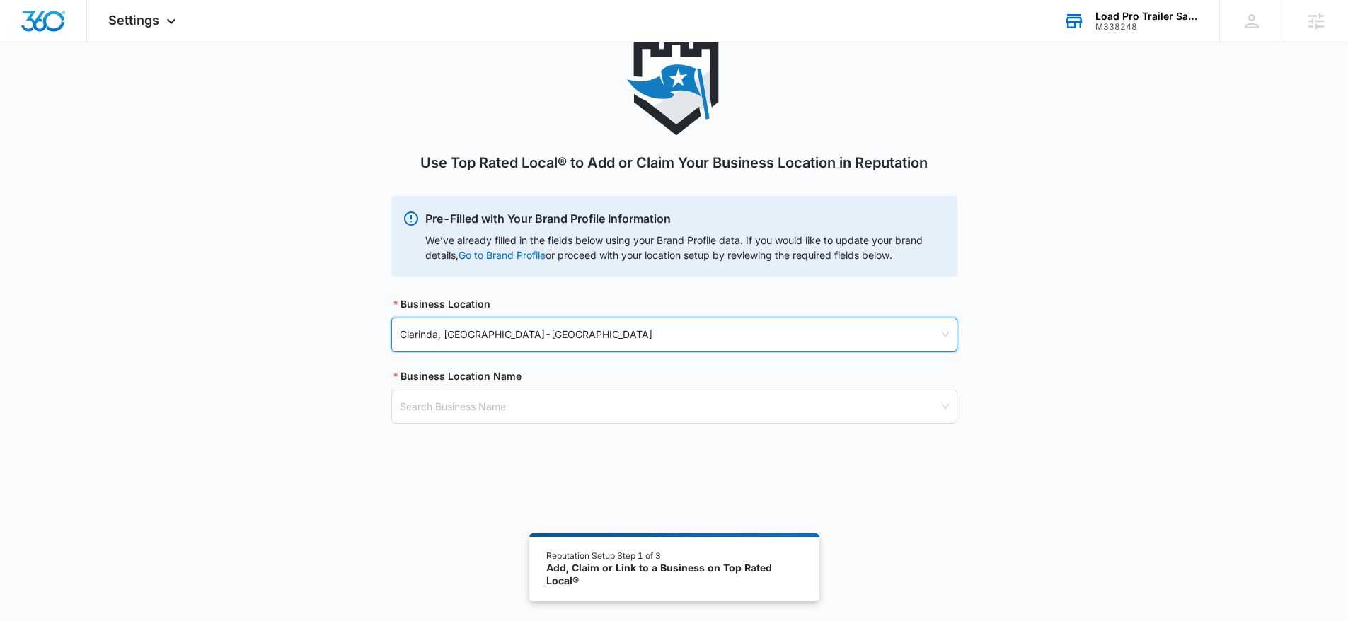
scroll to position [78, 0]
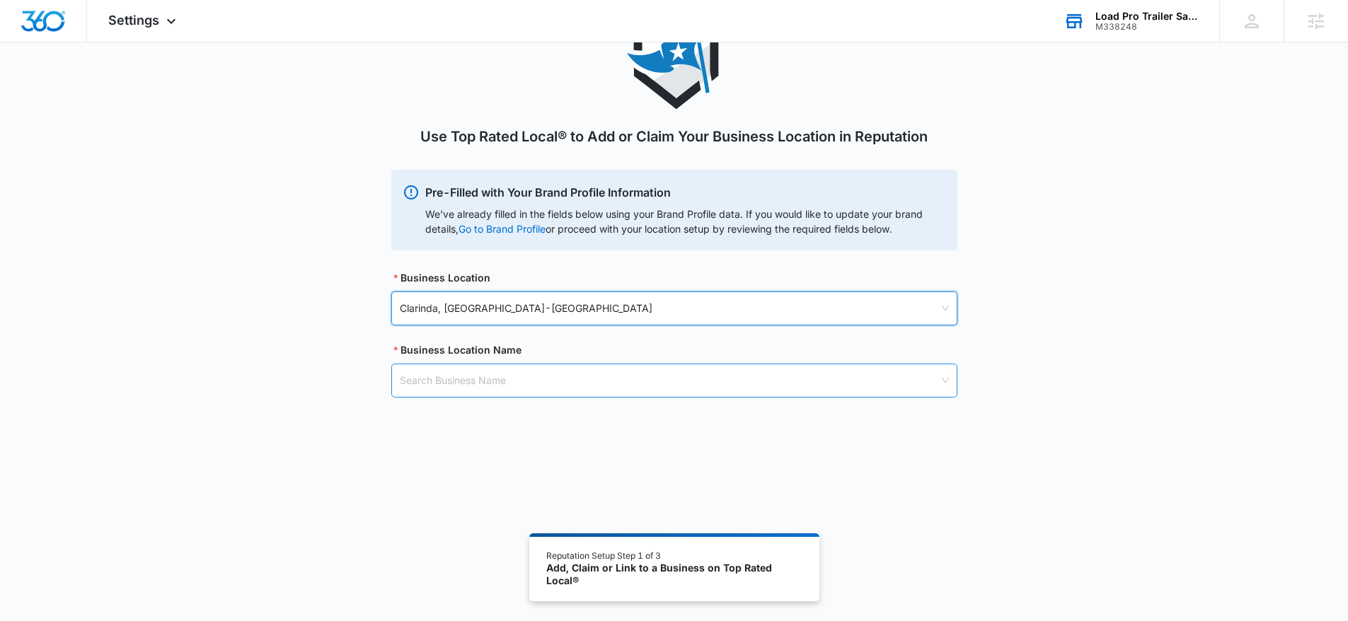
click at [524, 369] on input "search" at bounding box center [669, 381] width 539 height 33
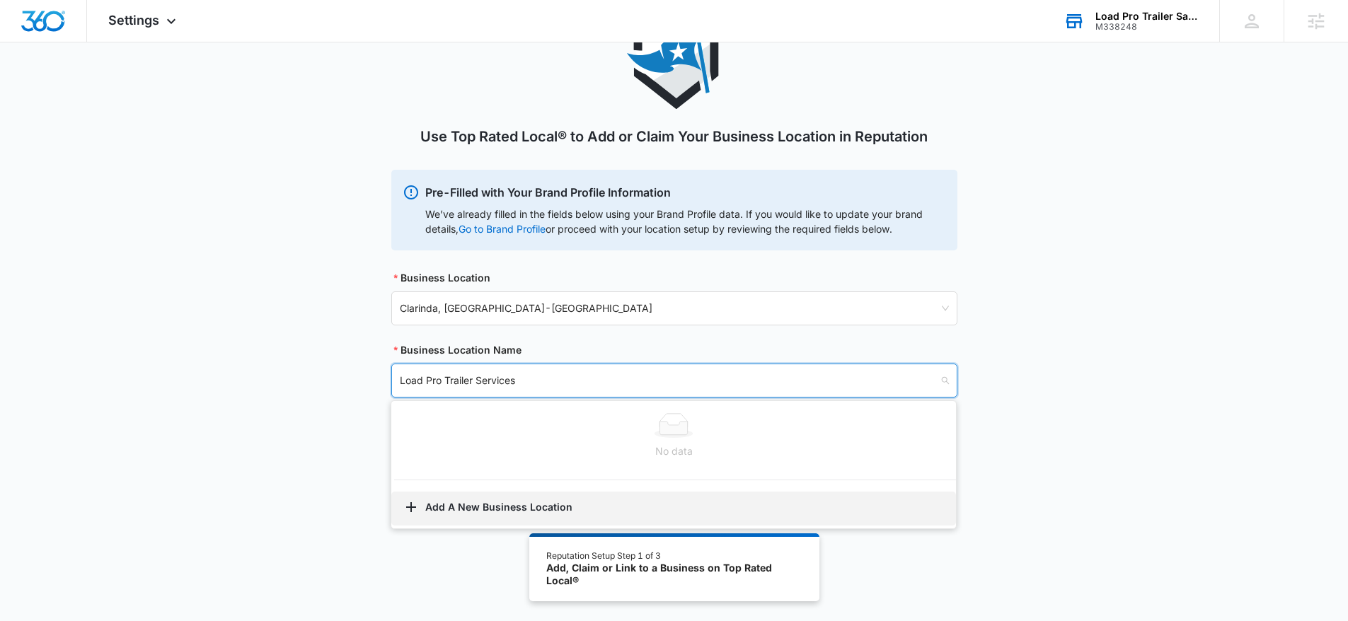
type input "Load Pro Trailer Services"
click at [499, 509] on button "Add A New Business Location" at bounding box center [673, 509] width 565 height 34
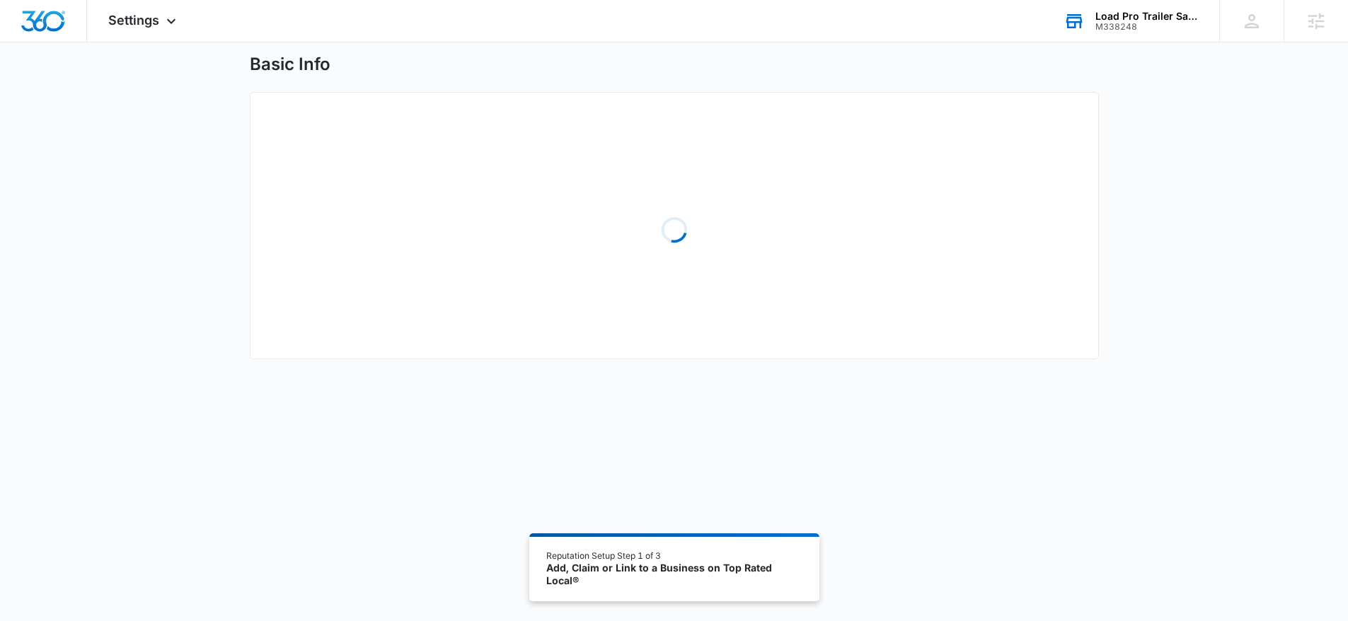
select select "Iowa"
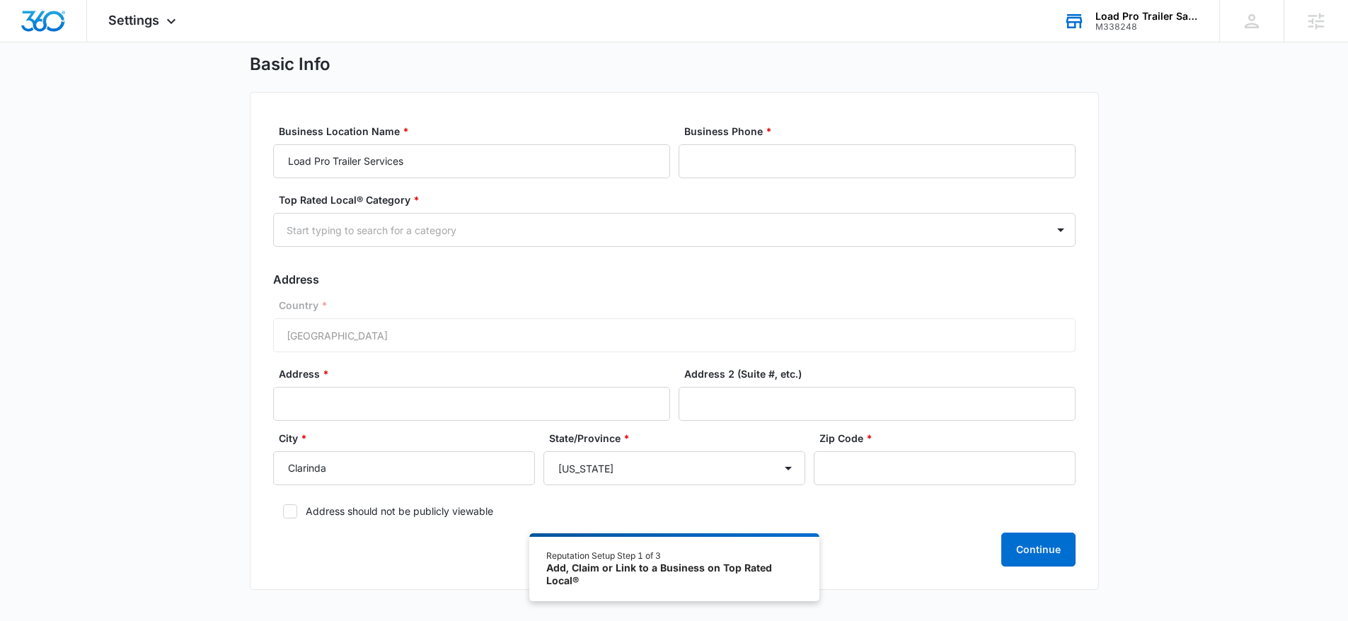
scroll to position [78, 0]
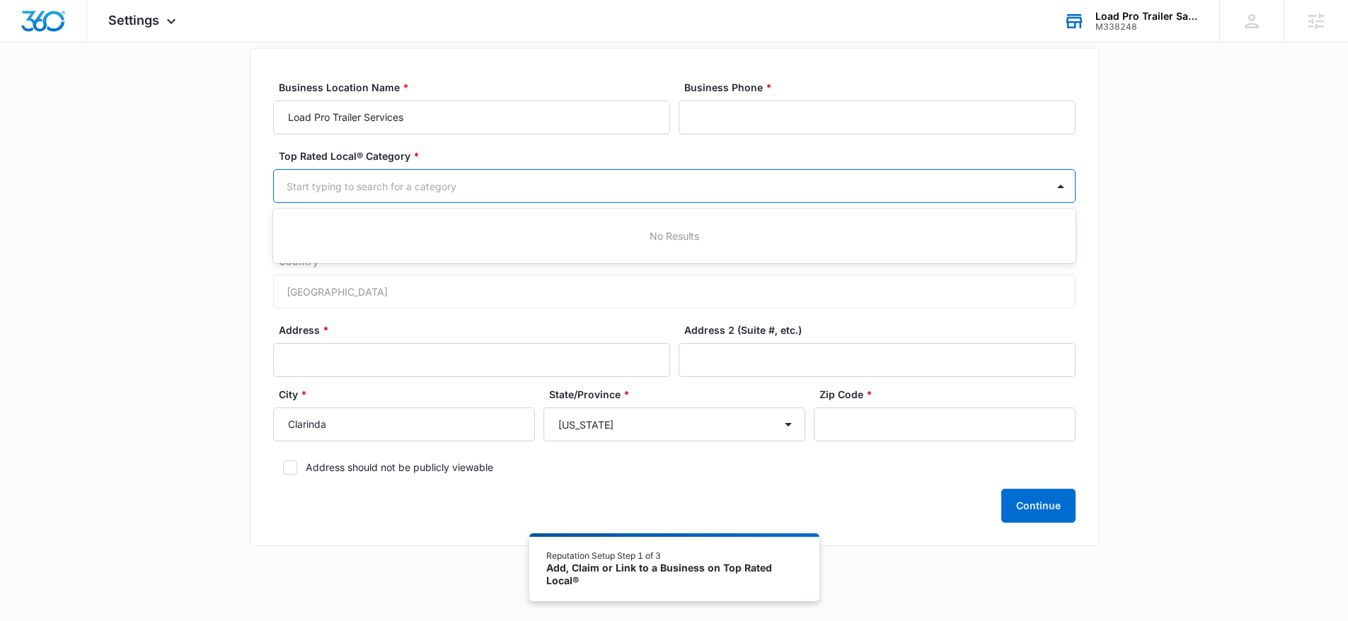
click at [501, 191] on div at bounding box center [658, 187] width 742 height 18
type input "tra"
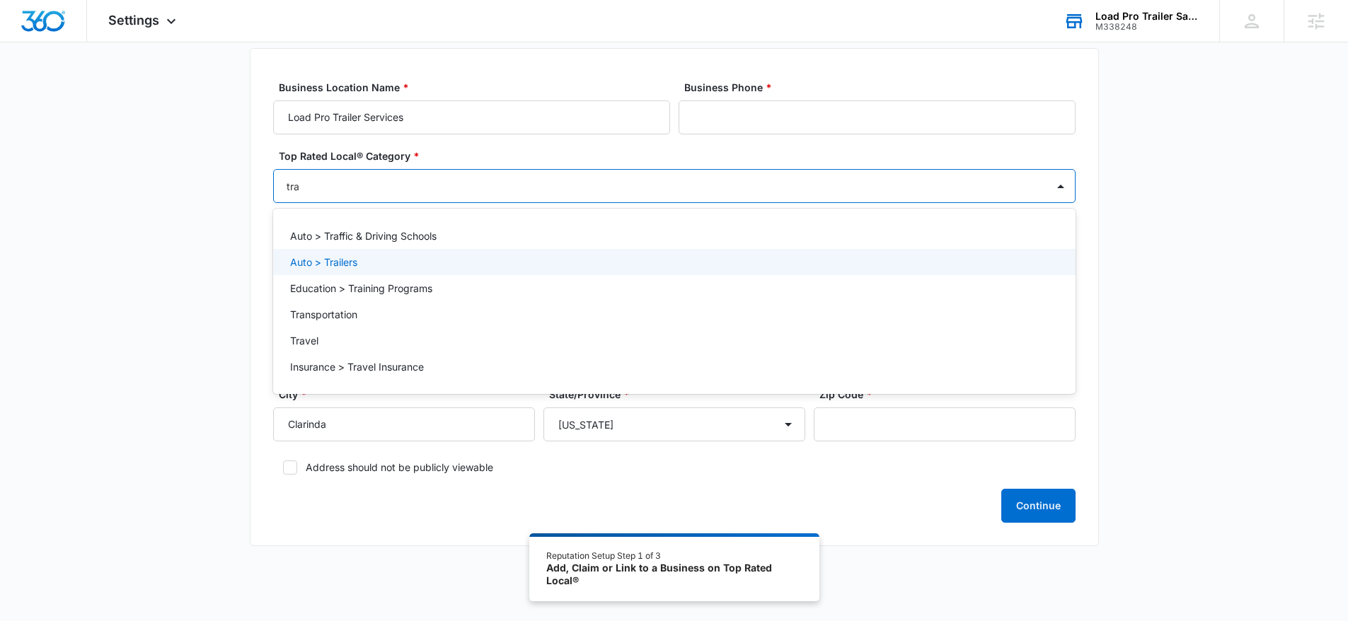
click at [440, 262] on div "Auto > Trailers" at bounding box center [673, 262] width 766 height 15
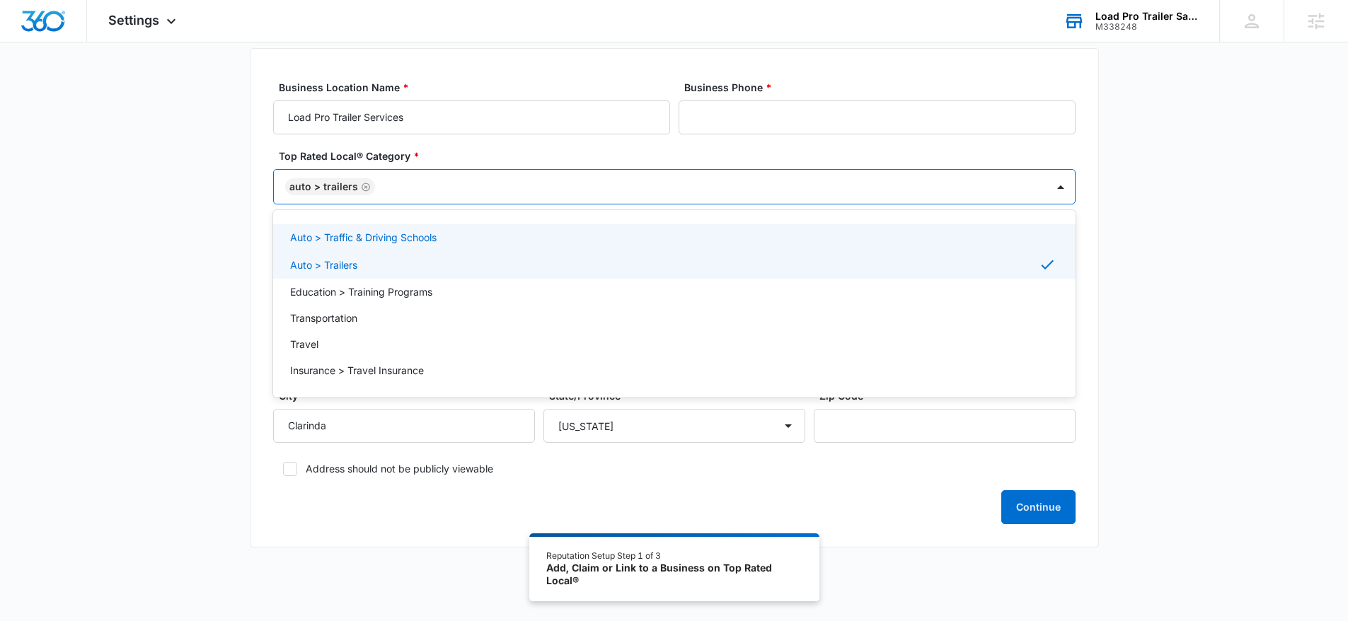
click at [617, 150] on label "Top Rated Local® Category *" at bounding box center [680, 156] width 803 height 15
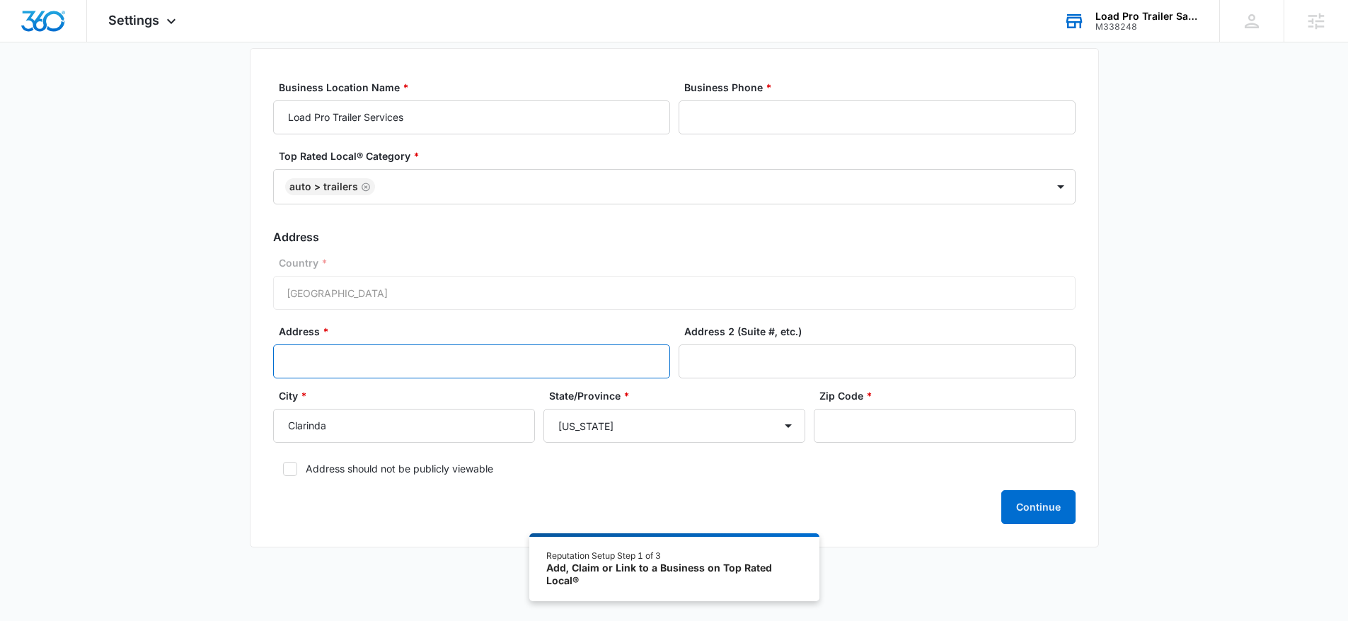
click at [426, 377] on input "Address *" at bounding box center [471, 362] width 397 height 34
paste input "1200 S 12th Street, Clarinda, IA 51632"
click at [443, 363] on input "1200 S 12th Street, Clarinda, IA 51632" at bounding box center [471, 362] width 397 height 34
type input "1200 S 12th Street, Clarinda, IA 51632"
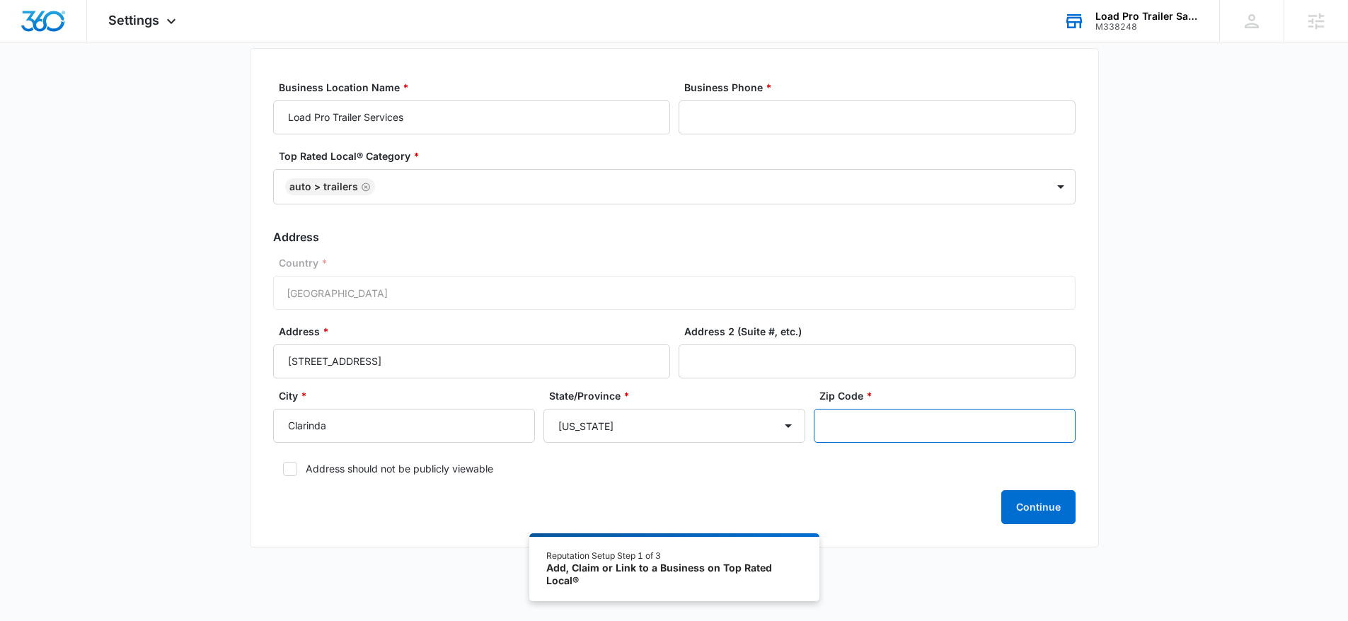
click at [927, 430] on input "Zip Code *" at bounding box center [945, 426] width 262 height 34
paste input "51632"
type input "51632"
drag, startPoint x: 498, startPoint y: 360, endPoint x: 437, endPoint y: 366, distance: 61.9
click at [437, 366] on input "1200 S 12th Street, Clarinda, IA 51632" at bounding box center [471, 362] width 397 height 34
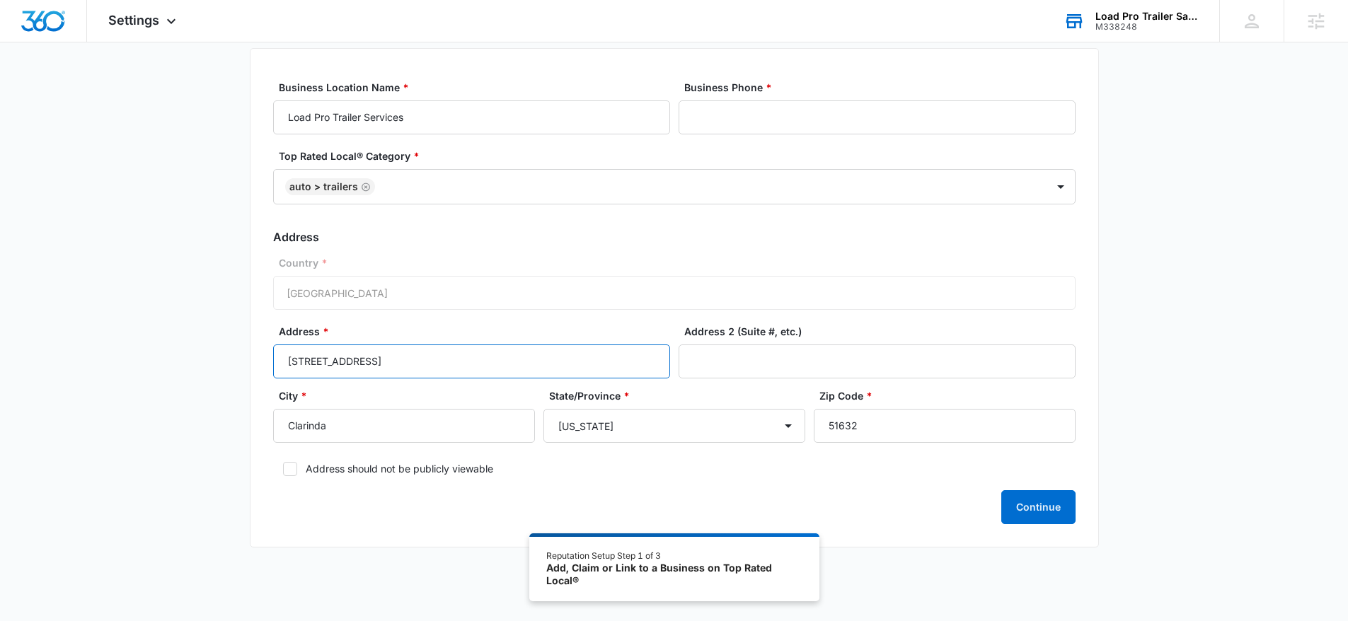
type input "1200 S 12th Street, Clarinda, IA"
click at [510, 312] on form "Business Location Name * Load Pro Trailer Services Business Phone * Top Rated L…" at bounding box center [674, 302] width 803 height 445
click at [856, 117] on input "Business Phone *" at bounding box center [877, 118] width 397 height 34
paste input "(712) 542-5523"
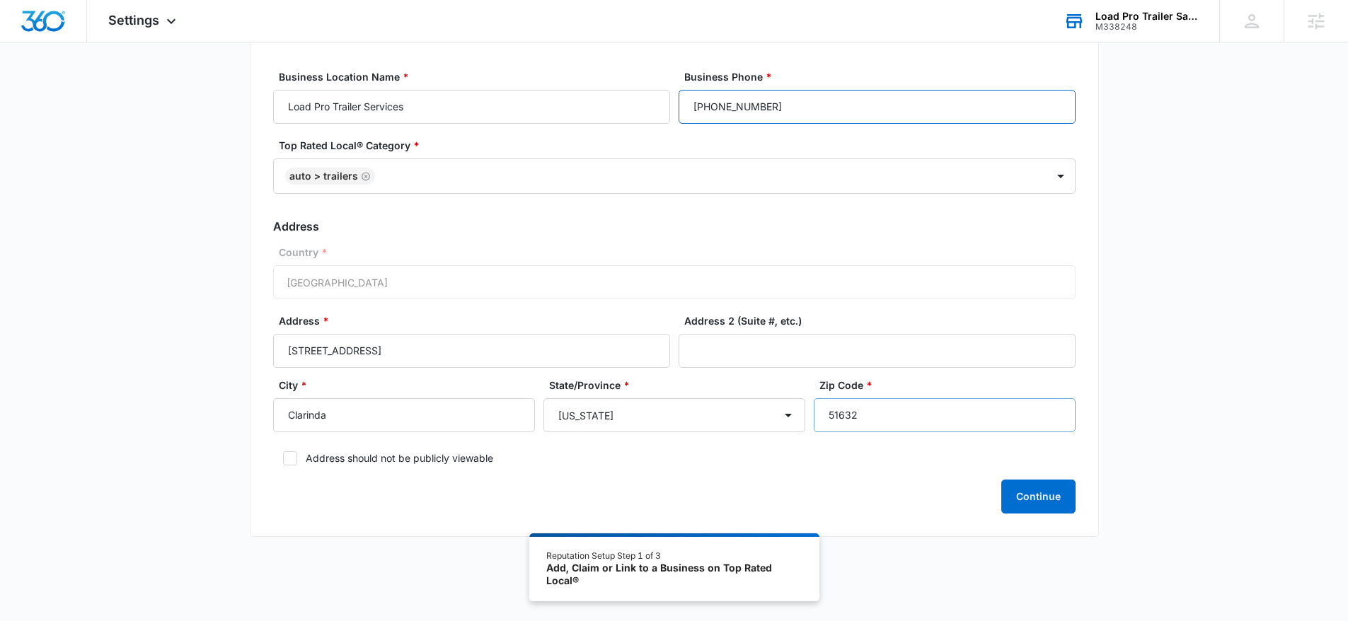
scroll to position [94, 0]
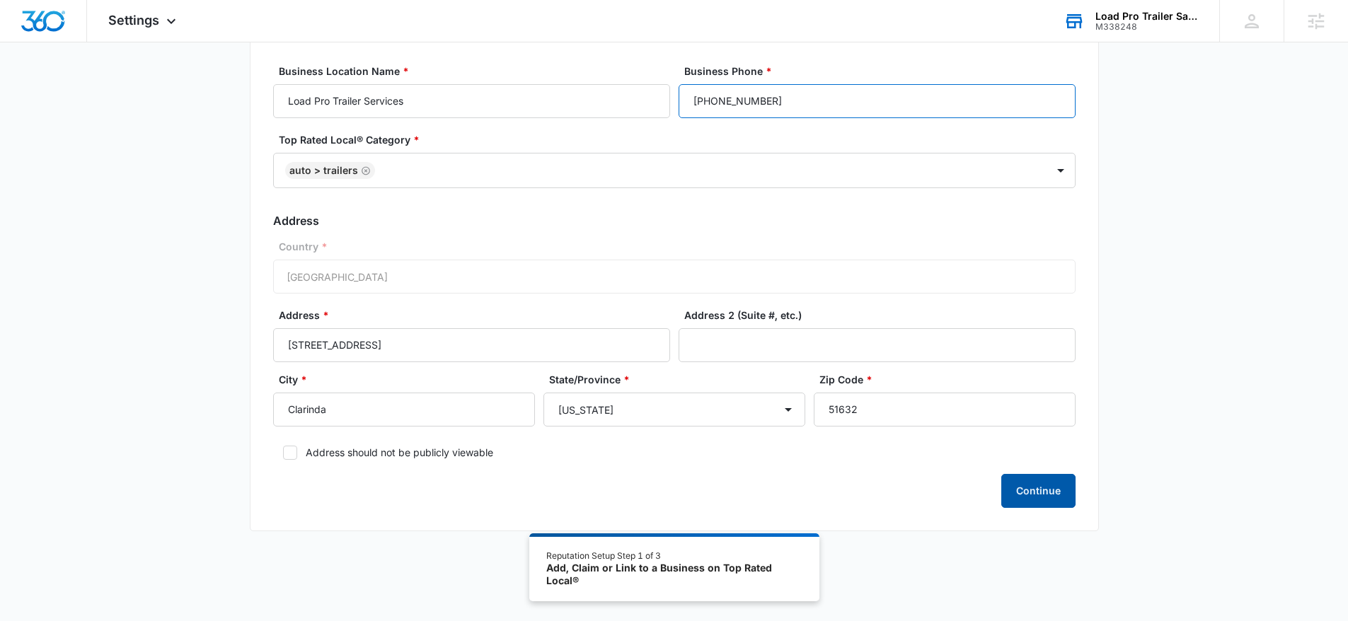
type input "(712) 542-5523"
click at [1048, 490] on button "Continue" at bounding box center [1039, 491] width 74 height 34
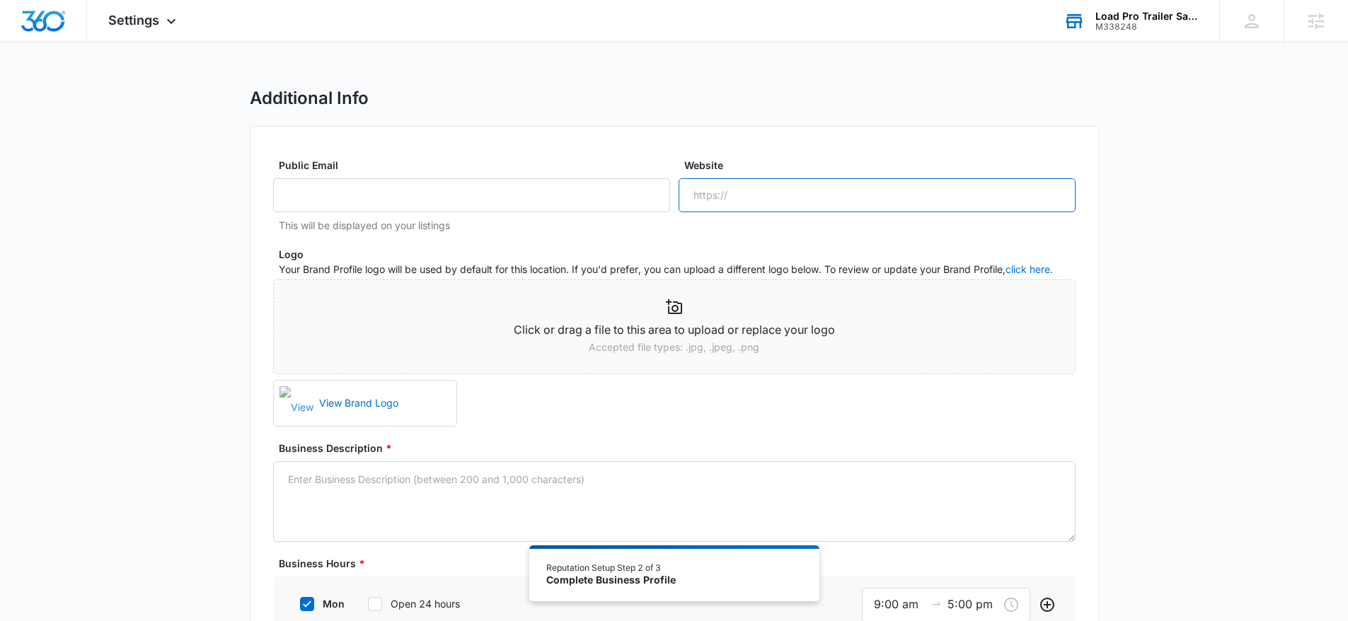
click at [798, 203] on input "Website" at bounding box center [877, 195] width 397 height 34
paste input "https://loadprotrailersales.com/"
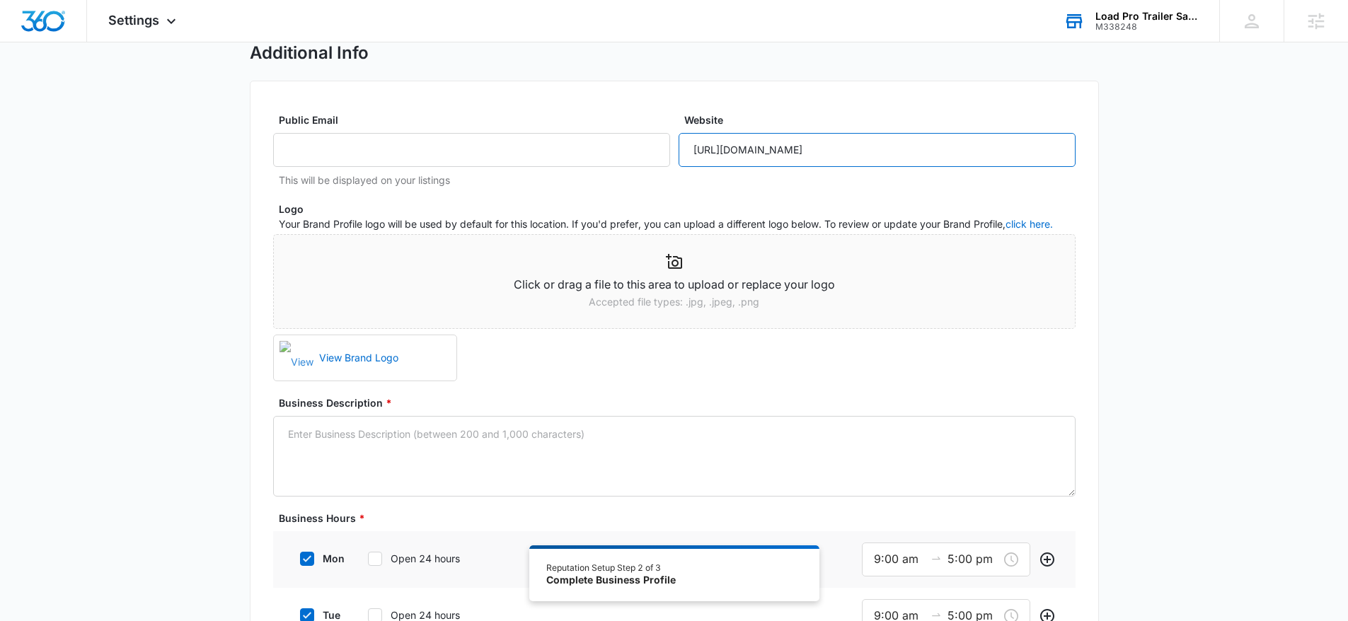
scroll to position [226, 0]
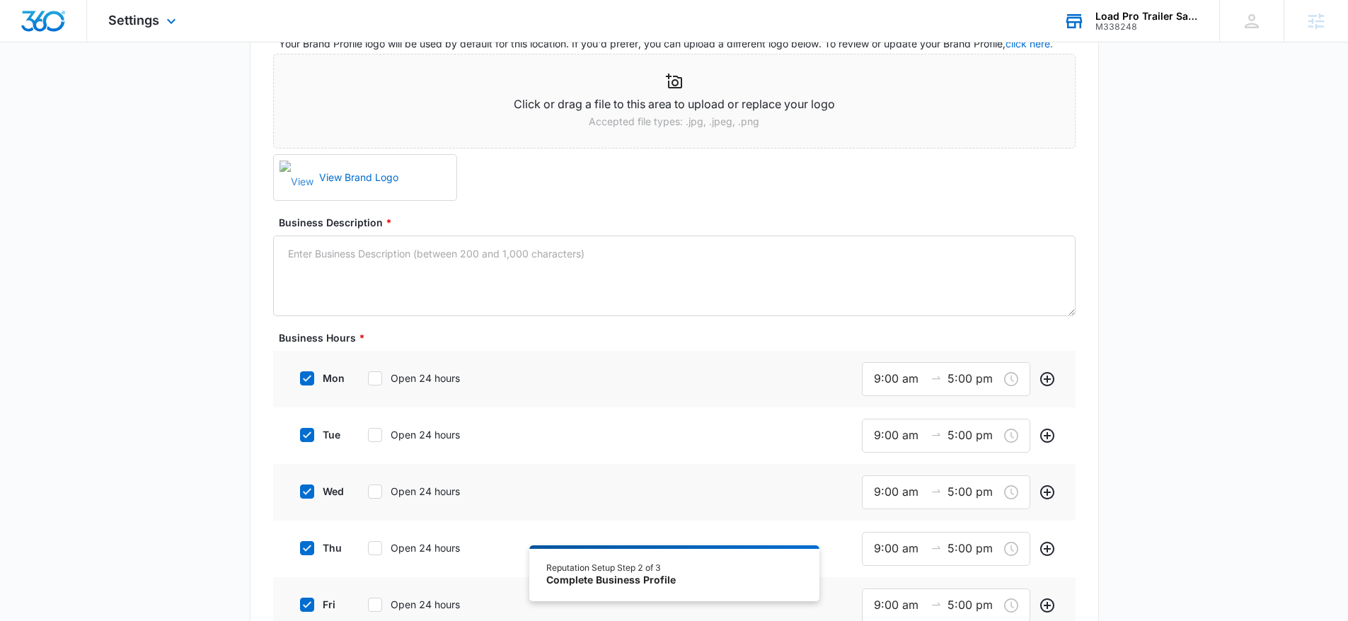
type input "https://loadprotrailersales.com/"
click at [679, 287] on textarea "Business Description *" at bounding box center [674, 276] width 803 height 81
paste textarea "Load Pro Trailer sales is your go to dealer for trailer sales, parts & service.…"
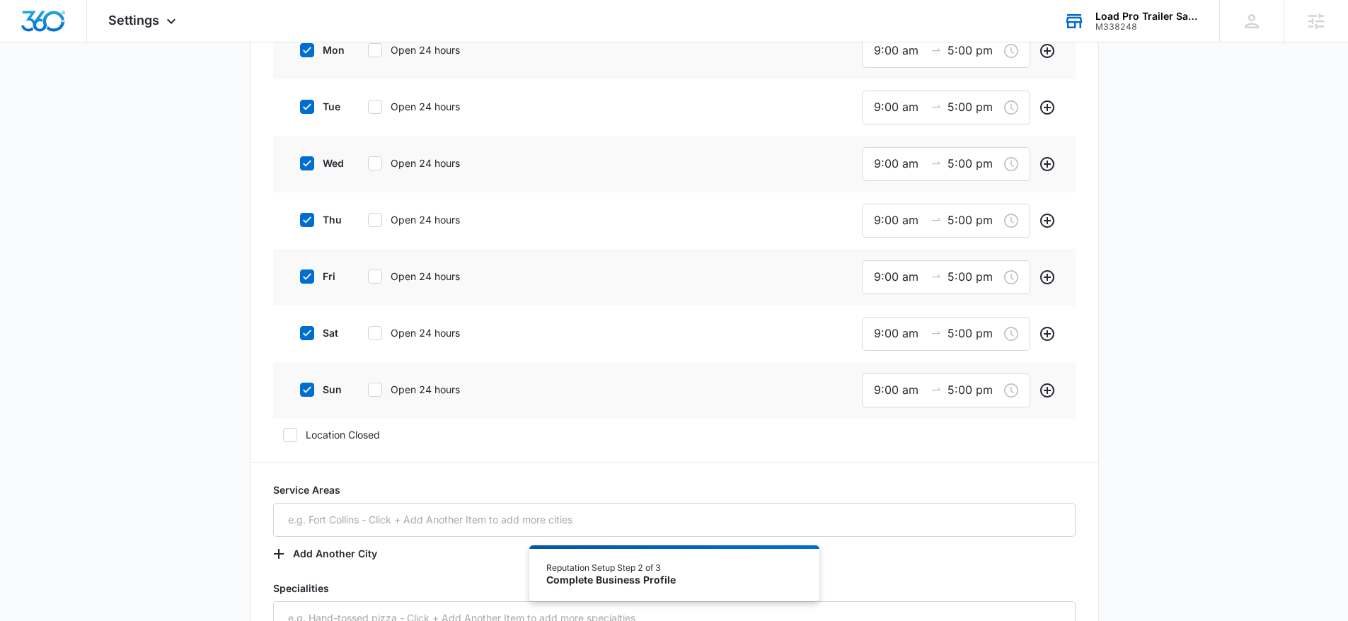
scroll to position [604, 0]
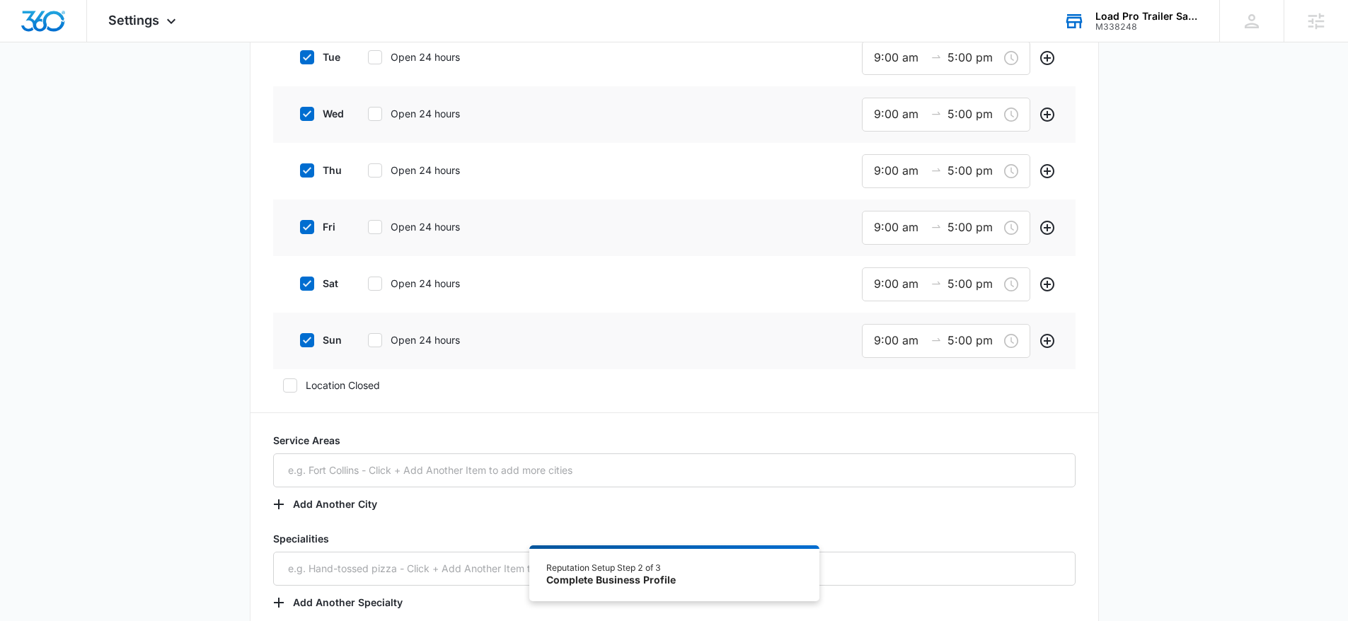
type textarea "Load Pro Trailer sales is your go to dealer for trailer sales, parts & service.…"
click at [308, 338] on icon at bounding box center [307, 340] width 13 height 13
click at [300, 338] on input "sun" at bounding box center [295, 341] width 10 height 10
checkbox input "false"
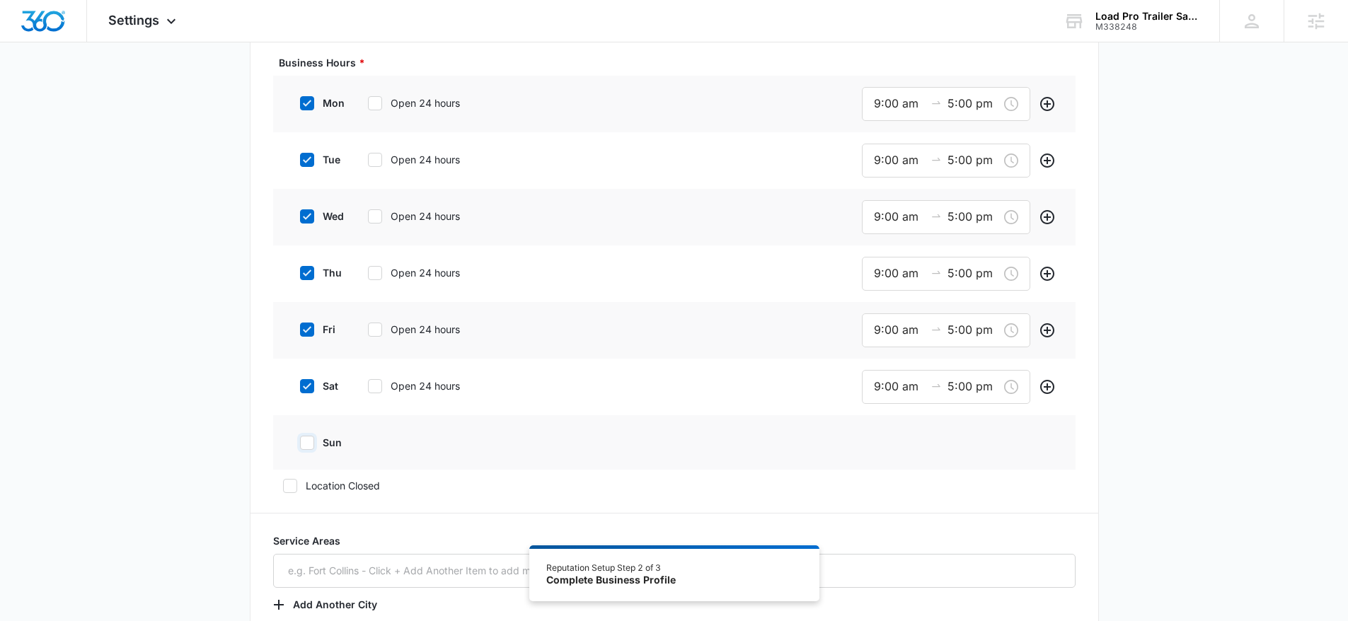
scroll to position [483, 0]
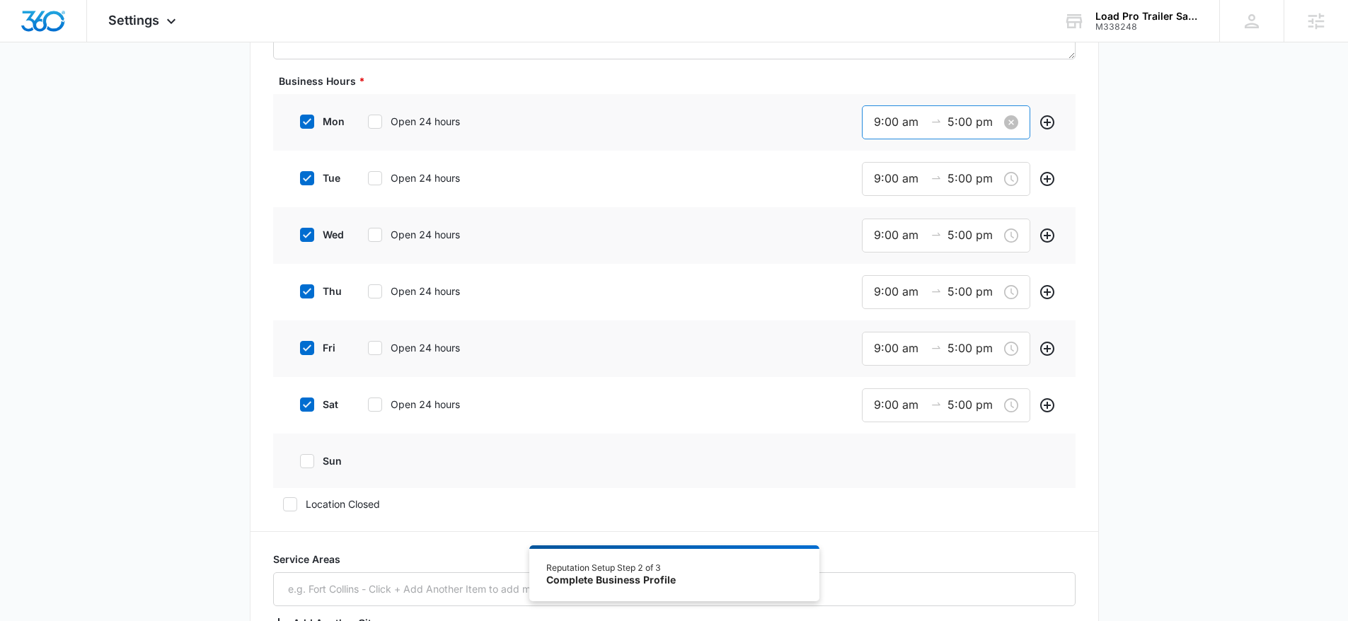
click at [895, 115] on input "9:00 am" at bounding box center [899, 122] width 51 height 18
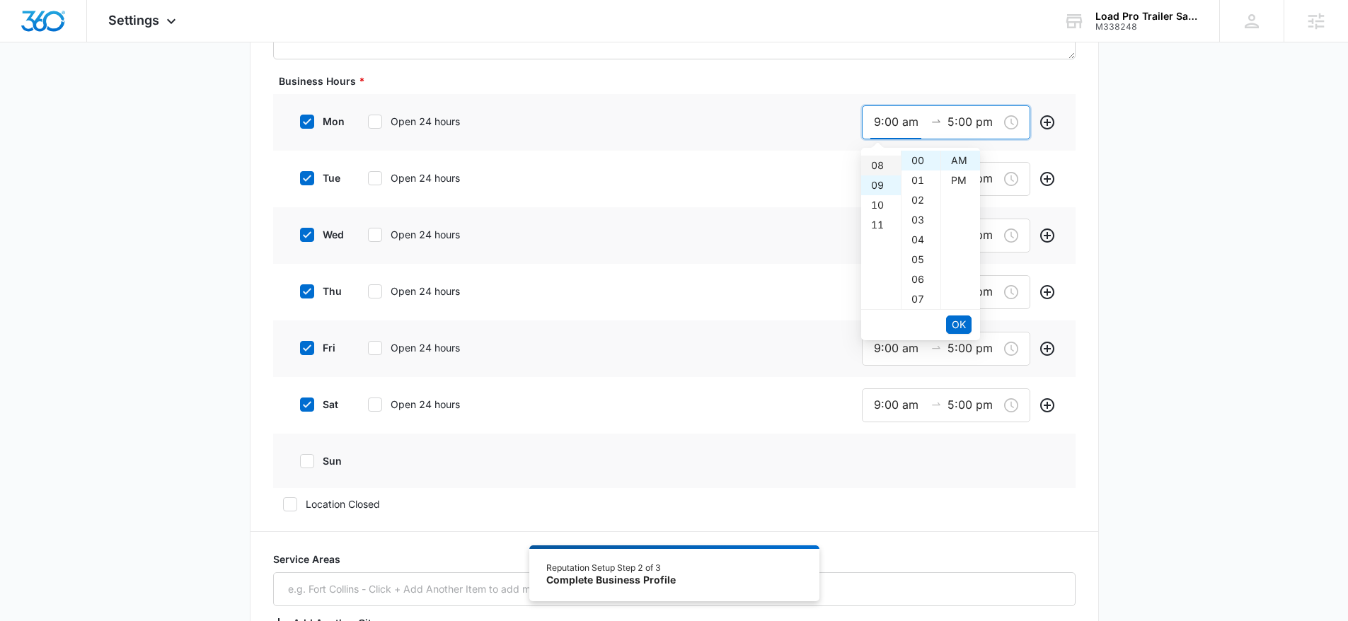
click at [876, 170] on div "08" at bounding box center [881, 166] width 40 height 20
type input "8:00 am"
click at [963, 328] on span "OK" at bounding box center [959, 325] width 14 height 16
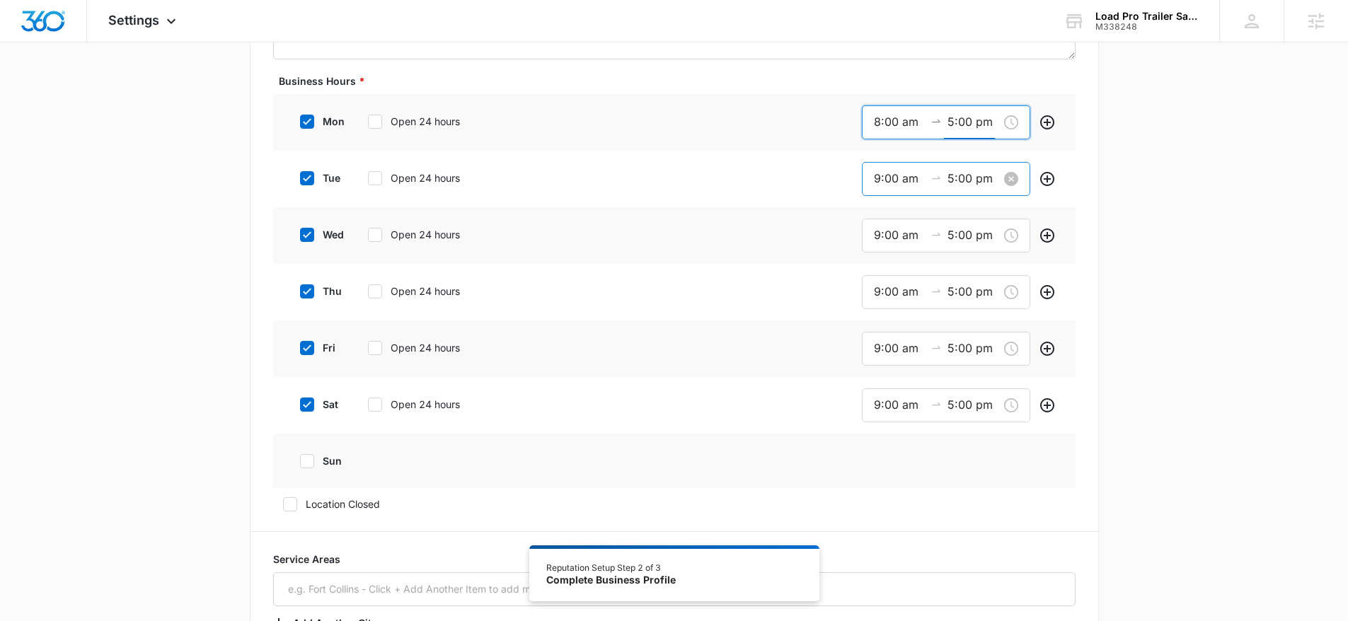
click at [889, 184] on input "9:00 am" at bounding box center [899, 179] width 51 height 18
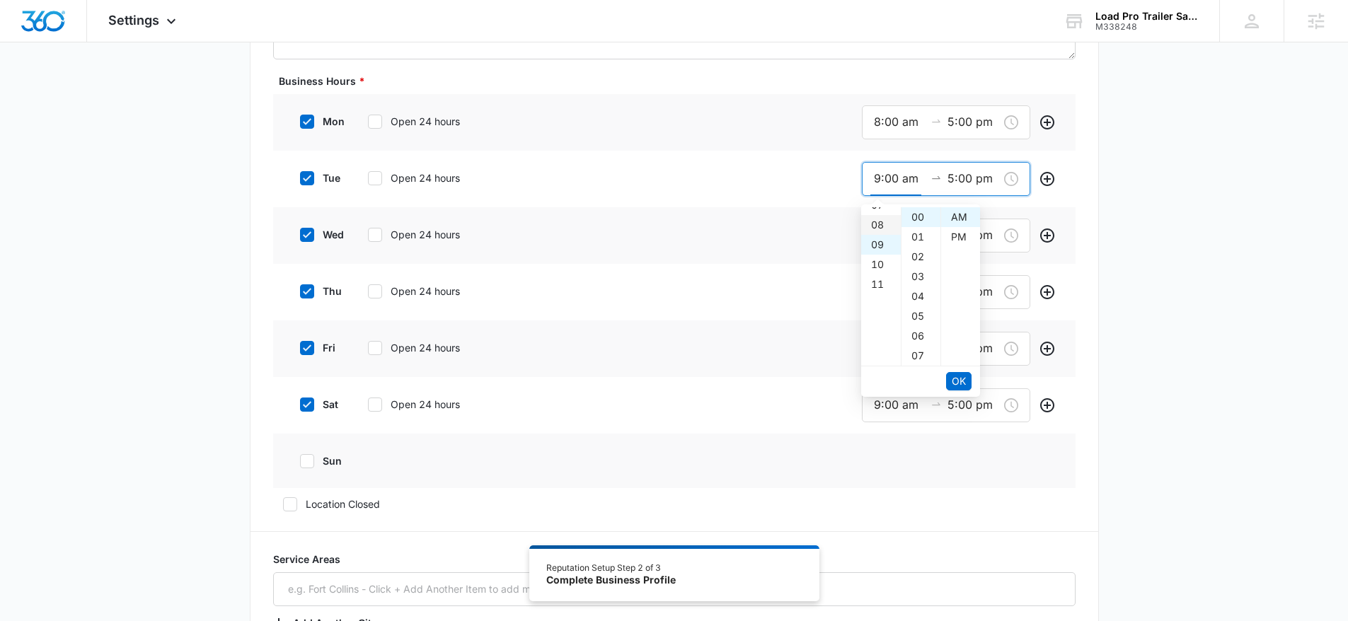
click at [874, 224] on div "08" at bounding box center [881, 225] width 40 height 20
type input "8:00 am"
click at [949, 377] on button "OK" at bounding box center [958, 381] width 25 height 18
click at [958, 378] on span "OK" at bounding box center [959, 382] width 14 height 16
click at [876, 239] on input "9:00 am" at bounding box center [899, 236] width 51 height 18
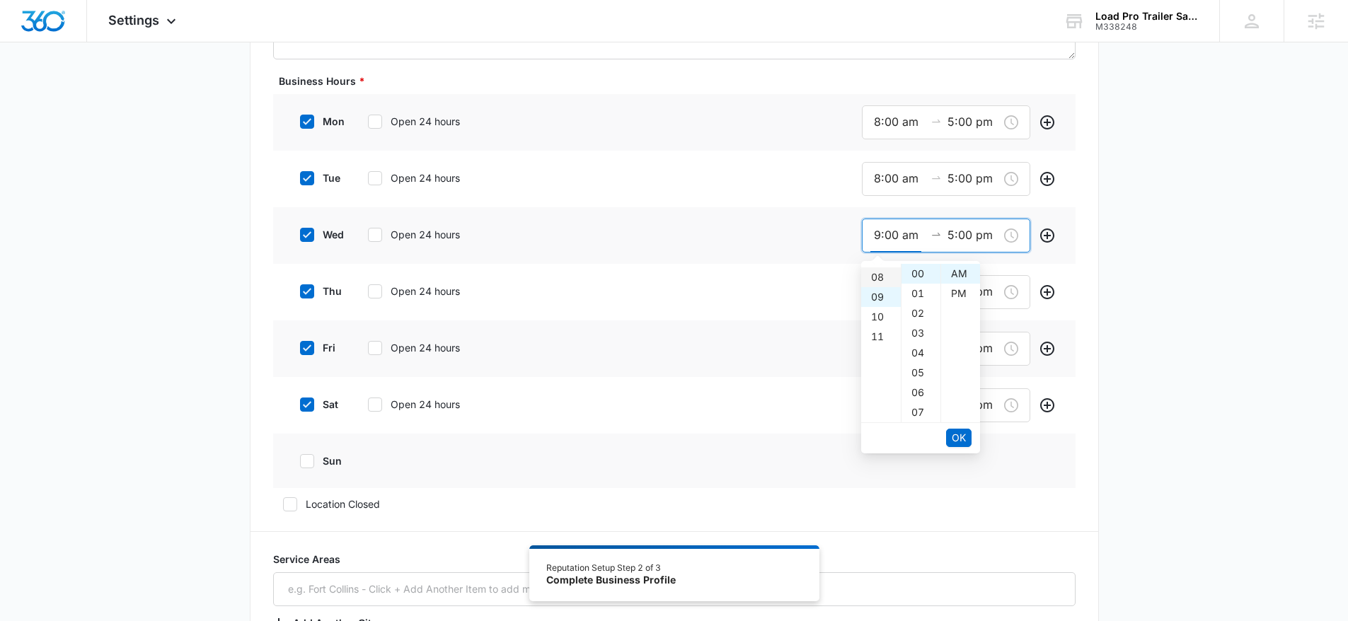
click at [876, 274] on div "08" at bounding box center [881, 278] width 40 height 20
type input "8:00 am"
click at [958, 440] on span "OK" at bounding box center [959, 438] width 14 height 16
click at [958, 441] on span "OK" at bounding box center [959, 438] width 14 height 16
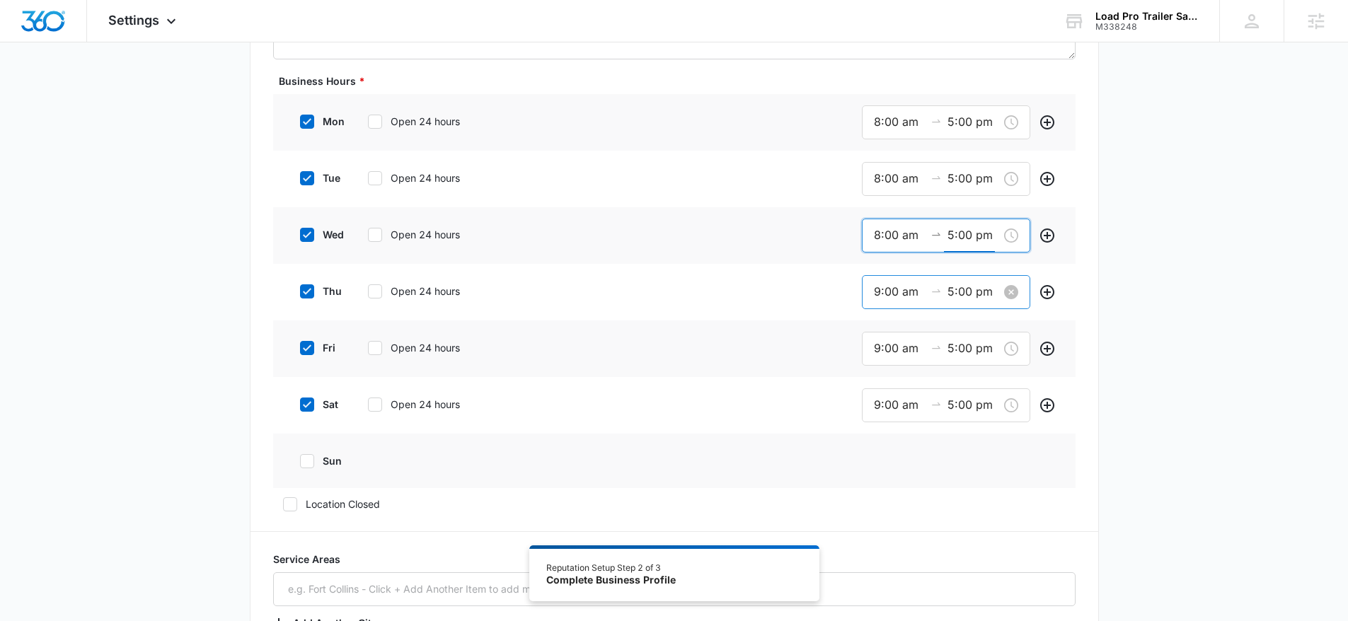
click at [889, 287] on input "9:00 am" at bounding box center [899, 292] width 51 height 18
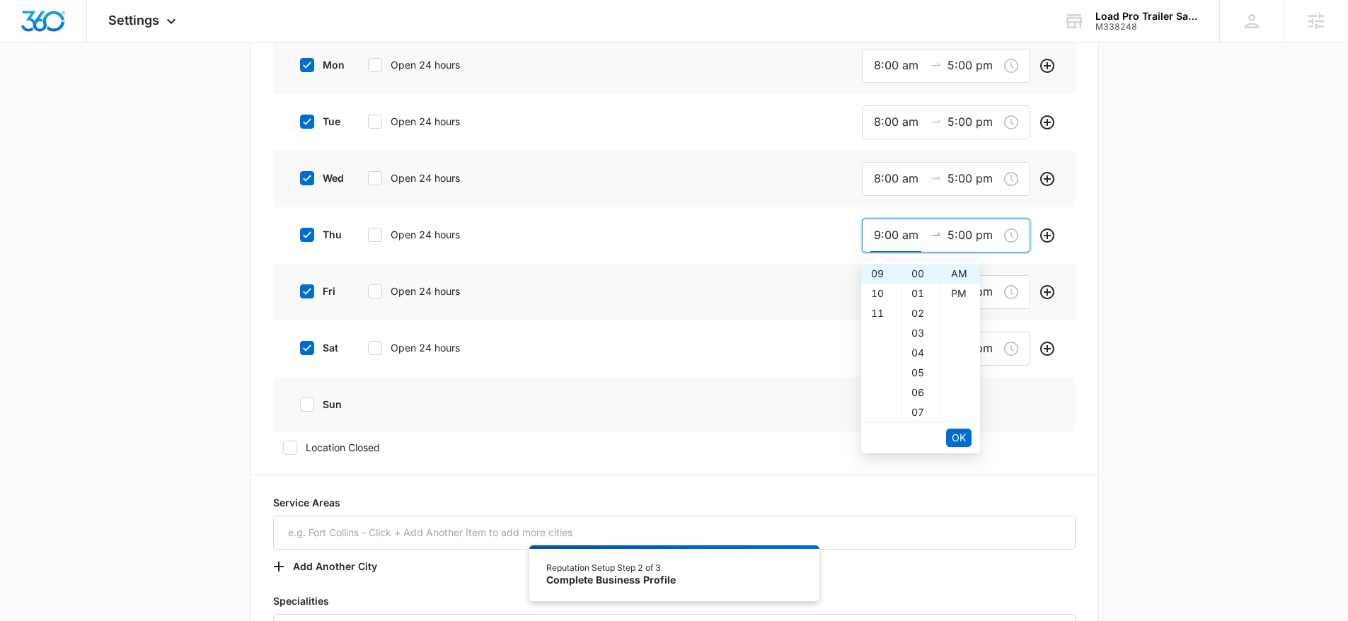
scroll to position [641, 0]
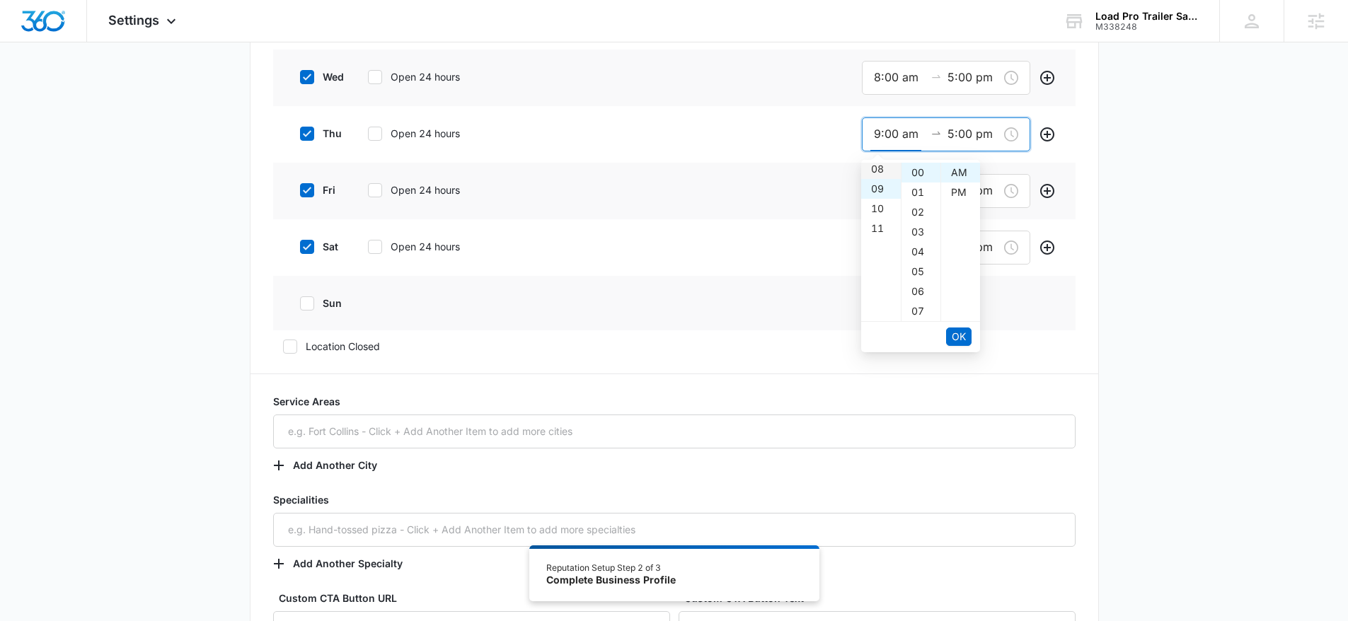
click at [879, 168] on div "08" at bounding box center [881, 169] width 40 height 20
type input "8:00 am"
click at [960, 338] on span "OK" at bounding box center [959, 337] width 14 height 16
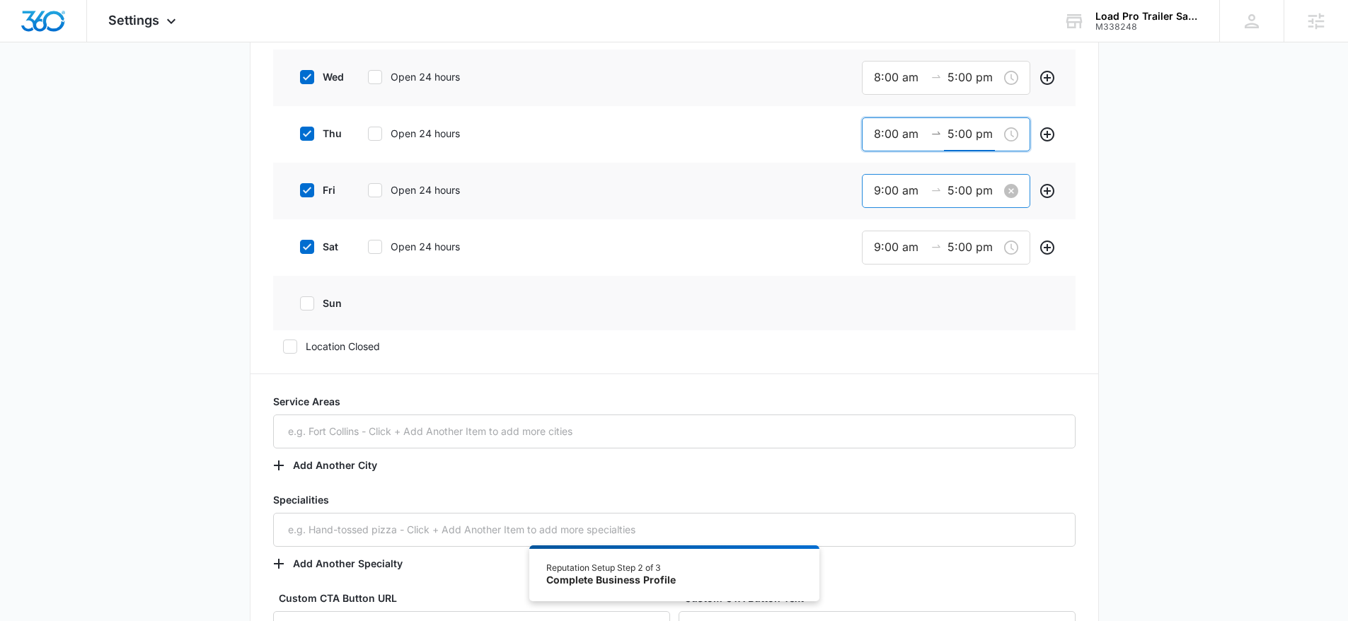
click at [885, 189] on input "9:00 am" at bounding box center [899, 191] width 51 height 18
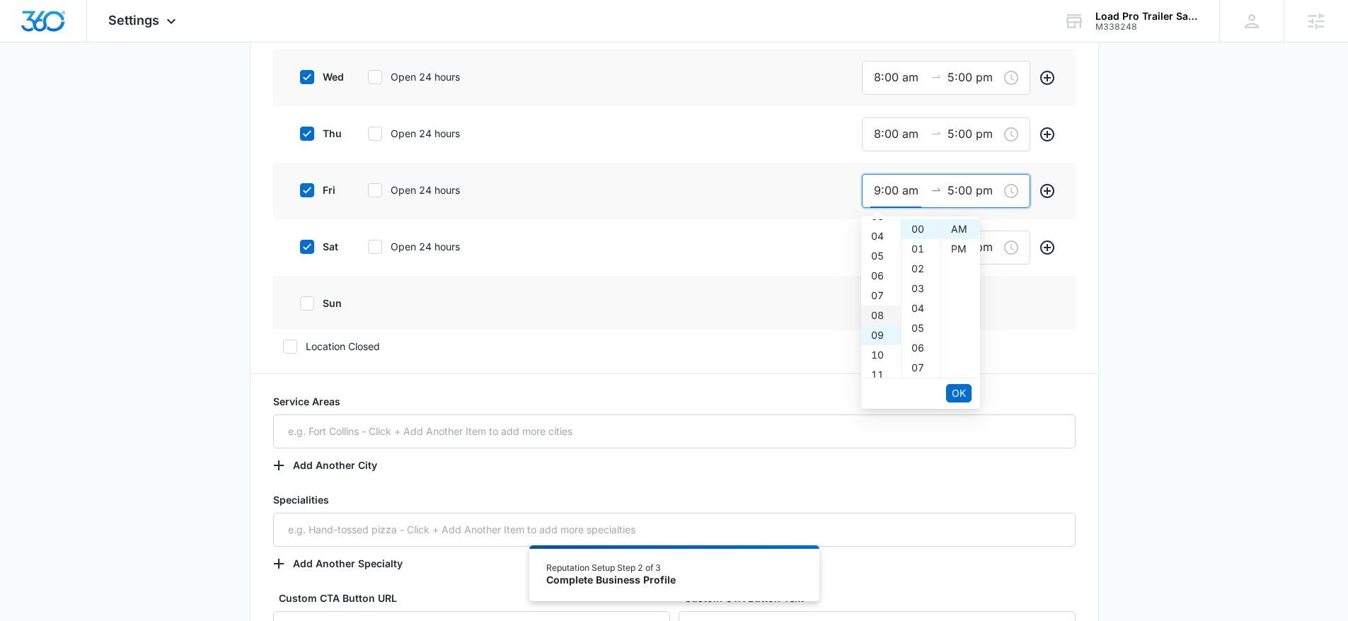
click at [879, 314] on div "08" at bounding box center [881, 316] width 40 height 20
type input "8:00 am"
click at [965, 400] on span "OK" at bounding box center [959, 394] width 14 height 16
click at [965, 398] on span "OK" at bounding box center [959, 394] width 14 height 16
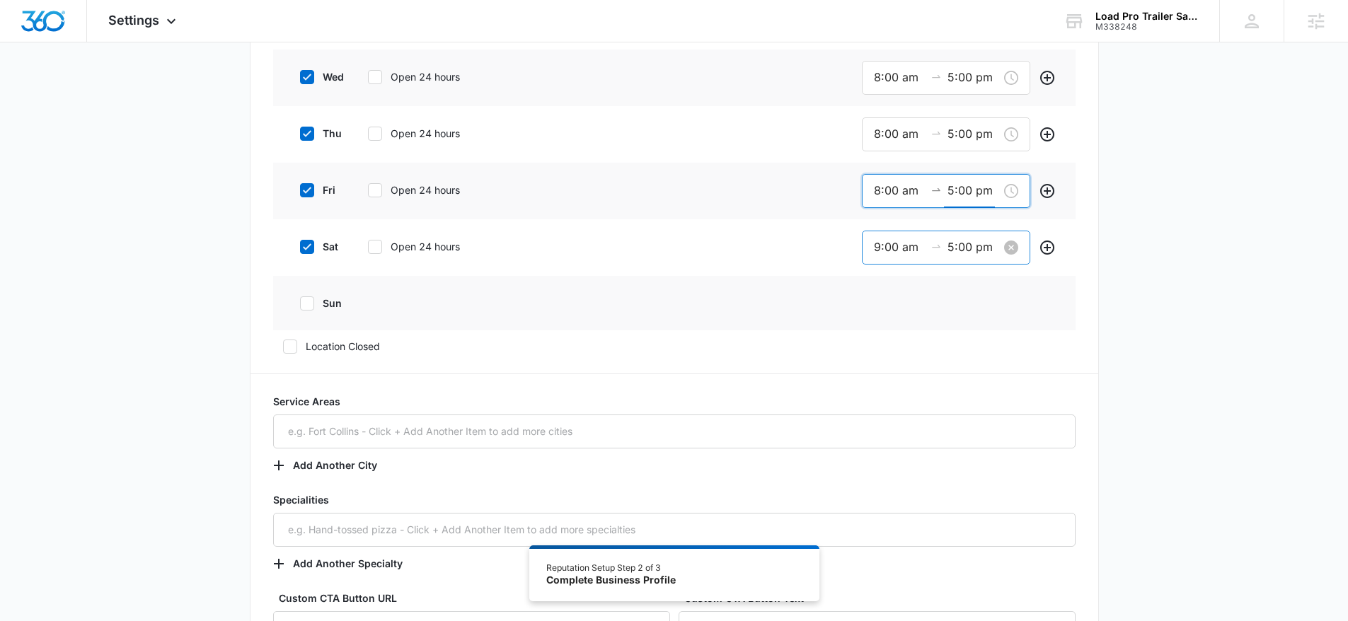
click at [889, 246] on input "9:00 am" at bounding box center [899, 248] width 51 height 18
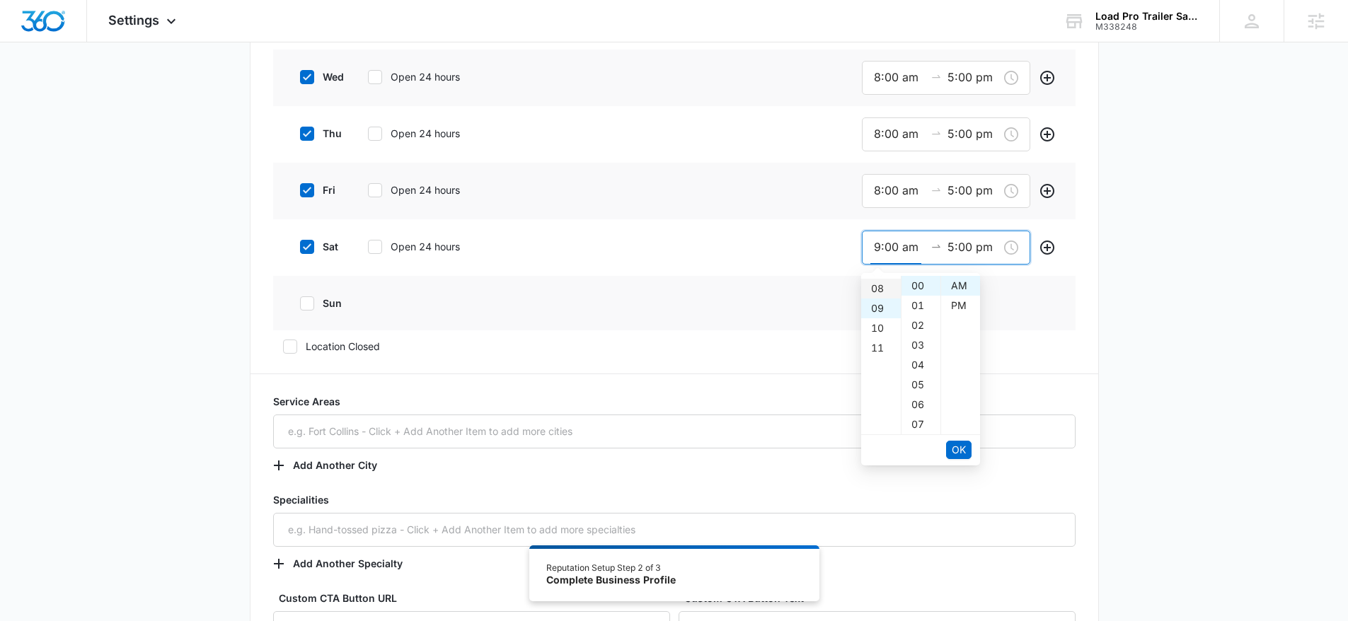
click at [873, 287] on div "08" at bounding box center [881, 289] width 40 height 20
type input "8:00 am"
click at [956, 448] on span "OK" at bounding box center [959, 450] width 14 height 16
click at [883, 287] on div "12" at bounding box center [881, 286] width 40 height 20
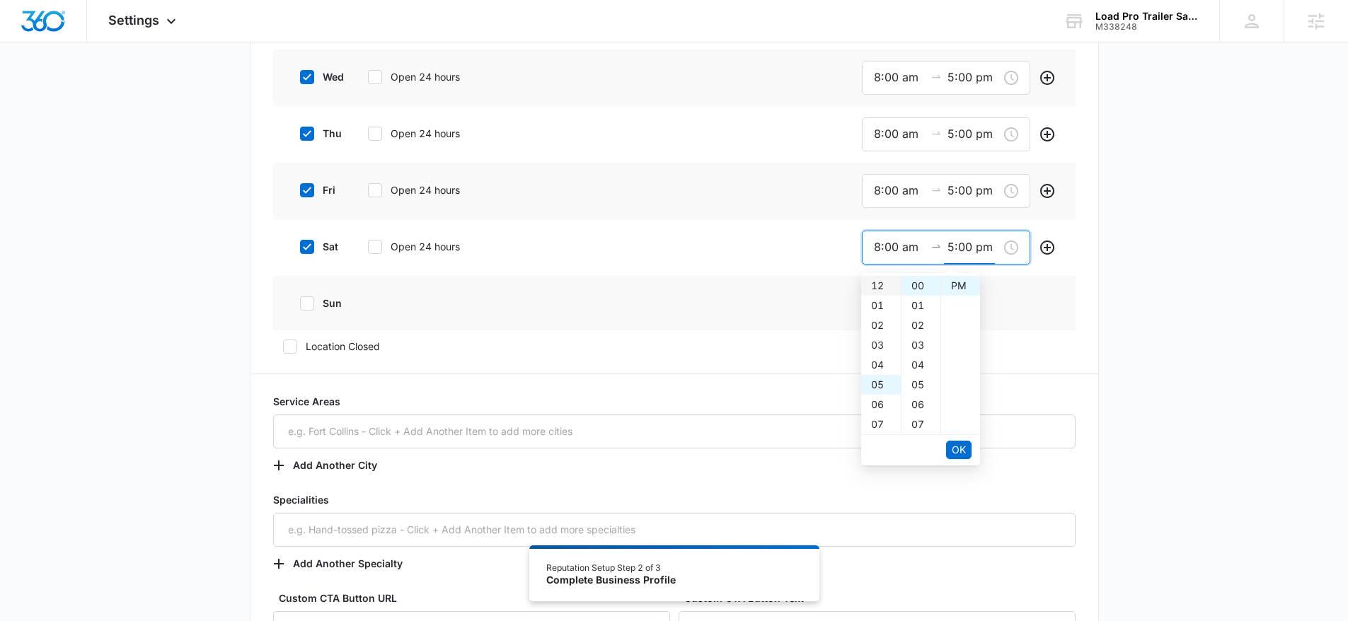
type input "12:00 pm"
click at [958, 445] on span "OK" at bounding box center [959, 450] width 14 height 16
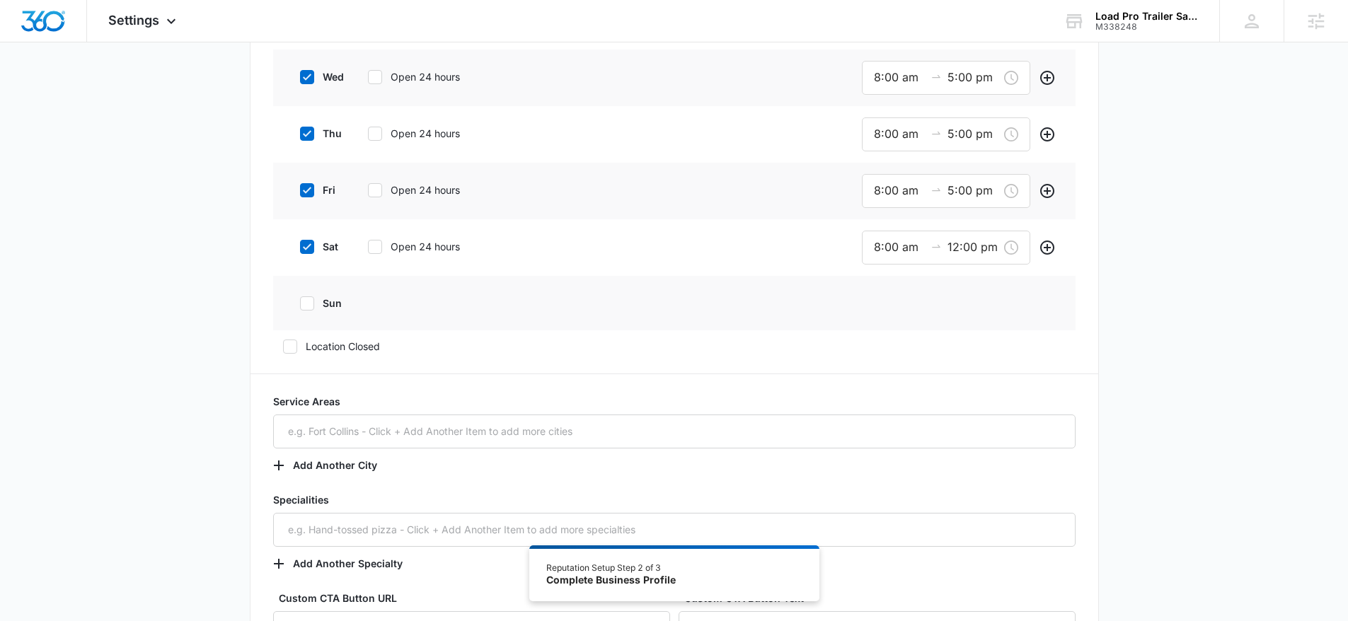
click at [1174, 352] on div "Additional Info Public Email This will be displayed on your listings Website ht…" at bounding box center [674, 161] width 1348 height 1428
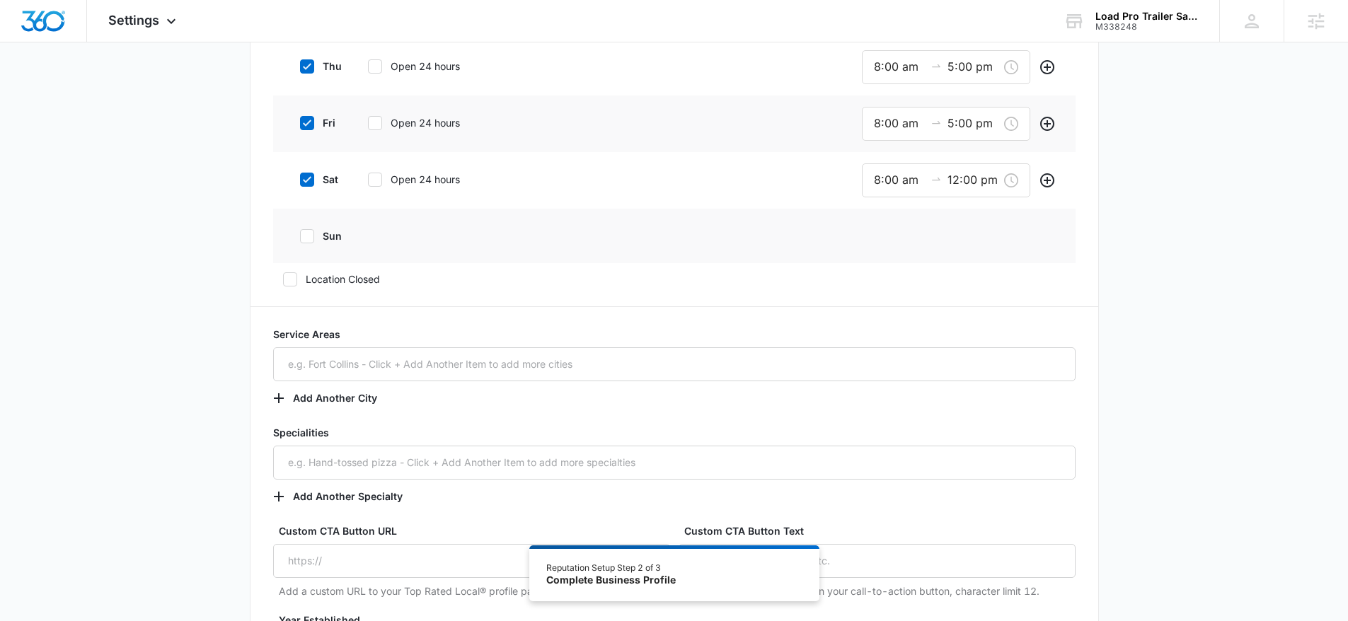
scroll to position [955, 0]
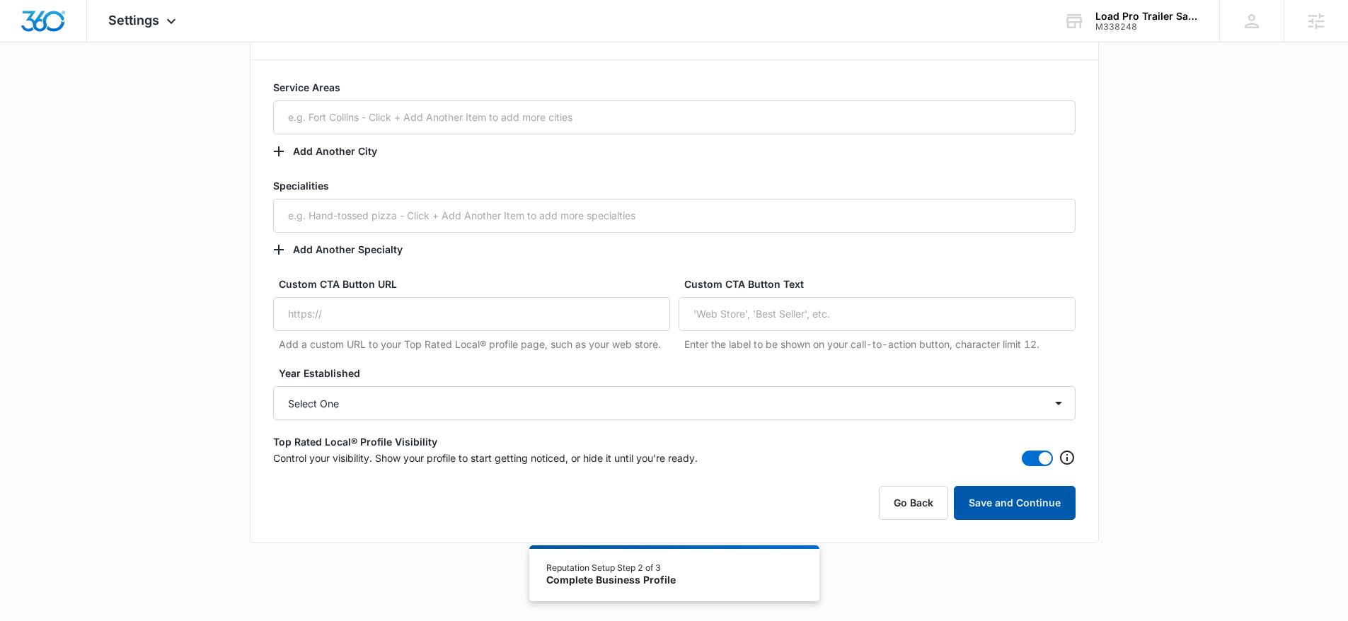
click at [1036, 510] on button "Save and Continue" at bounding box center [1015, 503] width 122 height 34
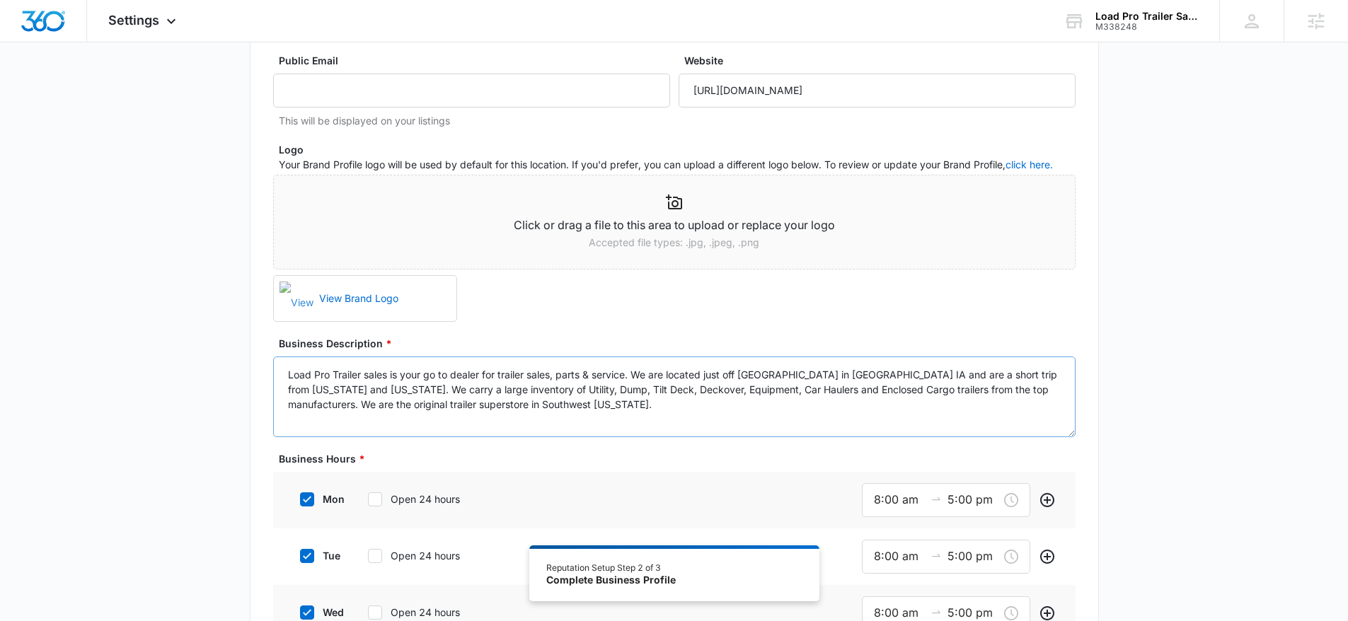
scroll to position [0, 0]
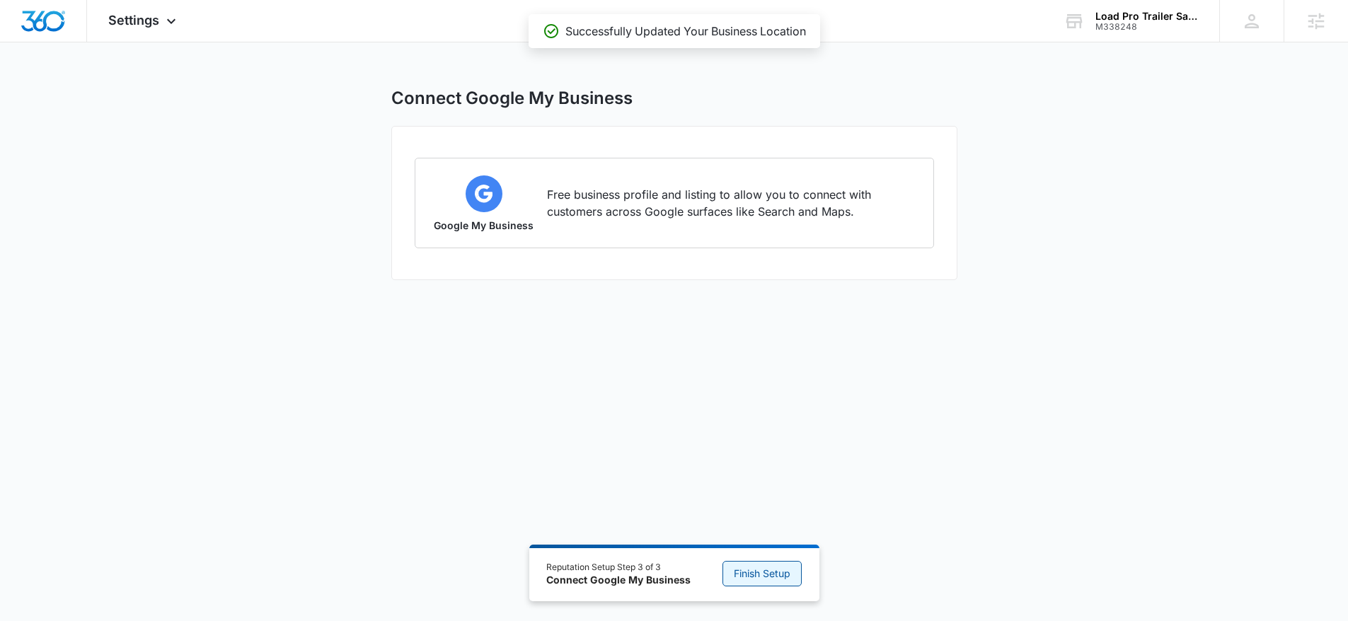
click at [757, 573] on span "Finish Setup" at bounding box center [762, 574] width 57 height 16
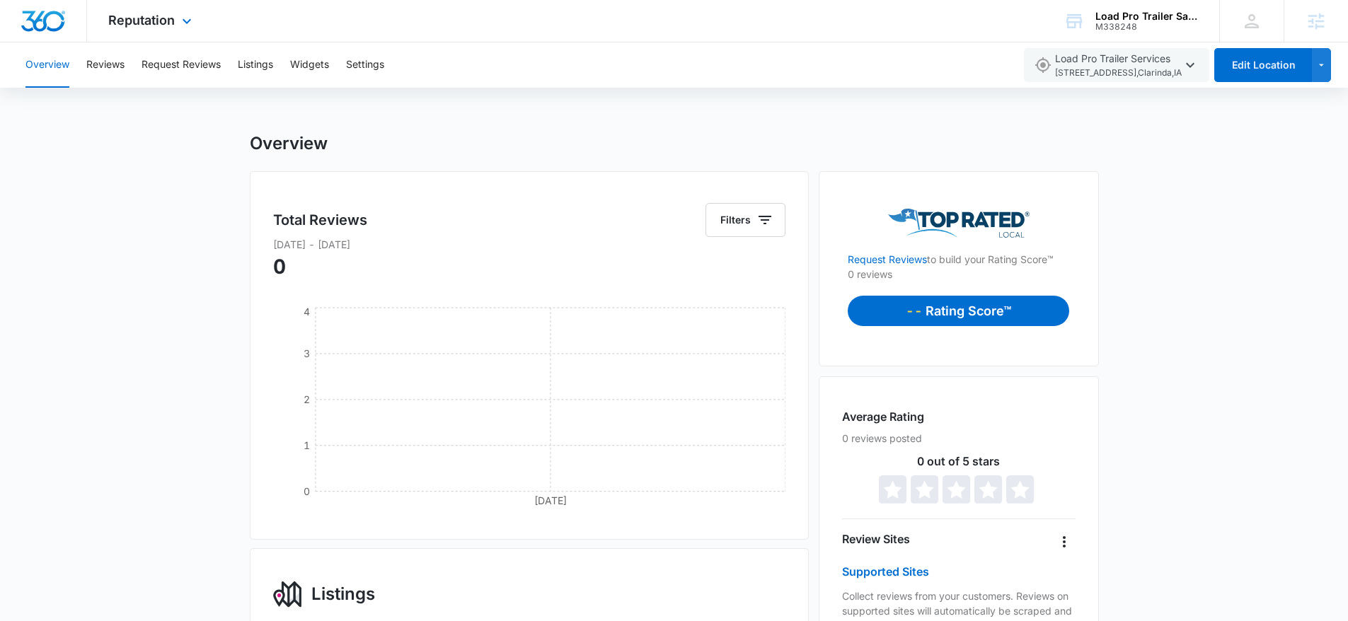
click at [50, 21] on img "Dashboard" at bounding box center [43, 21] width 45 height 21
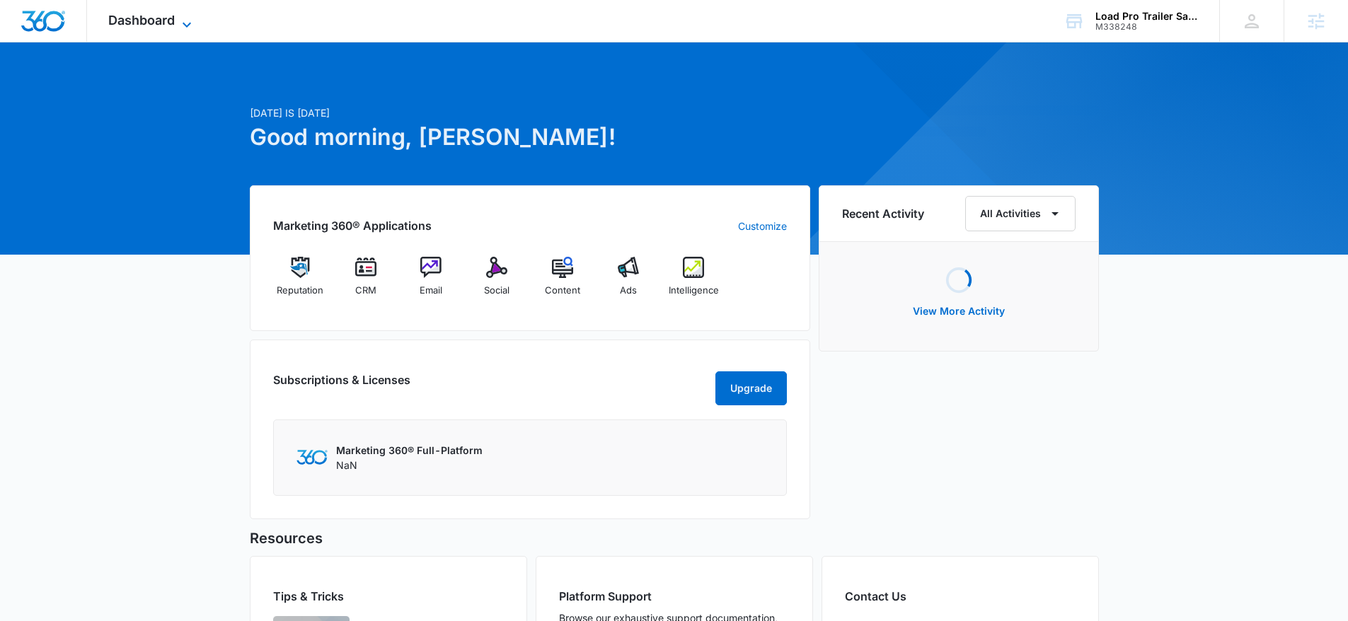
click at [155, 17] on span "Dashboard" at bounding box center [141, 20] width 67 height 15
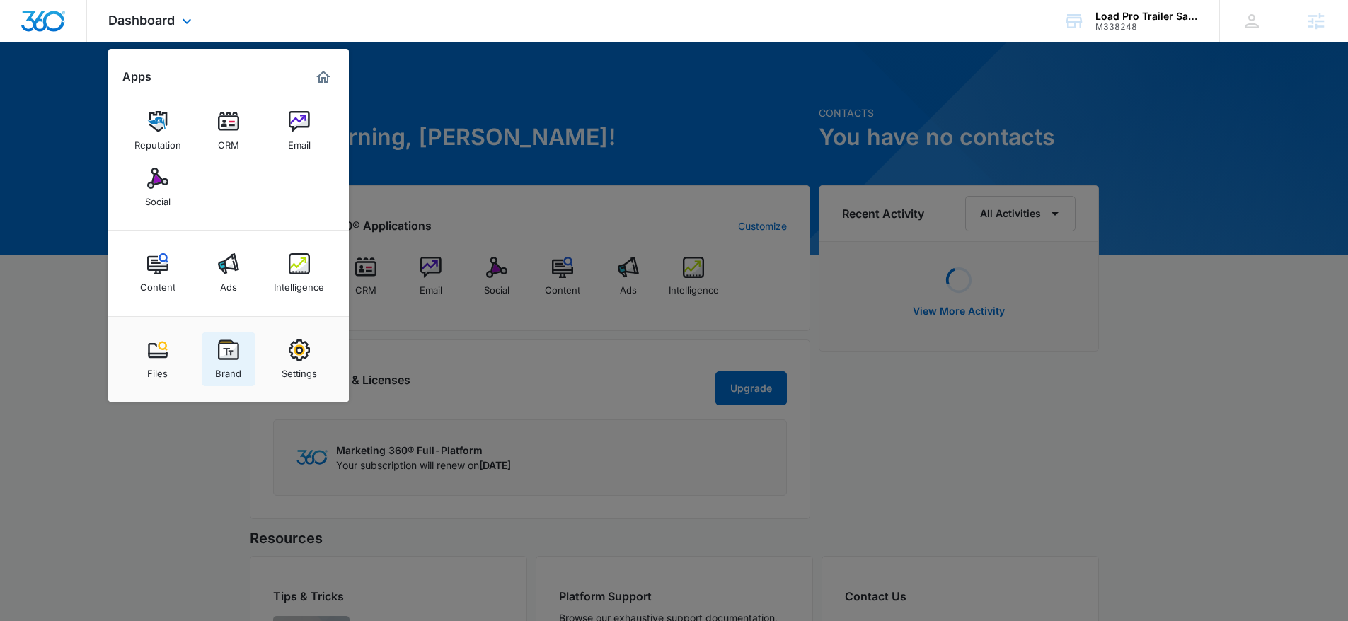
click at [225, 360] on img at bounding box center [228, 350] width 21 height 21
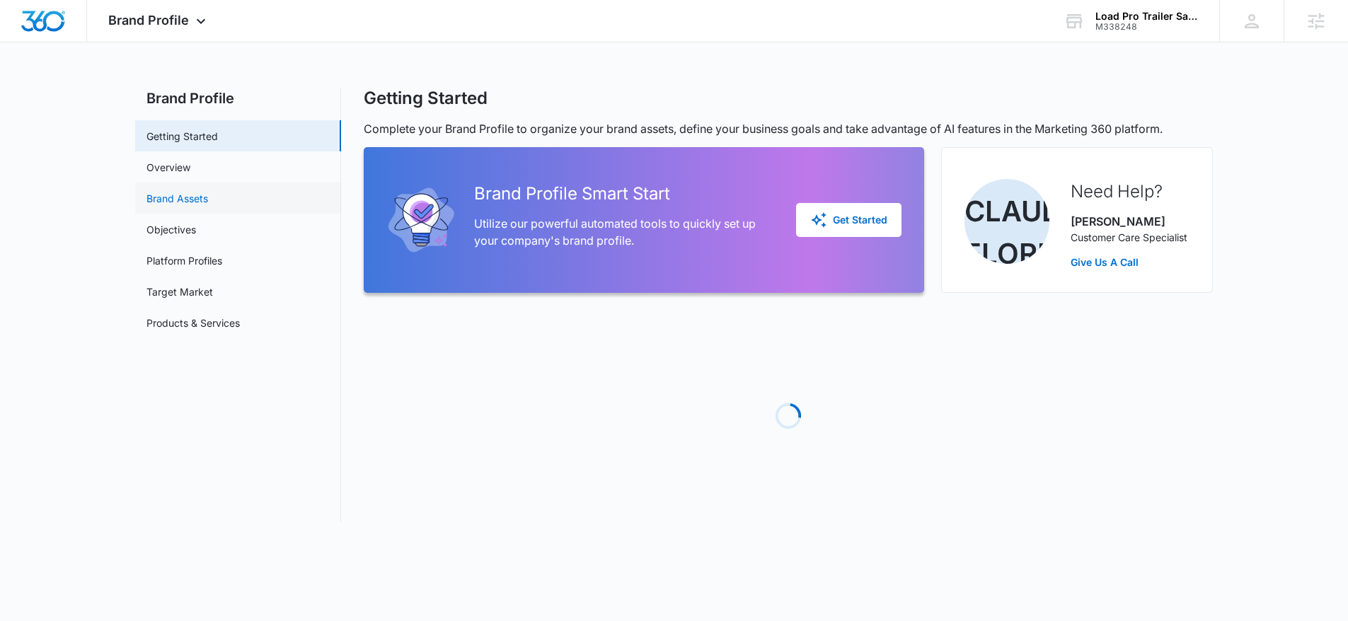
click at [200, 202] on link "Brand Assets" at bounding box center [178, 198] width 62 height 15
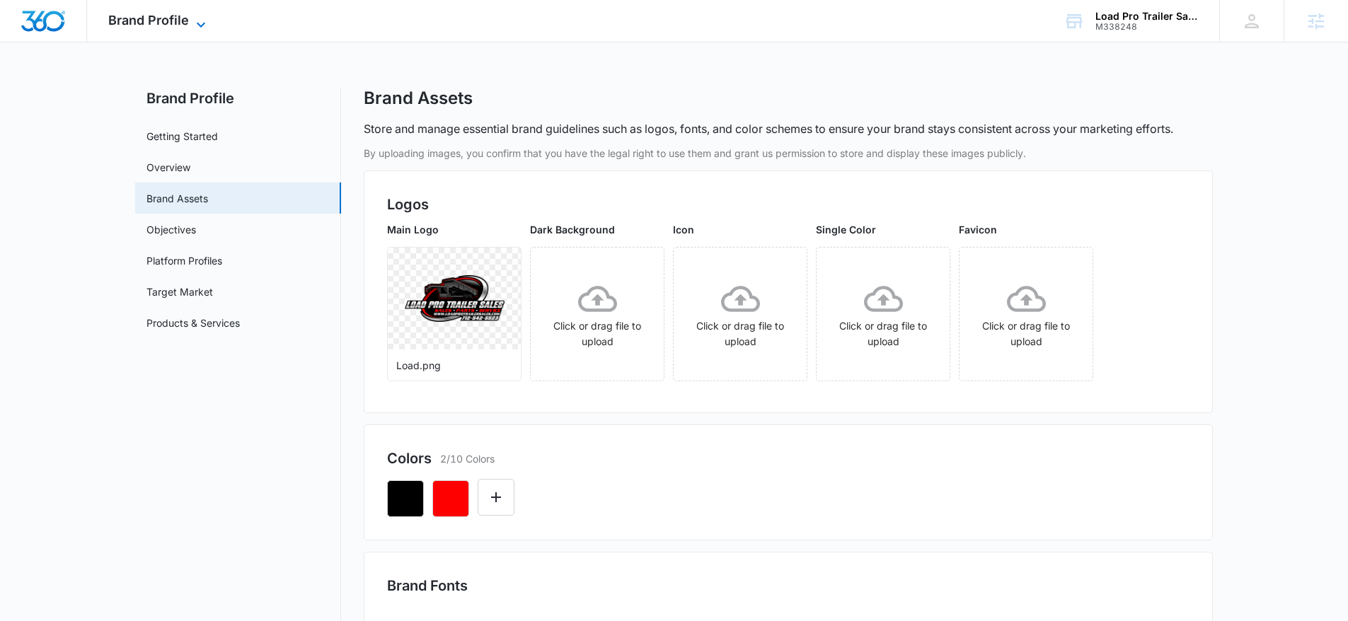
click at [155, 13] on span "Brand Profile" at bounding box center [148, 20] width 81 height 15
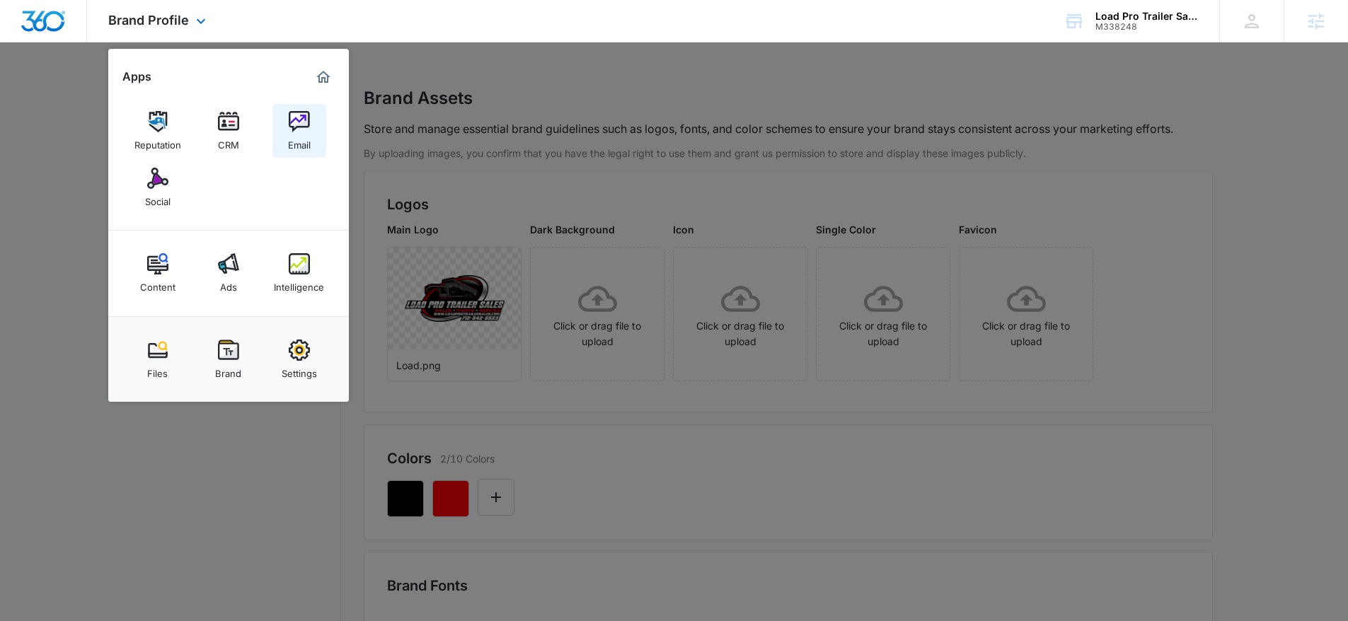
click at [323, 132] on link "Email" at bounding box center [300, 131] width 54 height 54
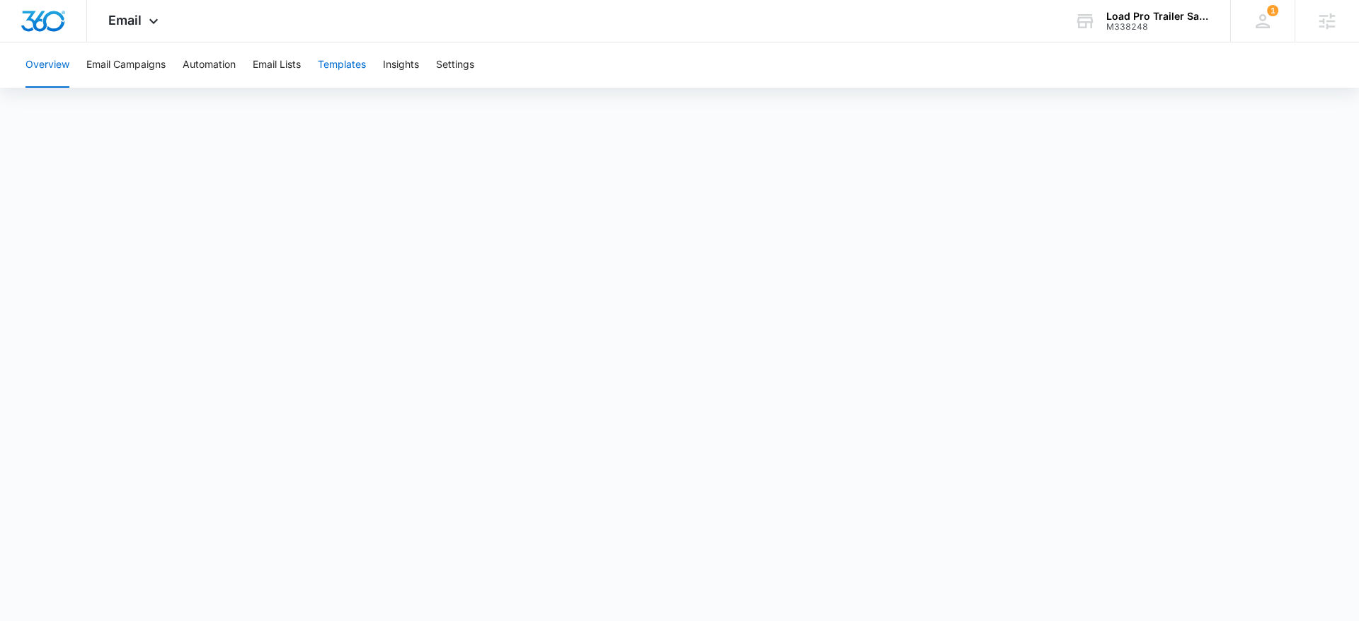
click at [340, 64] on button "Templates" at bounding box center [342, 64] width 48 height 45
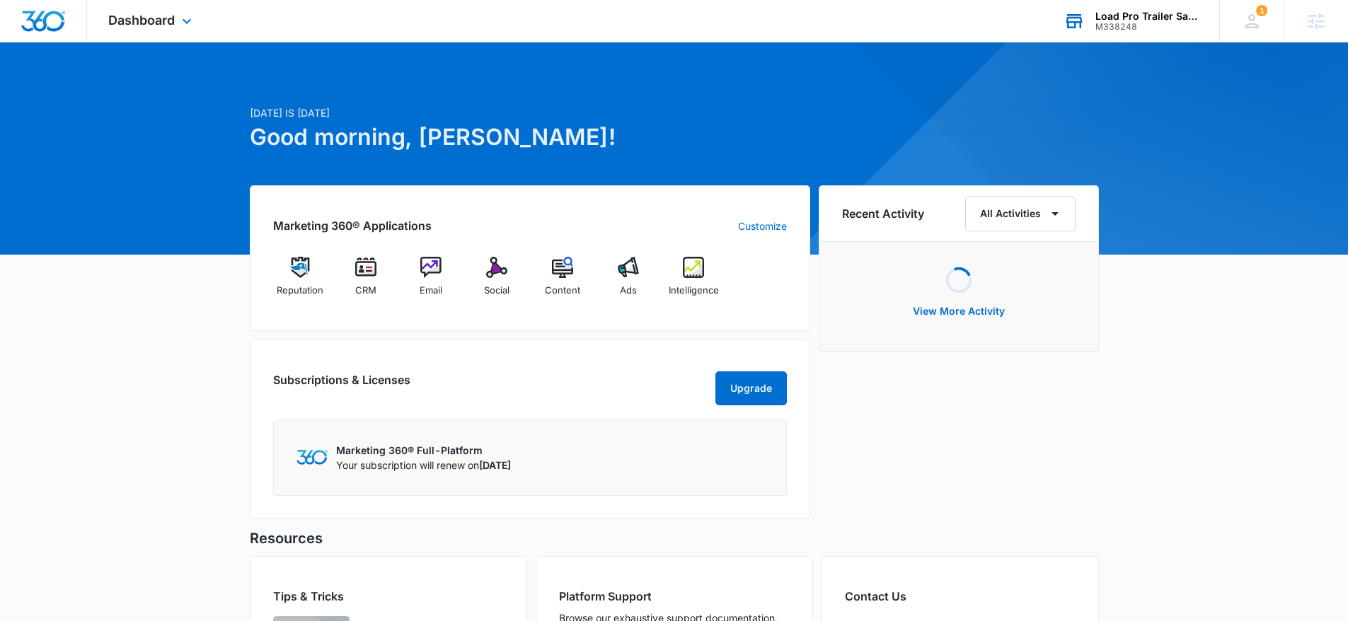
click at [1097, 25] on div "M338248" at bounding box center [1147, 27] width 103 height 10
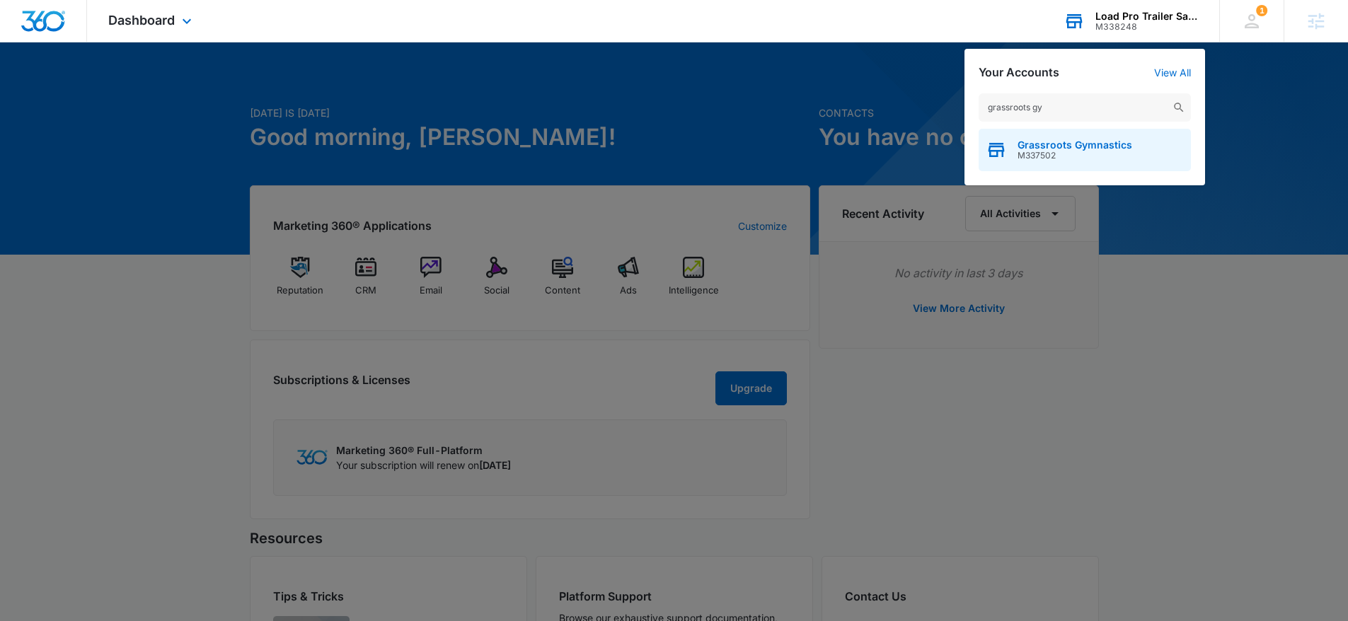
type input "grassroots gy"
click at [1083, 144] on span "Grassroots Gymnastics" at bounding box center [1075, 144] width 115 height 11
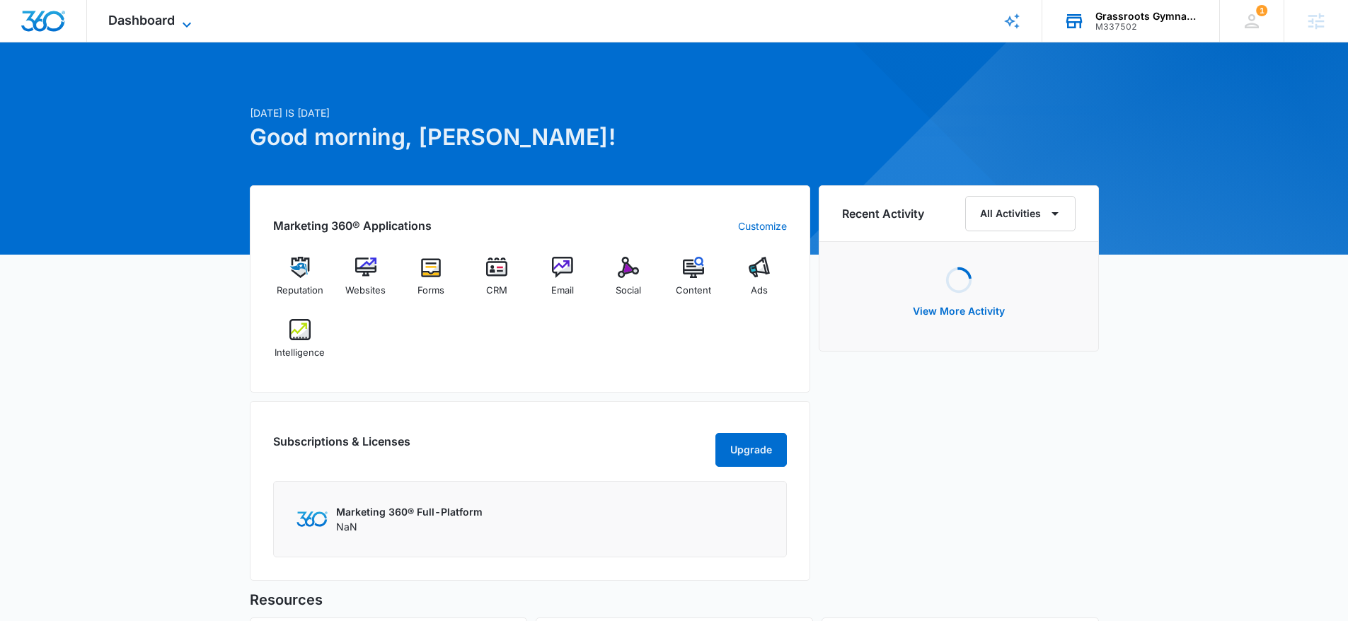
click at [149, 16] on span "Dashboard" at bounding box center [141, 20] width 67 height 15
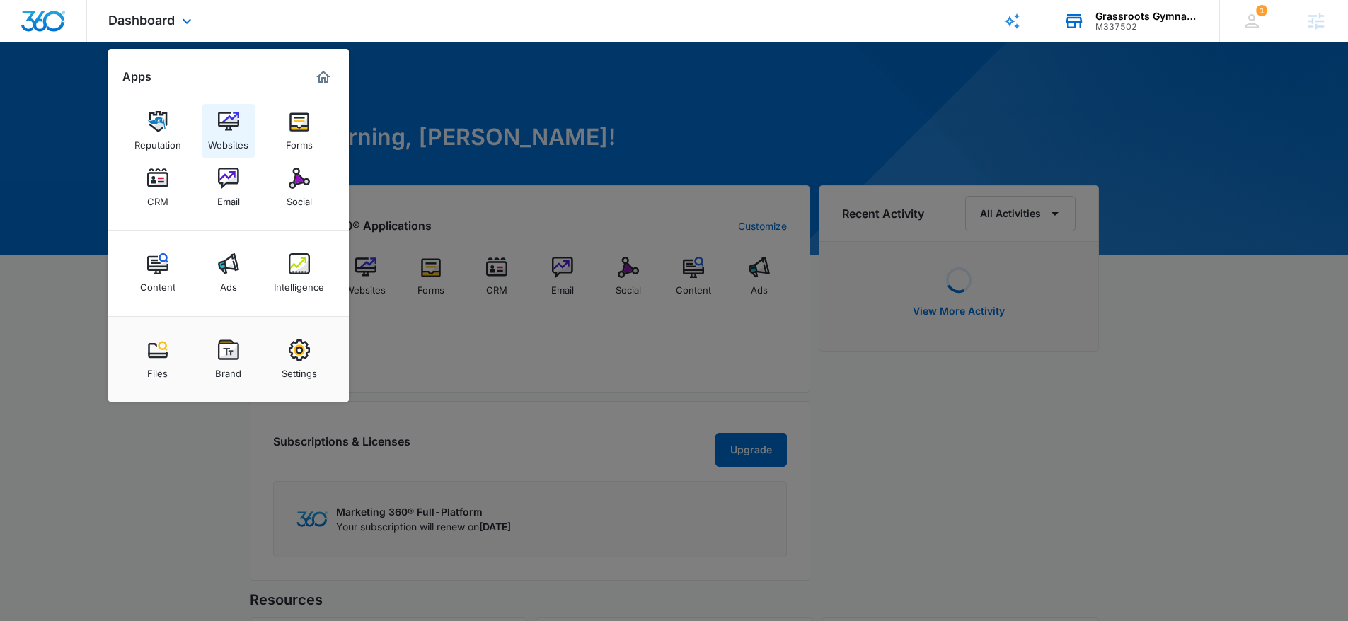
click at [224, 127] on img at bounding box center [228, 121] width 21 height 21
